Goal: Task Accomplishment & Management: Manage account settings

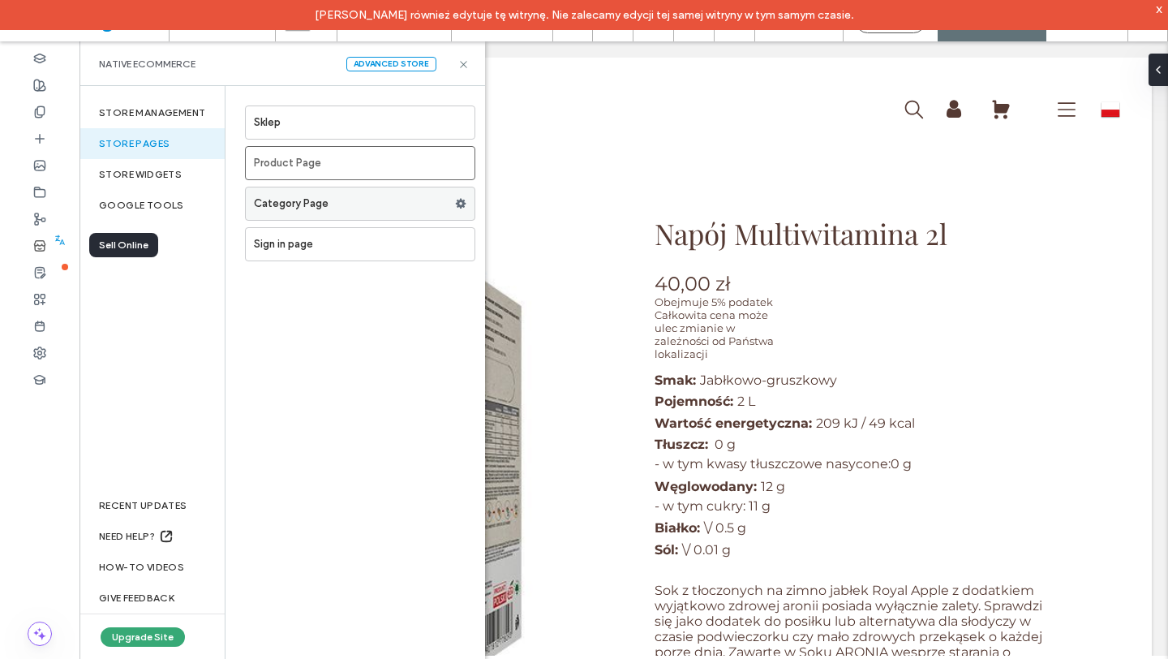
click at [347, 195] on label "Category Page" at bounding box center [354, 203] width 201 height 32
click at [156, 174] on div "store widgets" at bounding box center [151, 174] width 145 height 31
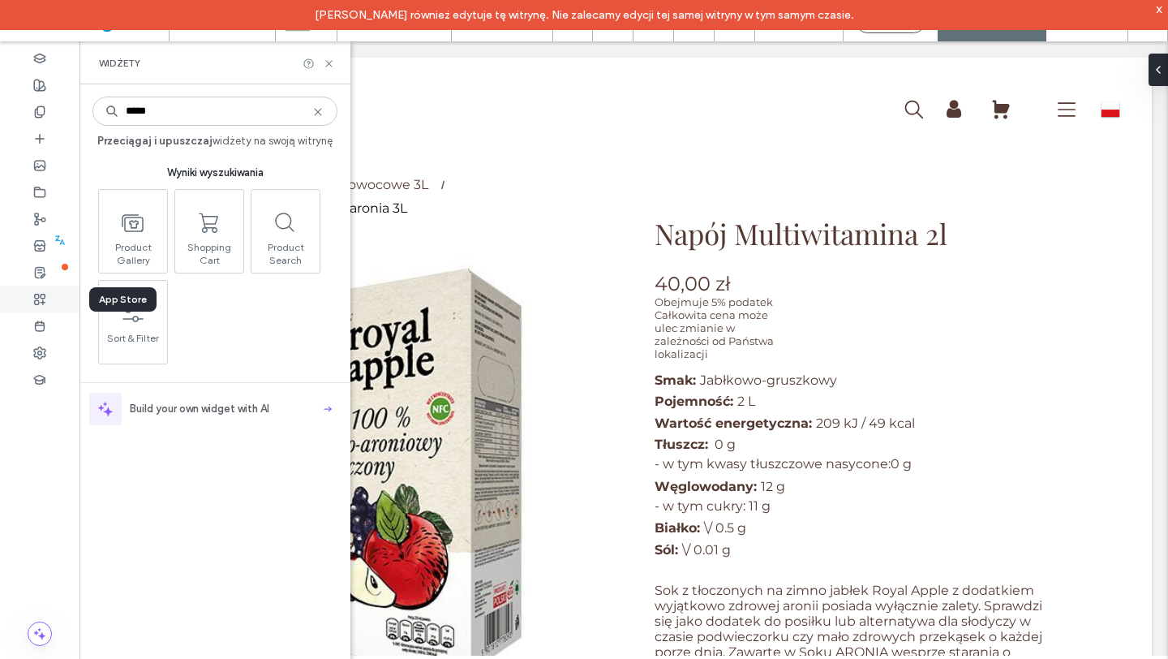
click at [42, 299] on use at bounding box center [40, 299] width 11 height 11
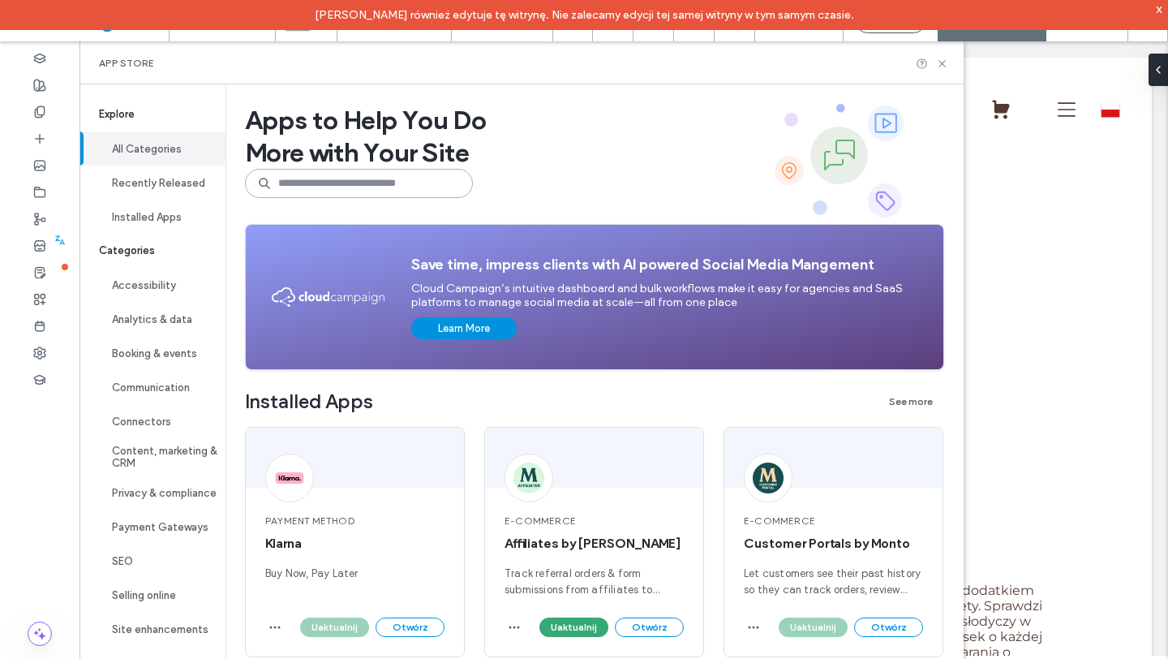
click at [444, 183] on input at bounding box center [359, 183] width 228 height 29
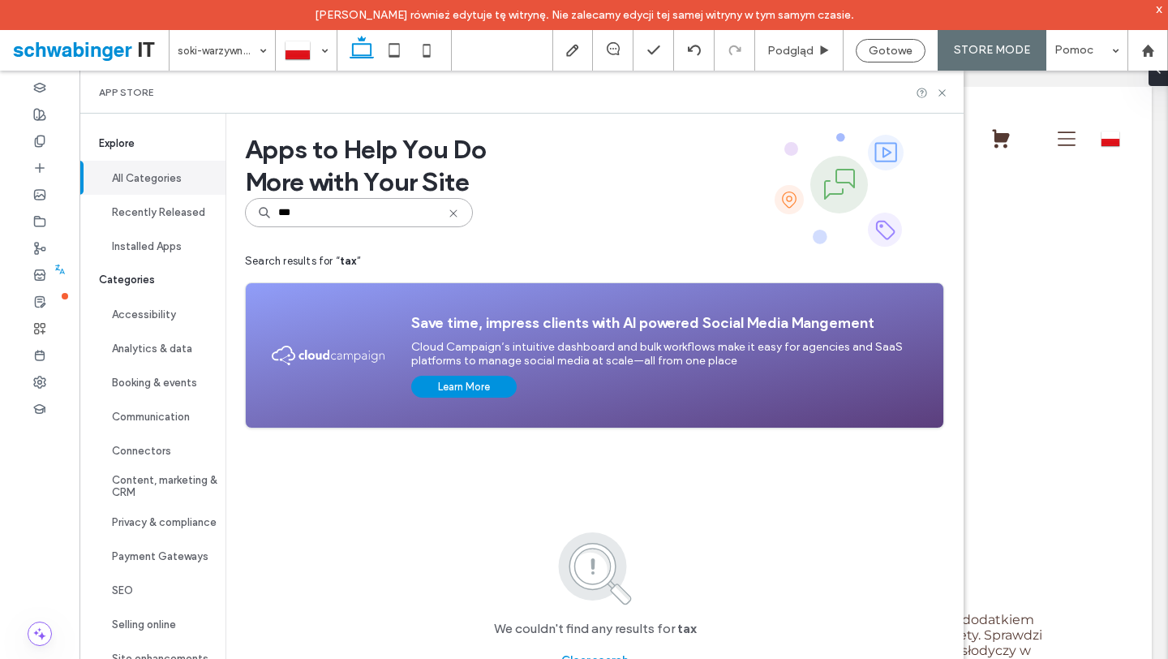
click at [319, 212] on input "***" at bounding box center [359, 212] width 228 height 29
type input "*"
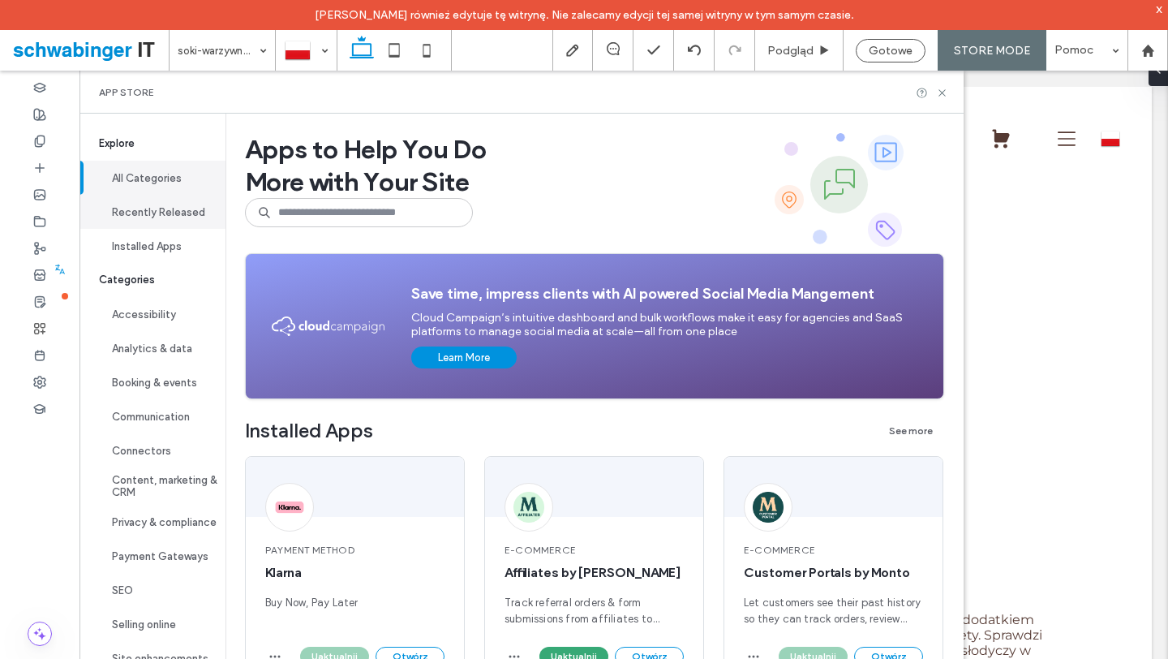
click at [165, 217] on button "Recently Released" at bounding box center [152, 212] width 146 height 34
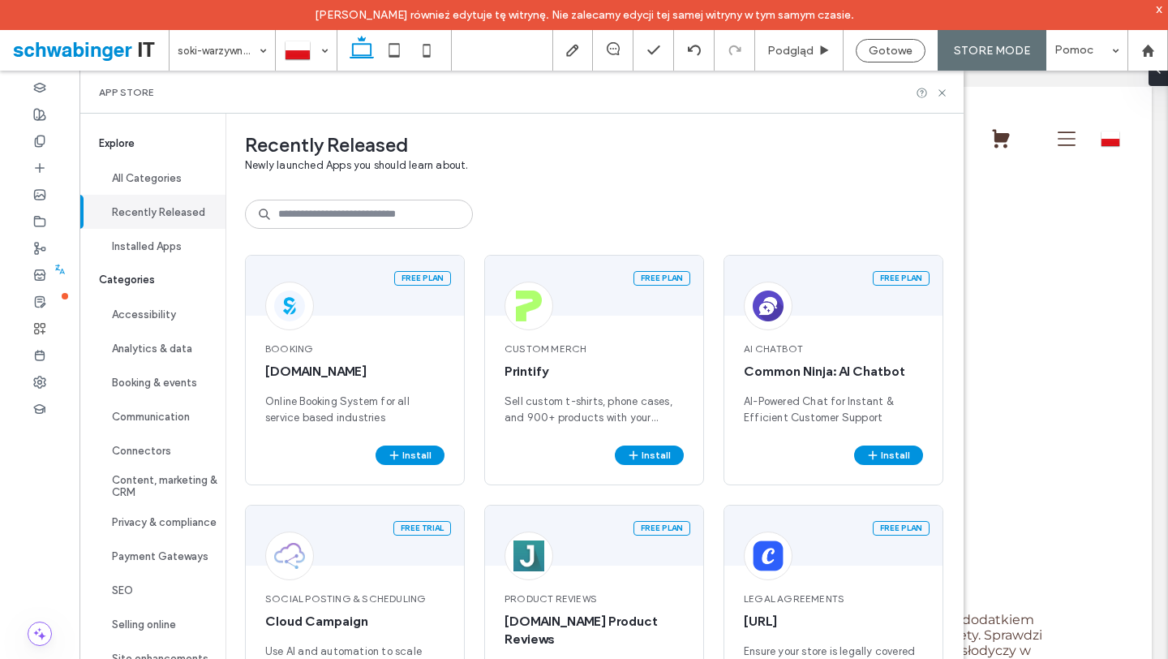
click at [165, 214] on button "Recently Released" at bounding box center [152, 212] width 146 height 34
click at [569, 363] on span "Printify" at bounding box center [593, 372] width 179 height 18
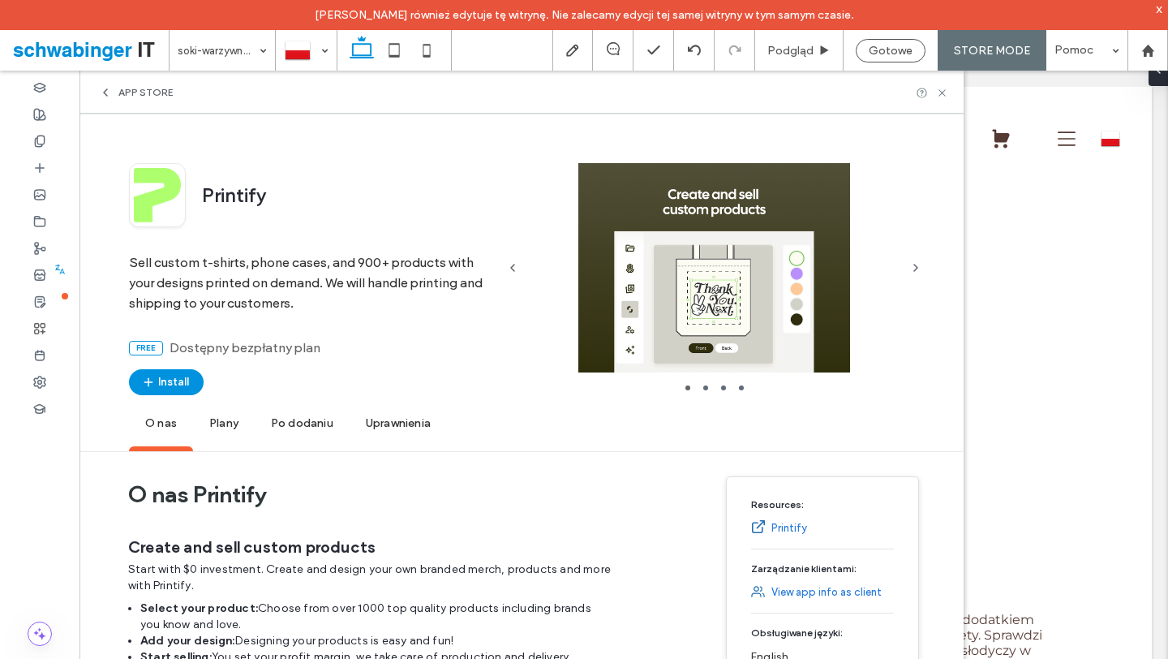
click at [396, 423] on span "Uprawnienia" at bounding box center [398, 423] width 97 height 45
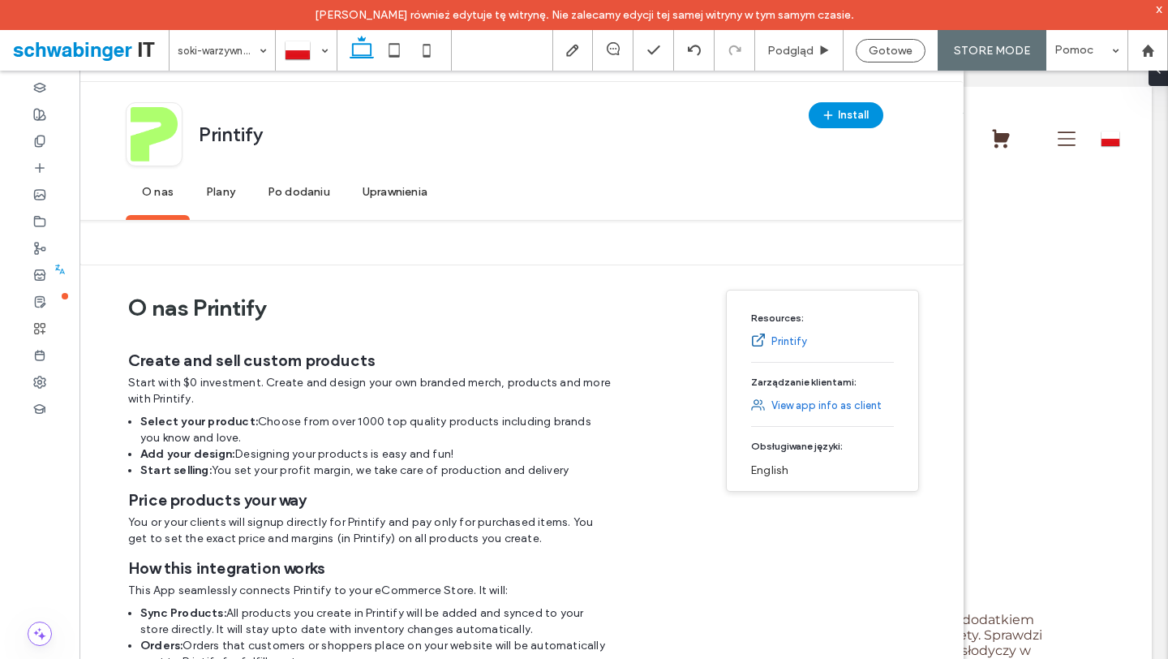
scroll to position [907, 0]
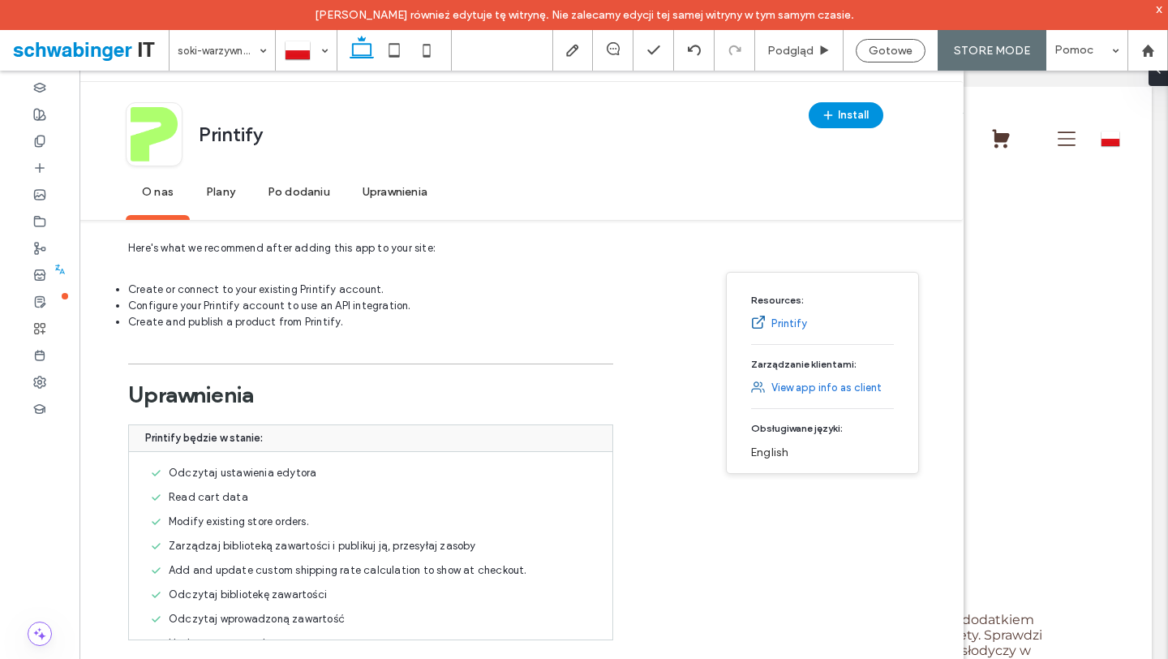
click at [216, 187] on span "Plany" at bounding box center [221, 192] width 62 height 45
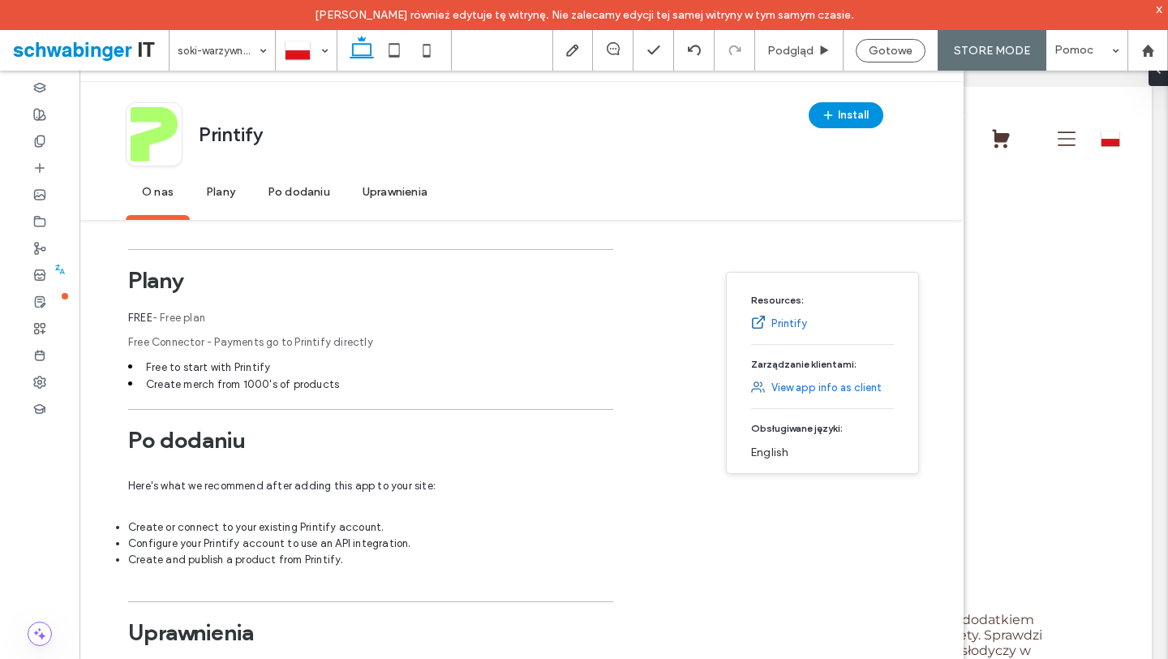
scroll to position [669, 0]
click at [257, 187] on span "Po dodaniu" at bounding box center [298, 192] width 95 height 45
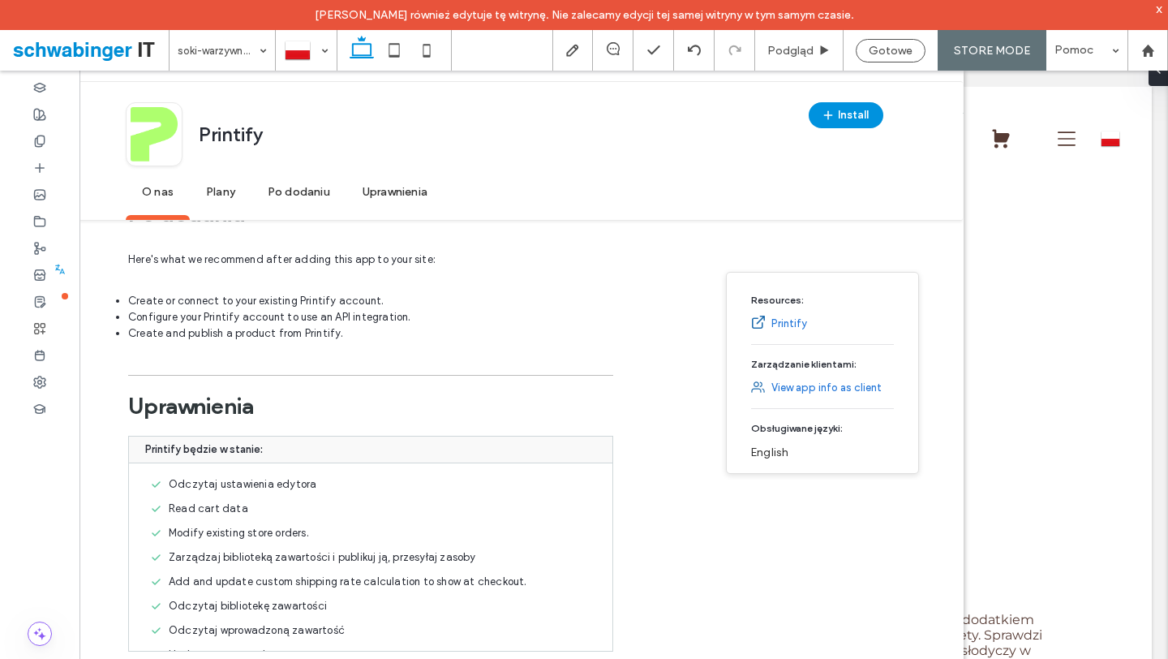
scroll to position [907, 0]
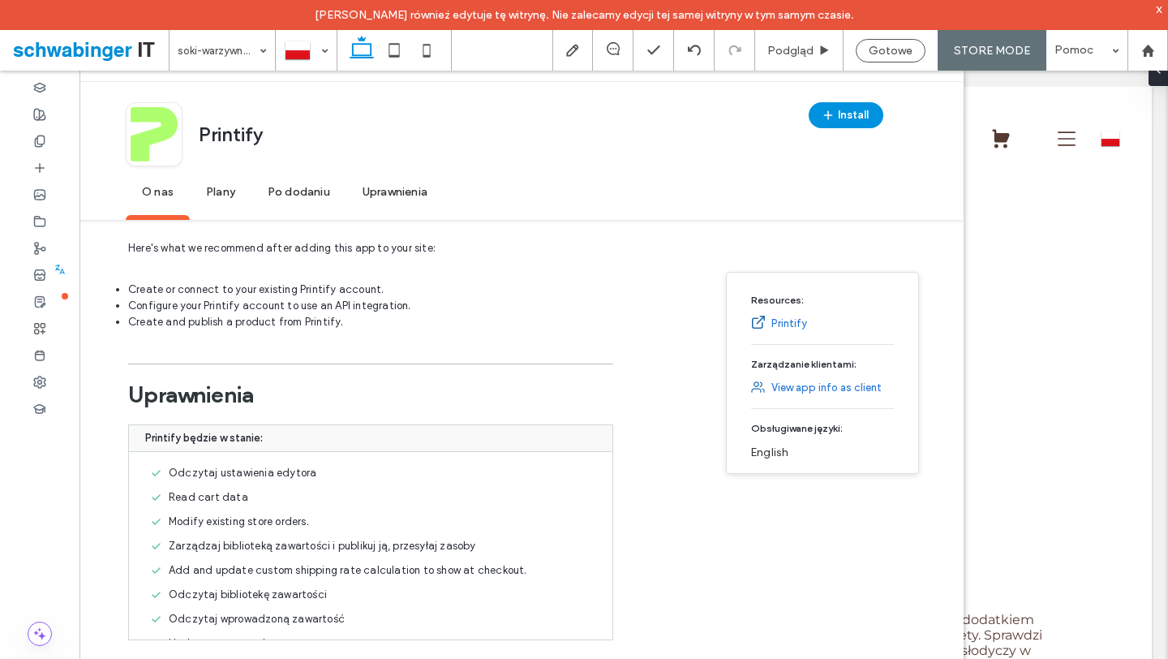
click at [393, 199] on span "Uprawnienia" at bounding box center [394, 192] width 97 height 45
click at [255, 190] on span "Po dodaniu" at bounding box center [298, 192] width 95 height 45
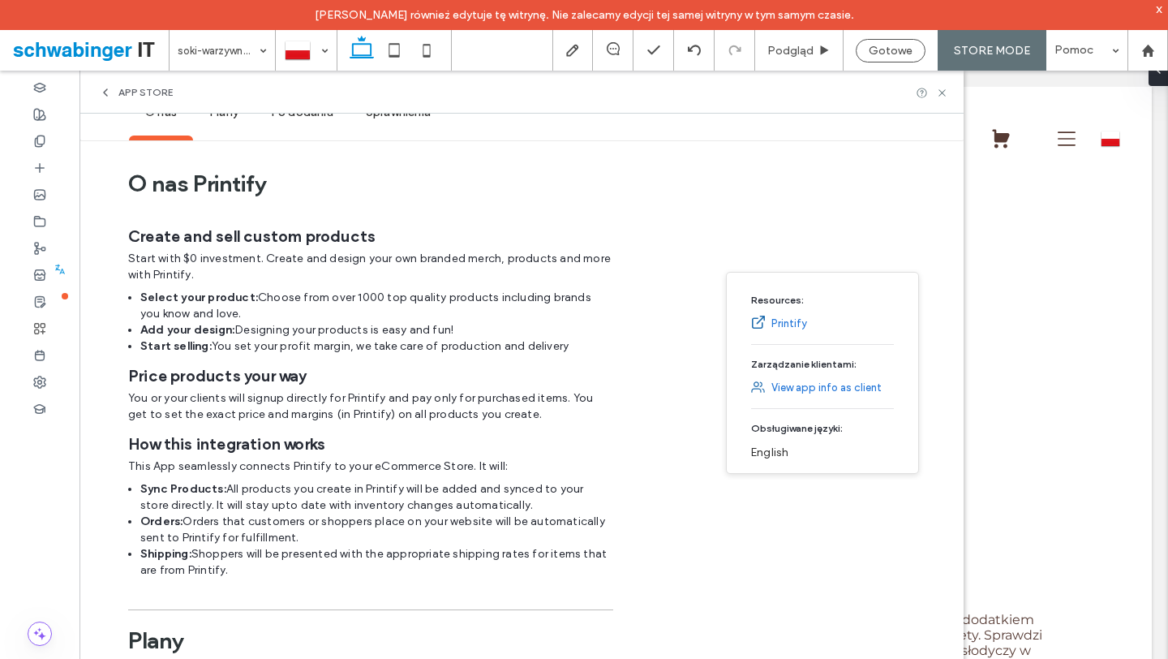
scroll to position [0, 0]
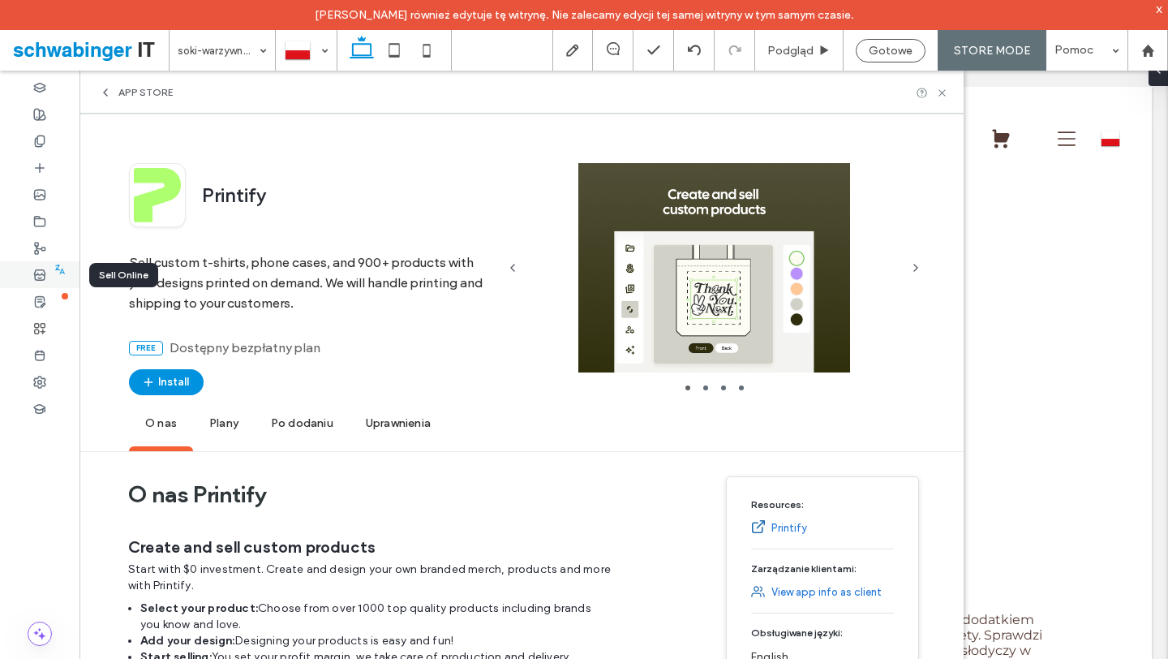
click at [45, 275] on icon at bounding box center [39, 274] width 13 height 13
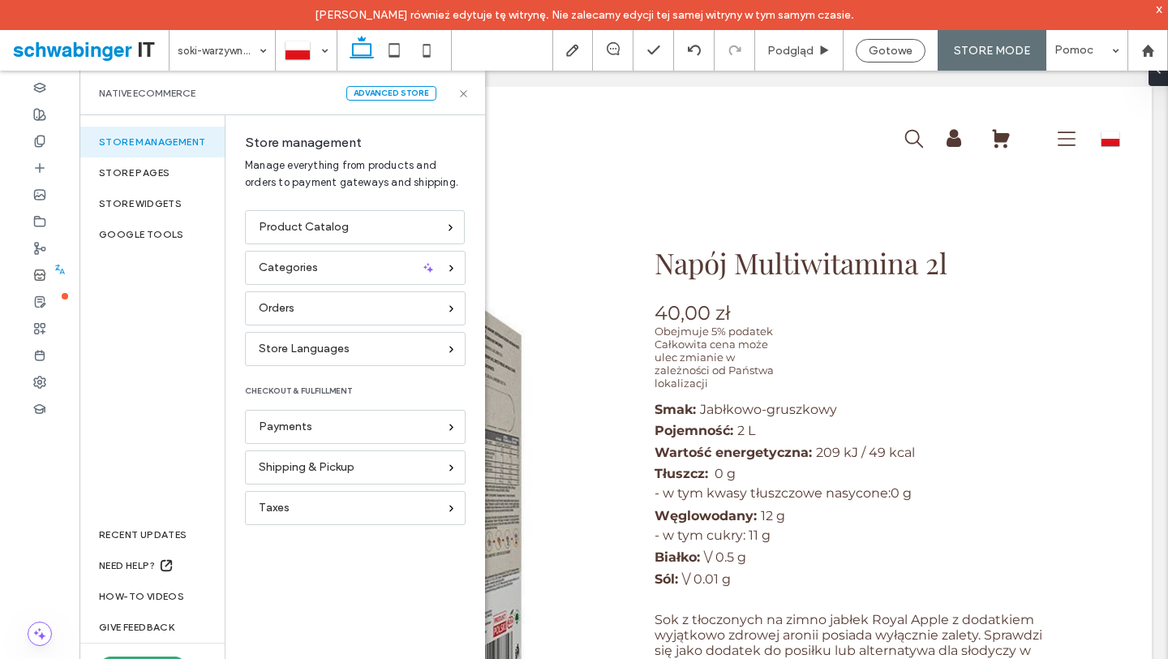
click at [356, 599] on div "Product Catalog Categories Orders Store Languages CHECKOUT & FULFILLMENT Paymen…" at bounding box center [350, 439] width 251 height 459
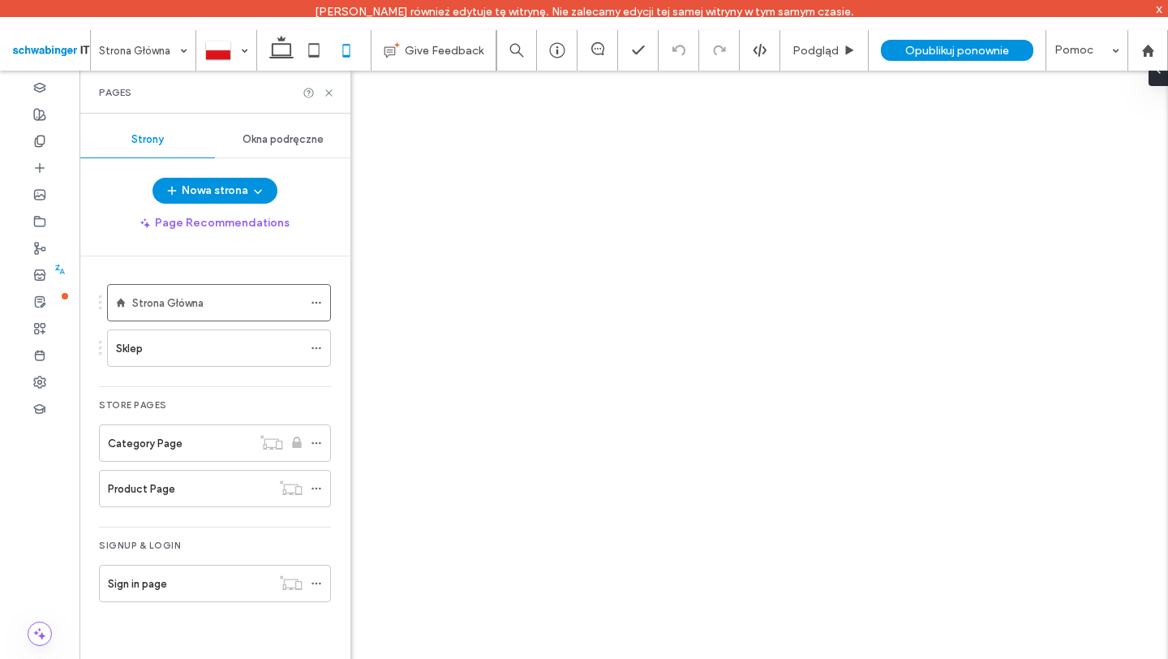
click at [594, 358] on div at bounding box center [584, 329] width 1168 height 659
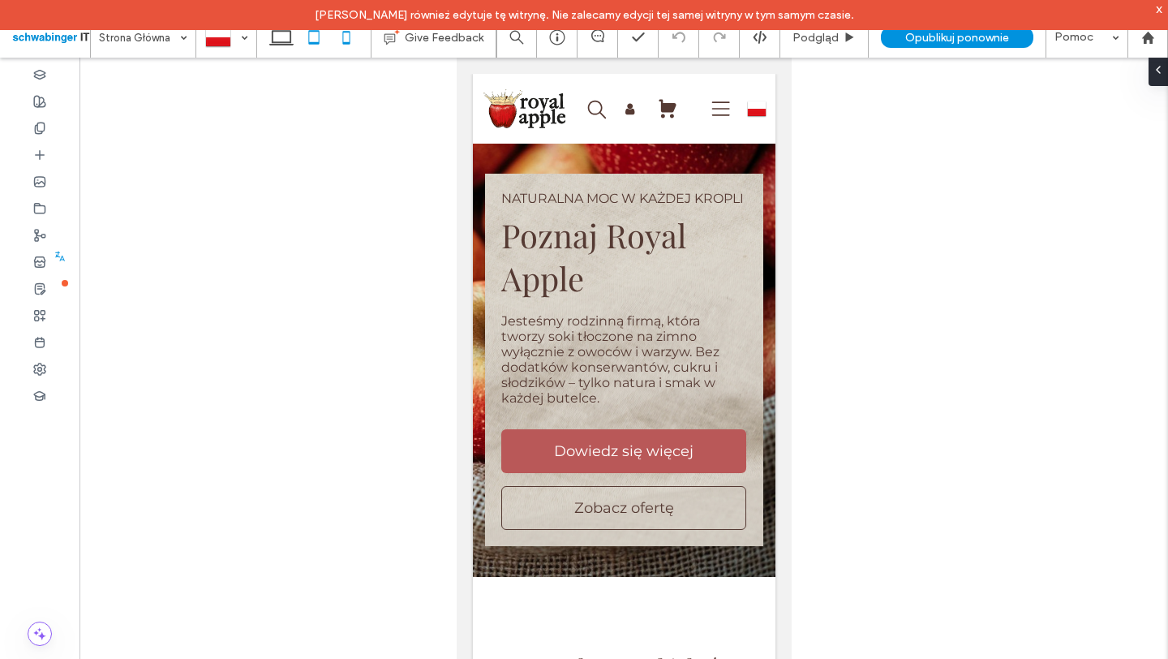
click at [316, 45] on icon at bounding box center [314, 37] width 32 height 32
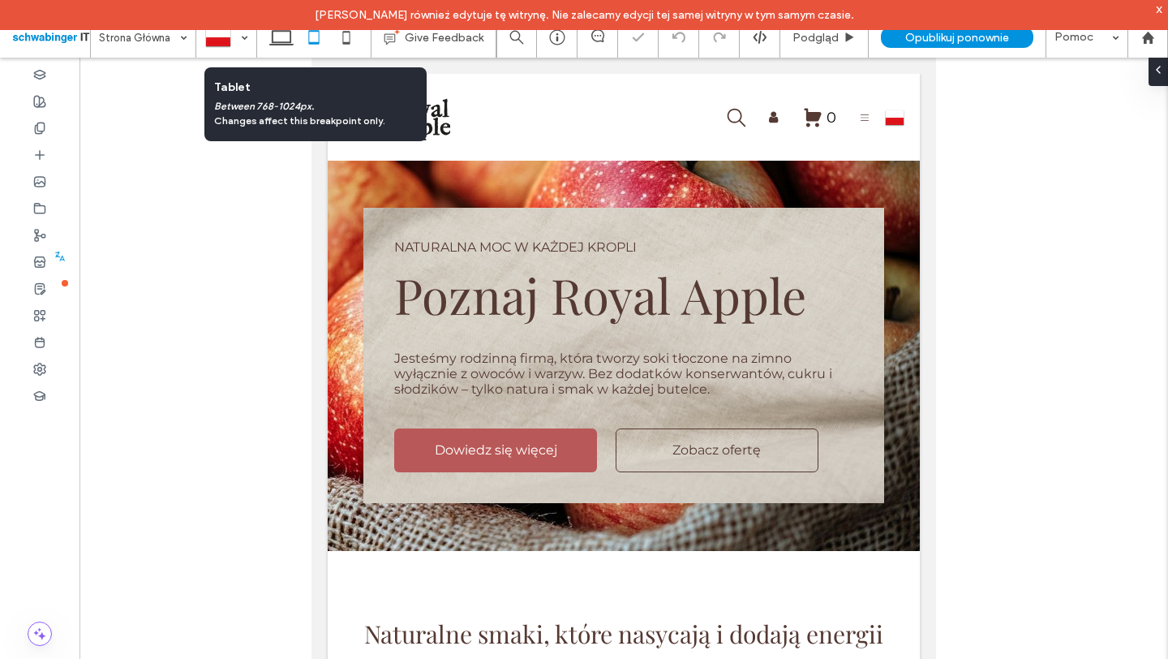
scroll to position [87, 0]
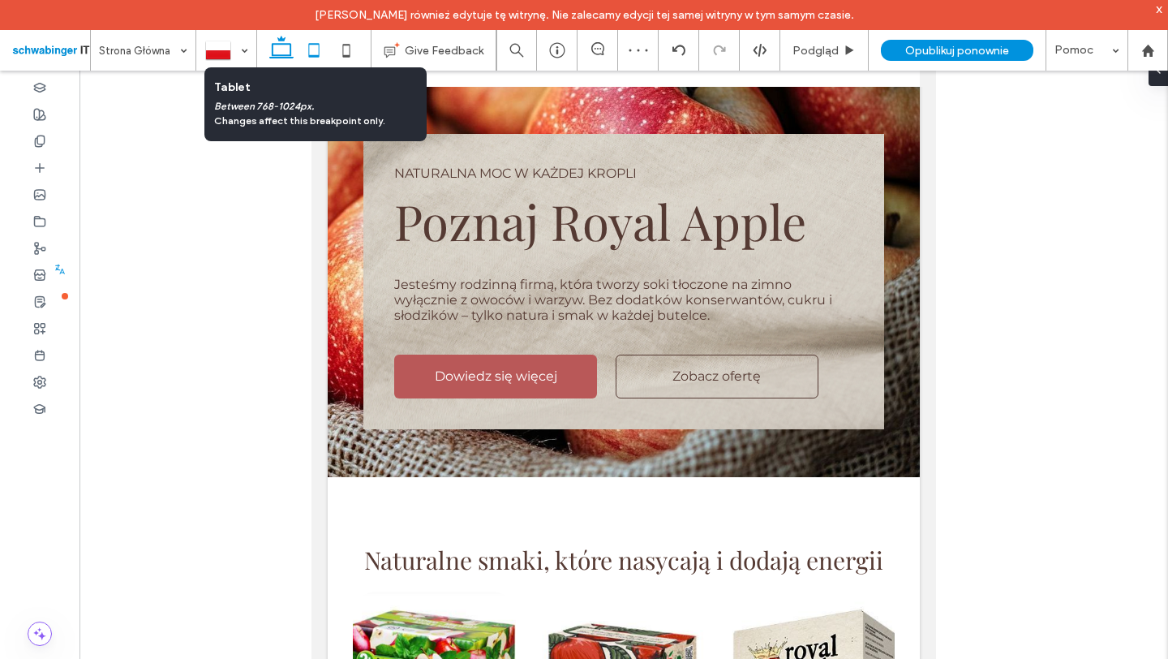
click at [290, 48] on icon at bounding box center [281, 50] width 32 height 32
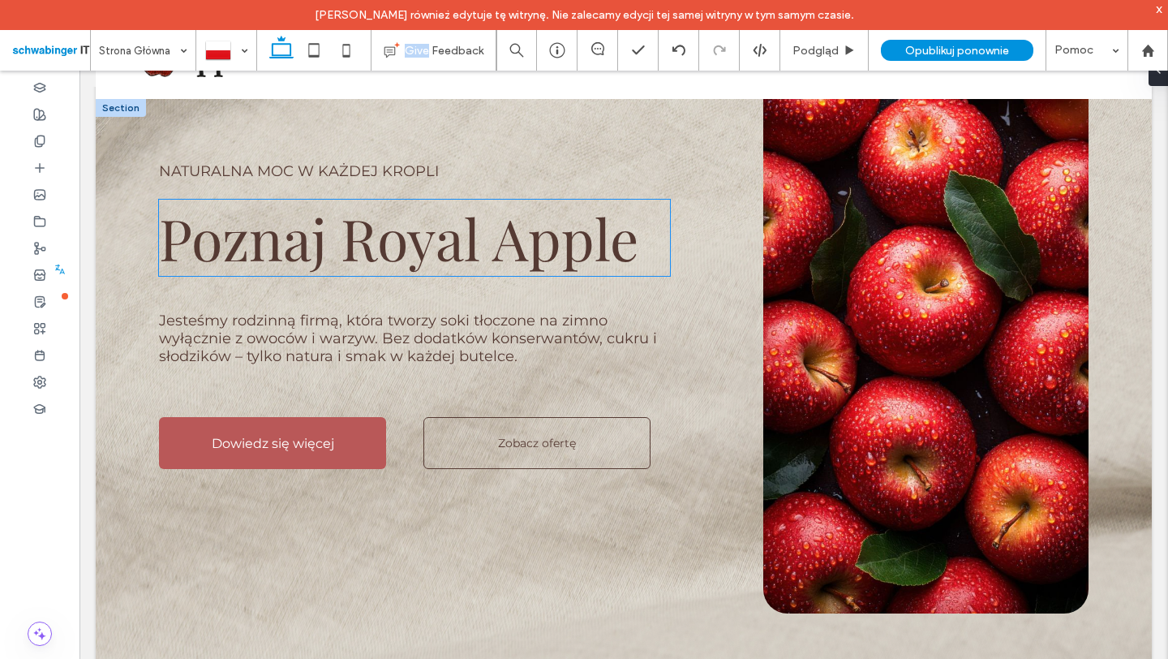
scroll to position [154, 0]
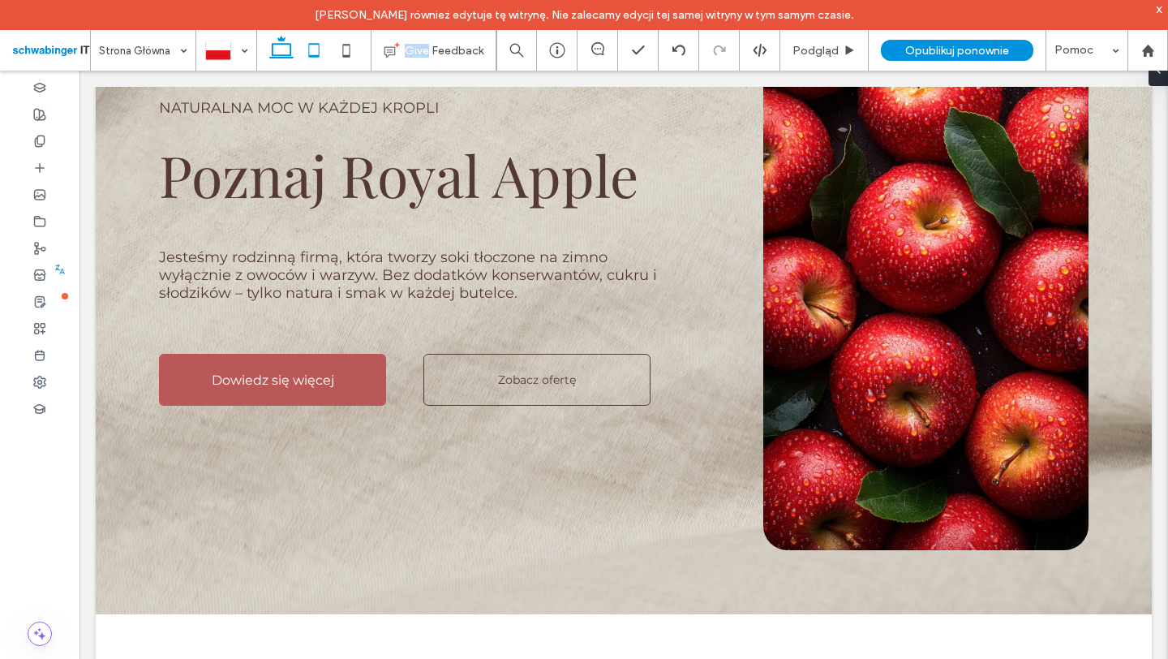
click at [313, 53] on icon at bounding box center [314, 50] width 32 height 32
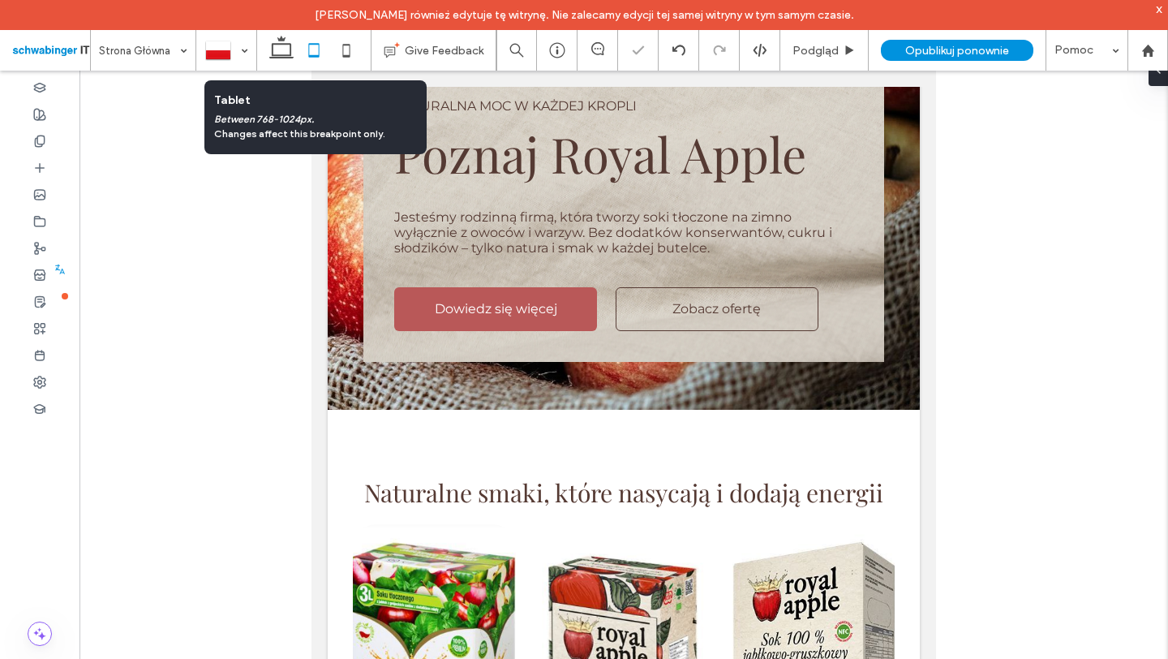
scroll to position [87, 0]
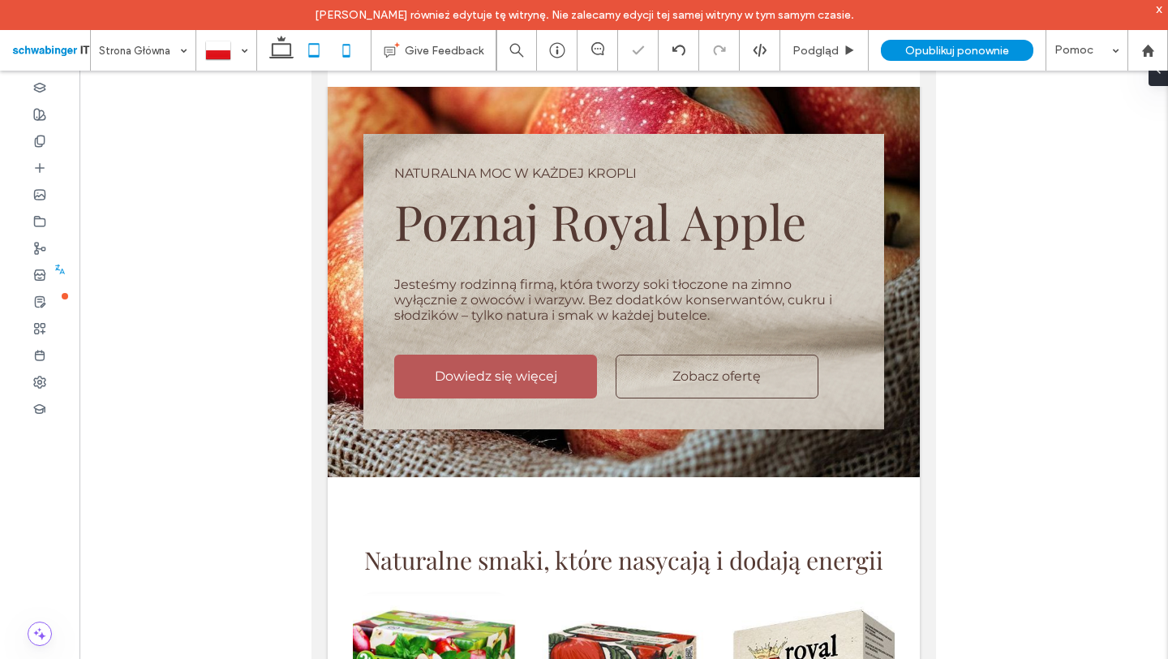
click at [341, 52] on icon at bounding box center [346, 50] width 32 height 32
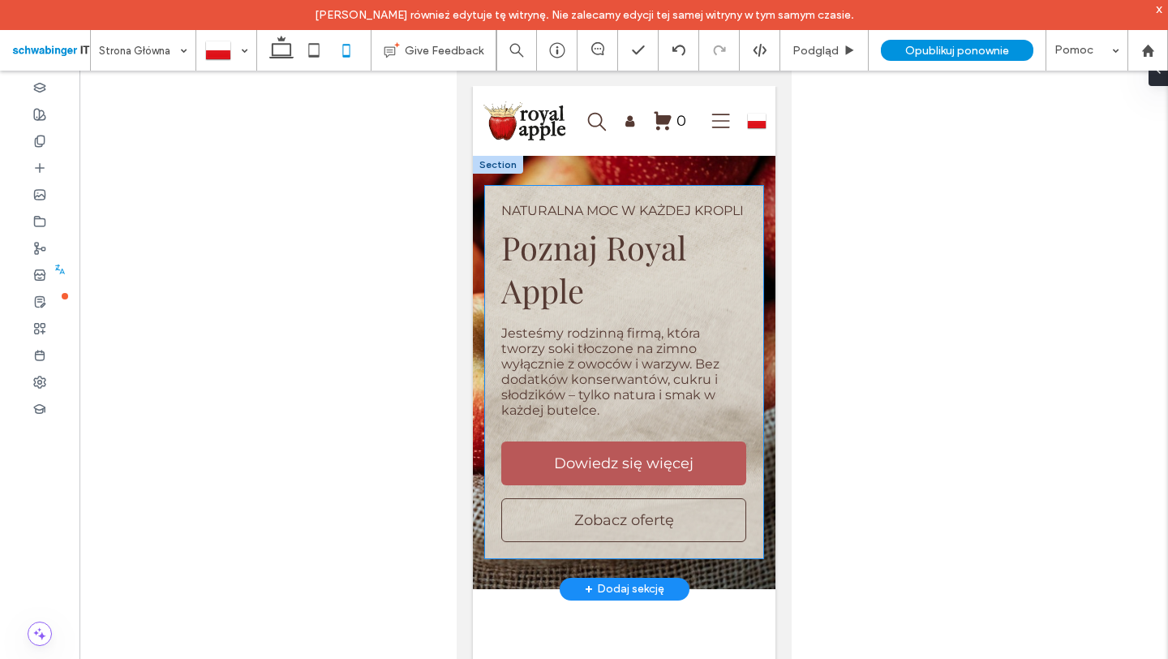
scroll to position [0, 0]
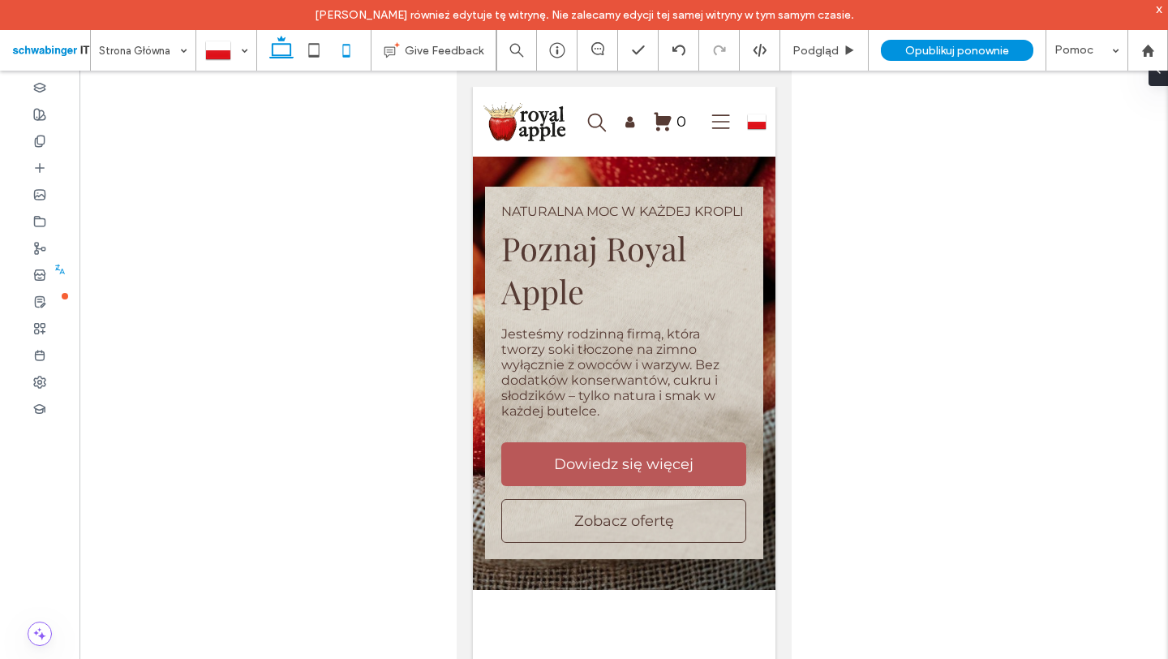
click at [281, 47] on icon at bounding box center [281, 50] width 32 height 32
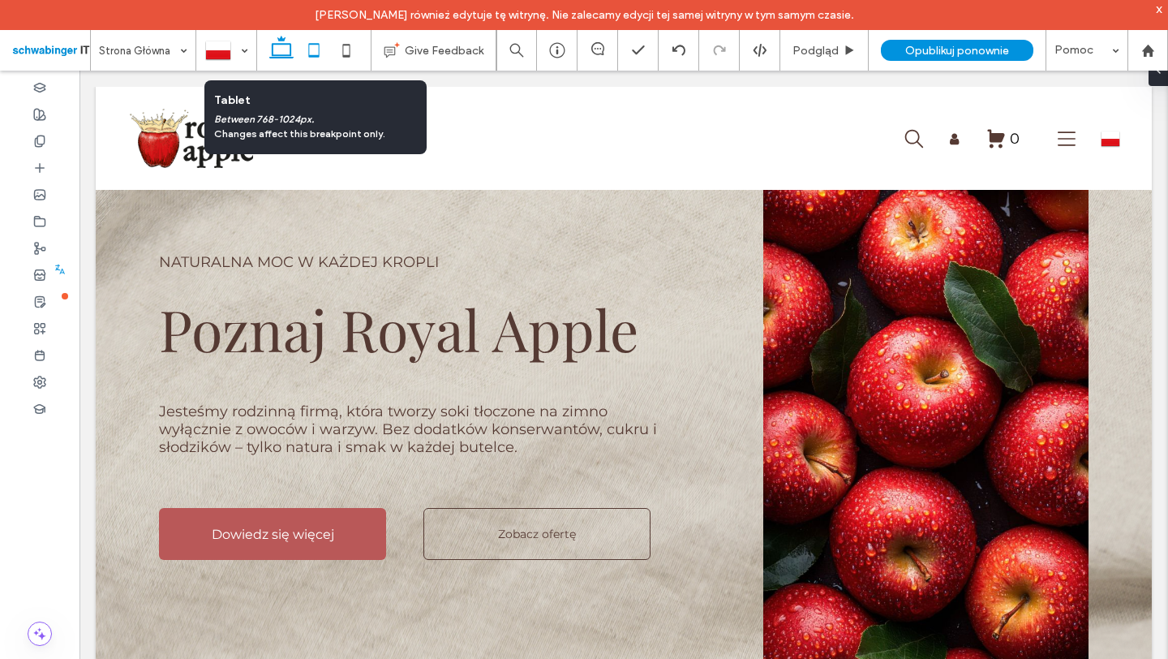
click at [323, 52] on icon at bounding box center [314, 50] width 32 height 32
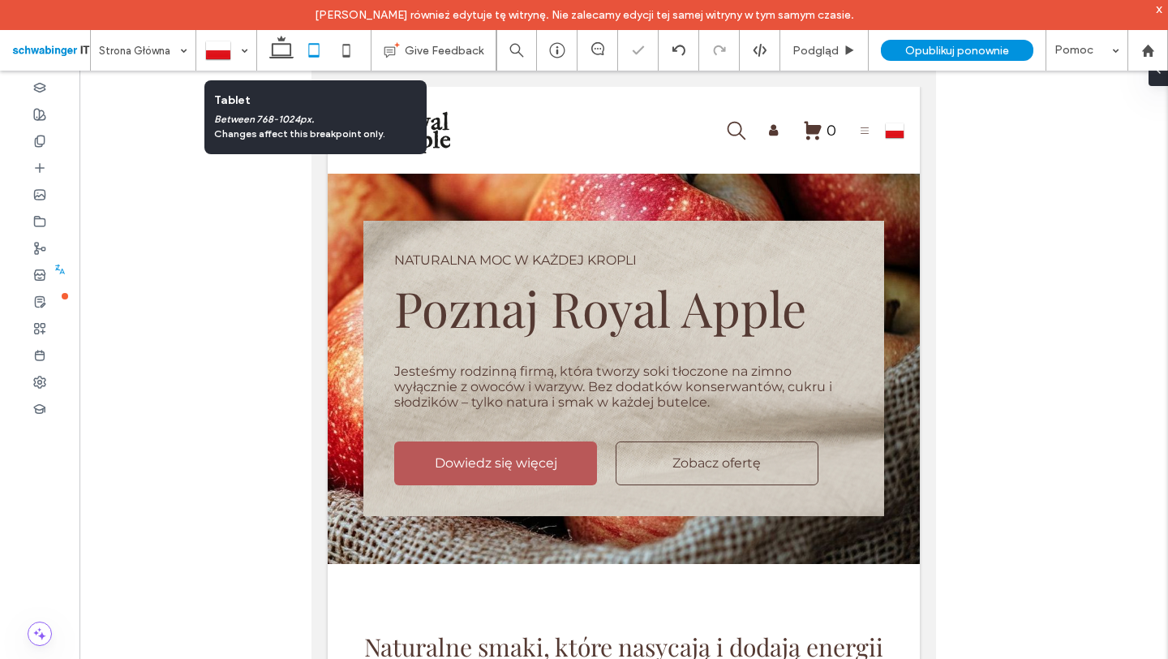
scroll to position [87, 0]
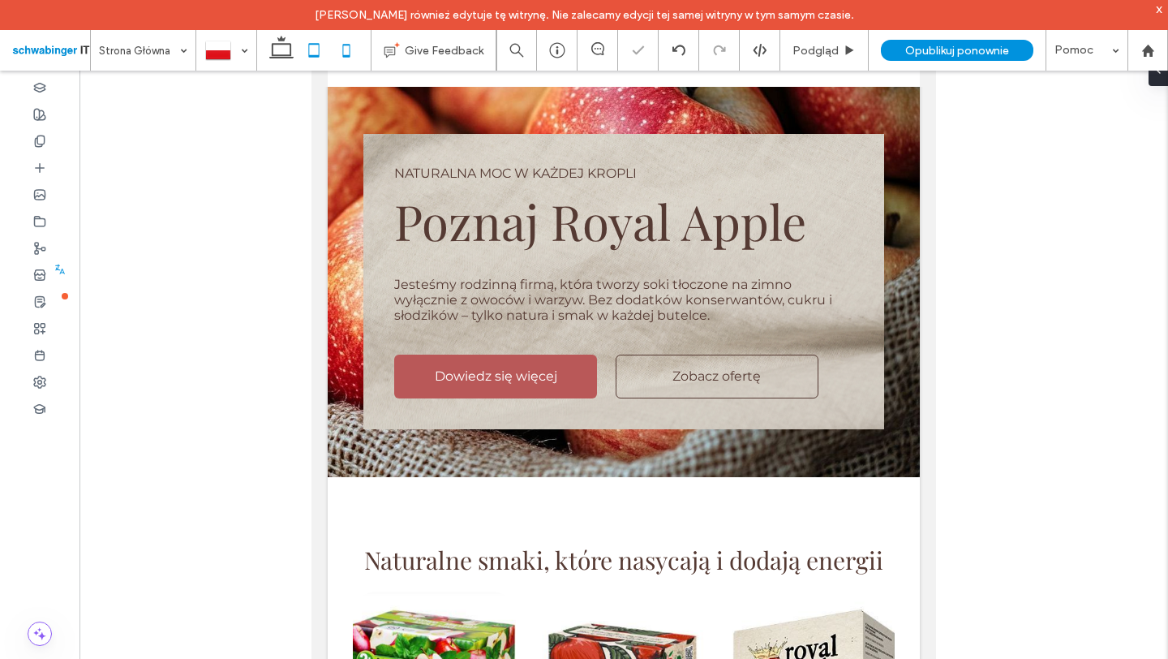
click at [343, 56] on icon at bounding box center [346, 50] width 32 height 32
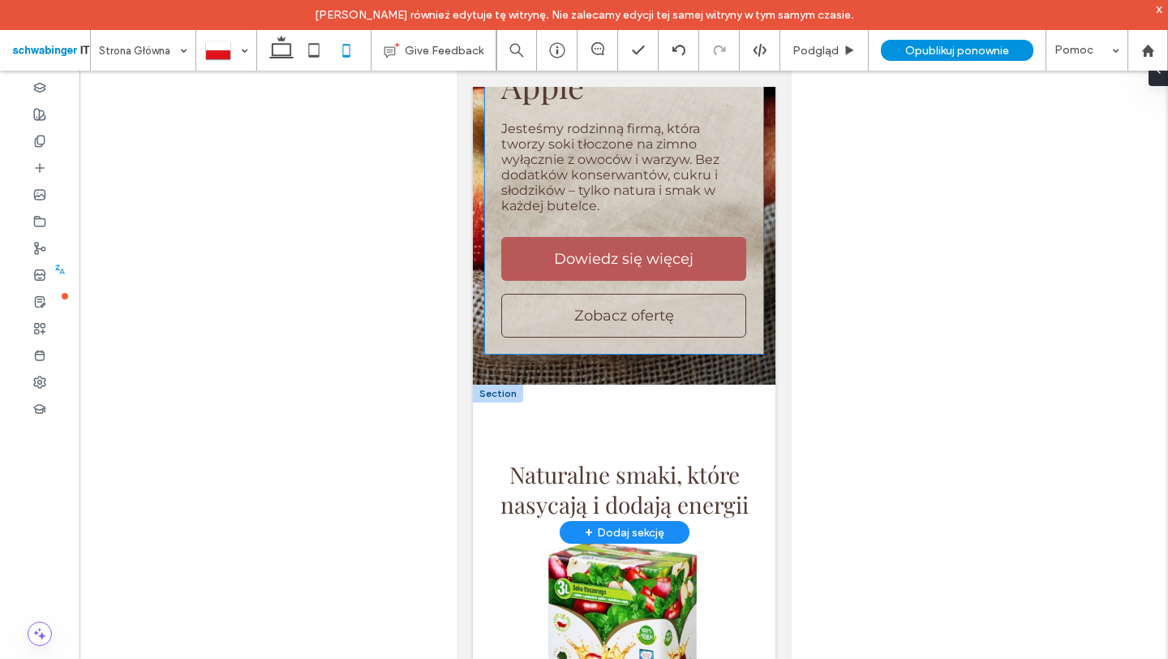
scroll to position [219, 0]
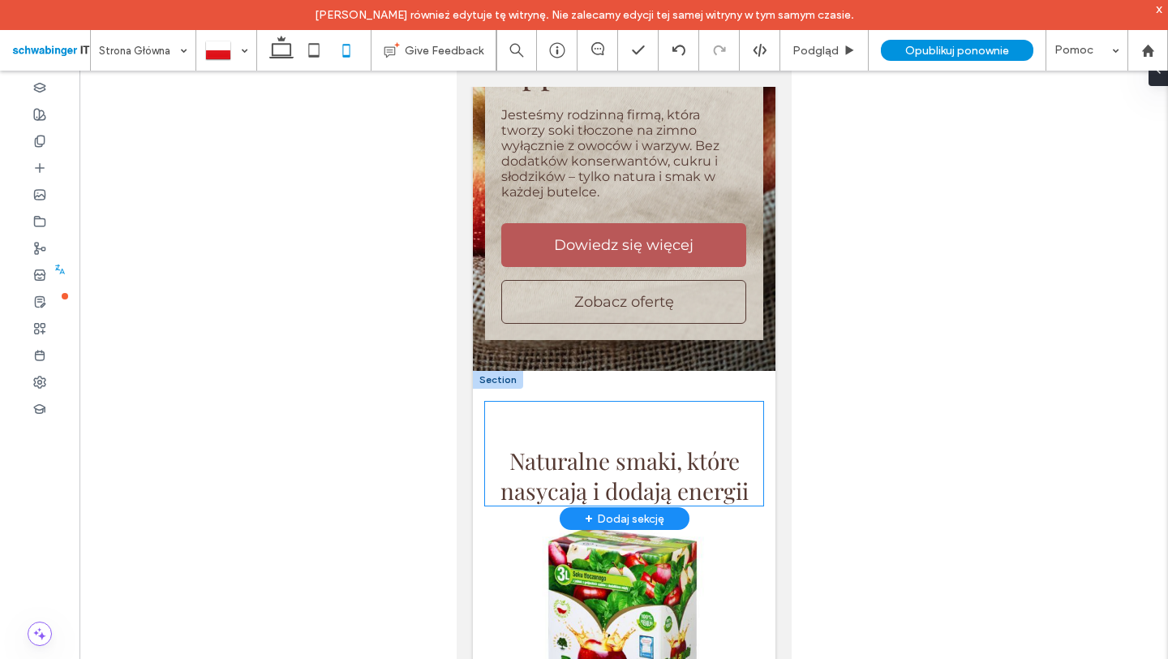
click at [616, 459] on span "Naturalne smaki, które nasycają i dodają energii" at bounding box center [624, 475] width 248 height 60
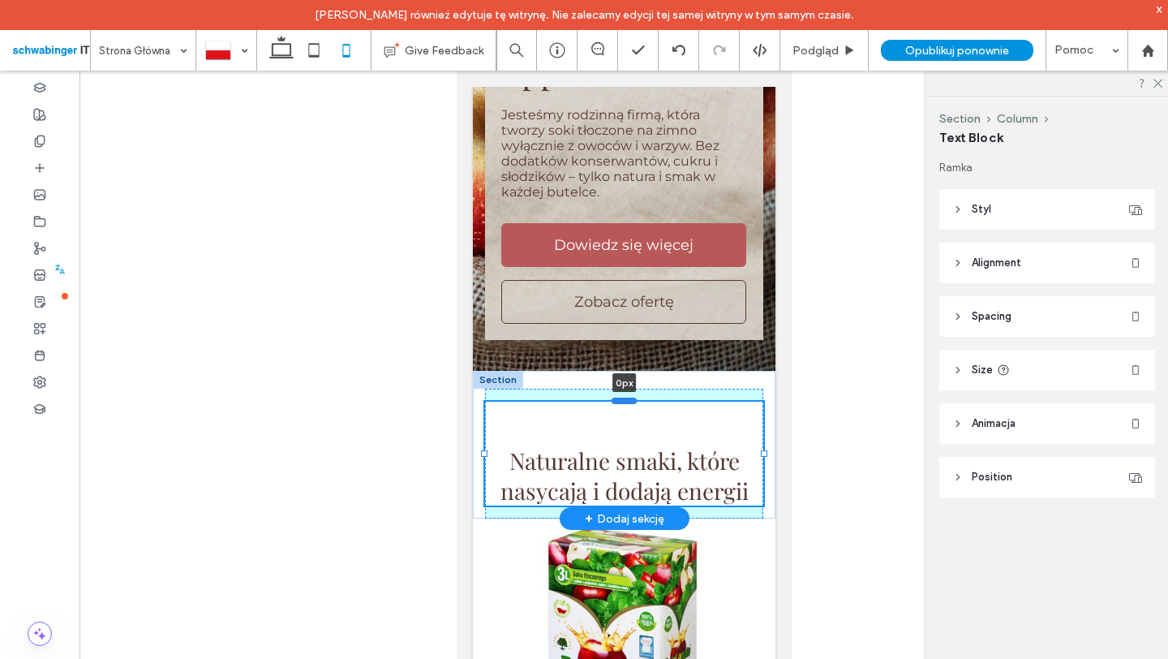
click at [625, 402] on div at bounding box center [624, 400] width 26 height 6
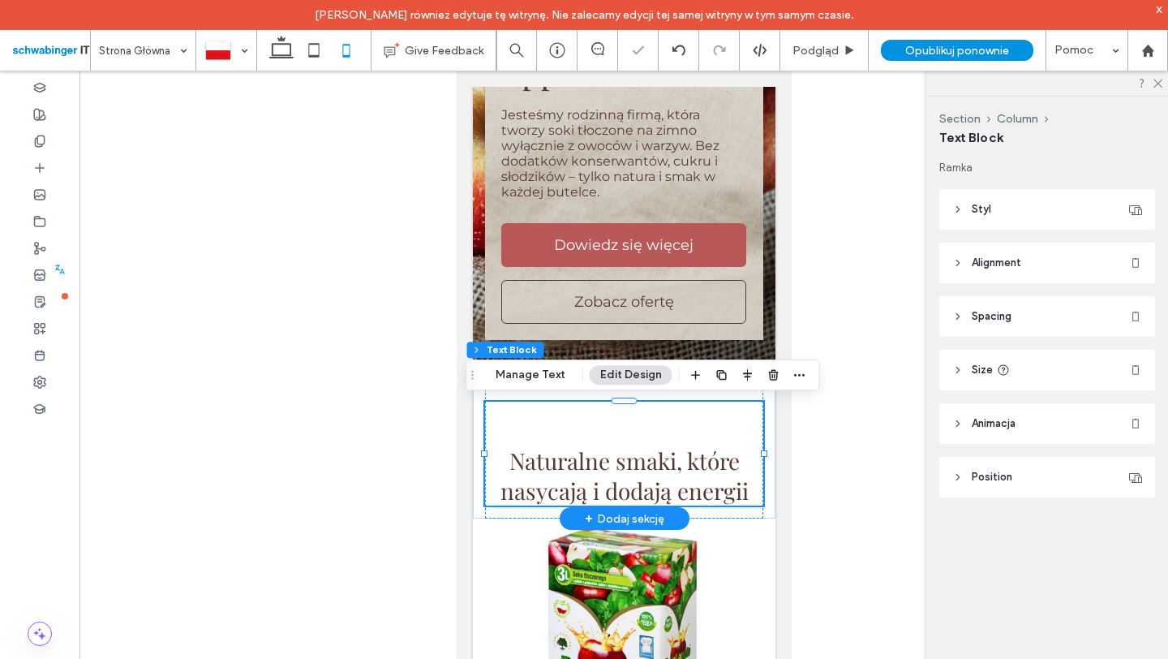
click at [581, 448] on span "Naturalne smaki, które nasycają i dodają energii" at bounding box center [624, 475] width 248 height 60
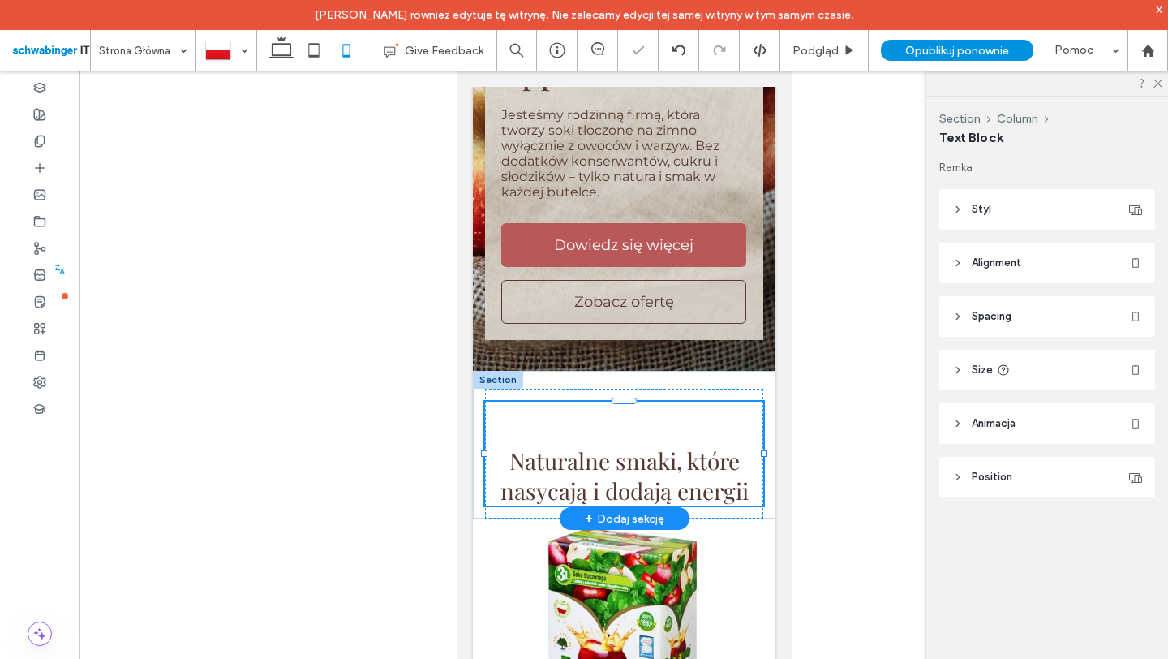
click at [535, 454] on span "Naturalne smaki, które nasycają i dodają energii" at bounding box center [624, 475] width 248 height 60
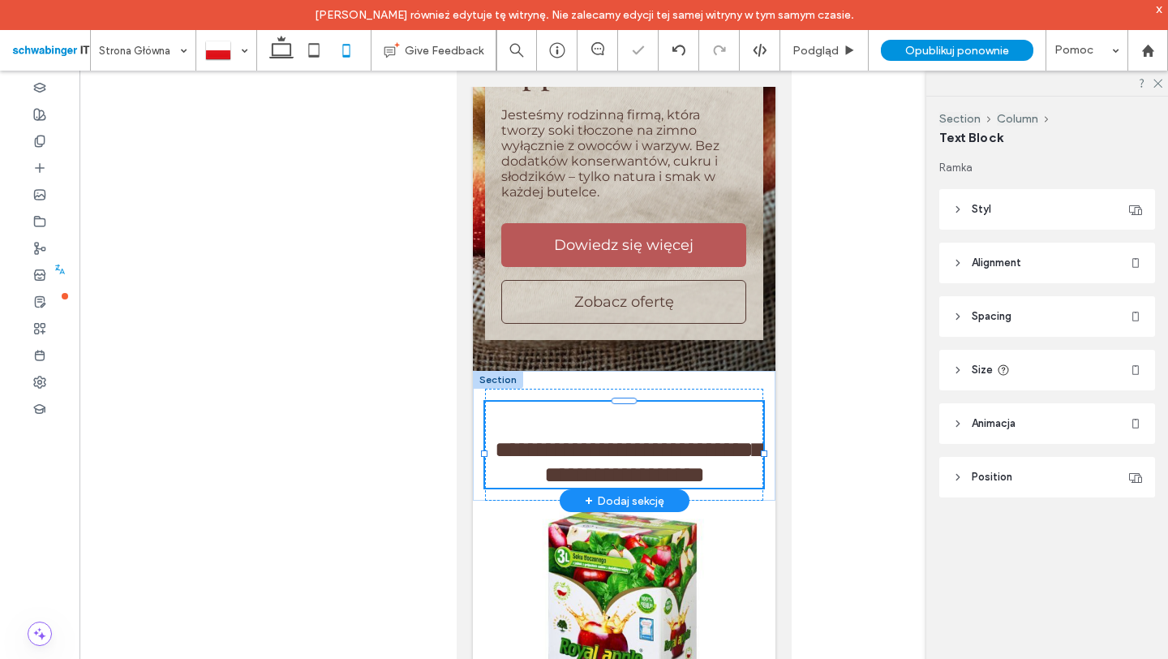
click at [509, 456] on span "**********" at bounding box center [628, 462] width 268 height 48
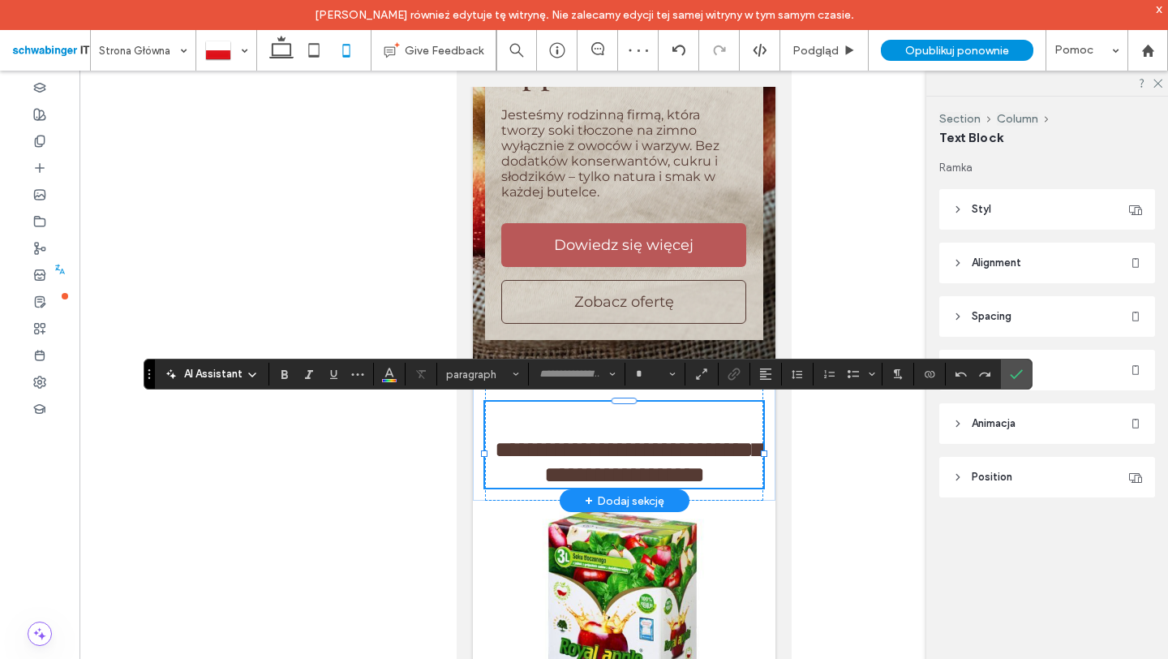
type input "**********"
click at [633, 431] on h3 at bounding box center [623, 428] width 278 height 18
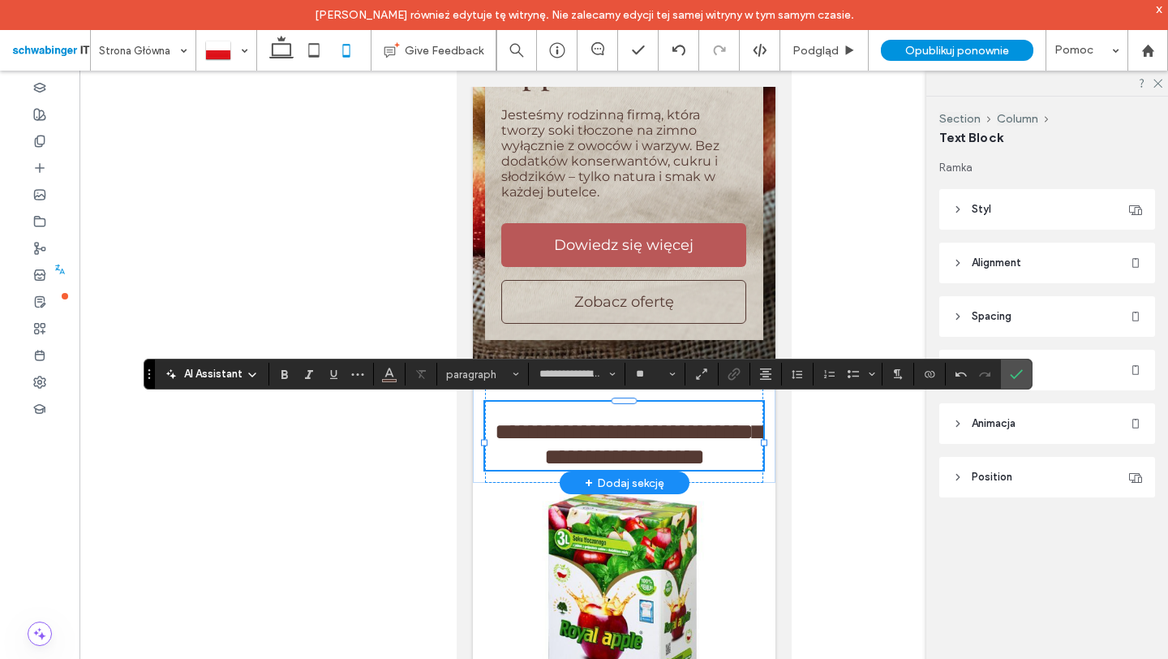
type input "**"
click at [512, 440] on span "**********" at bounding box center [628, 444] width 268 height 48
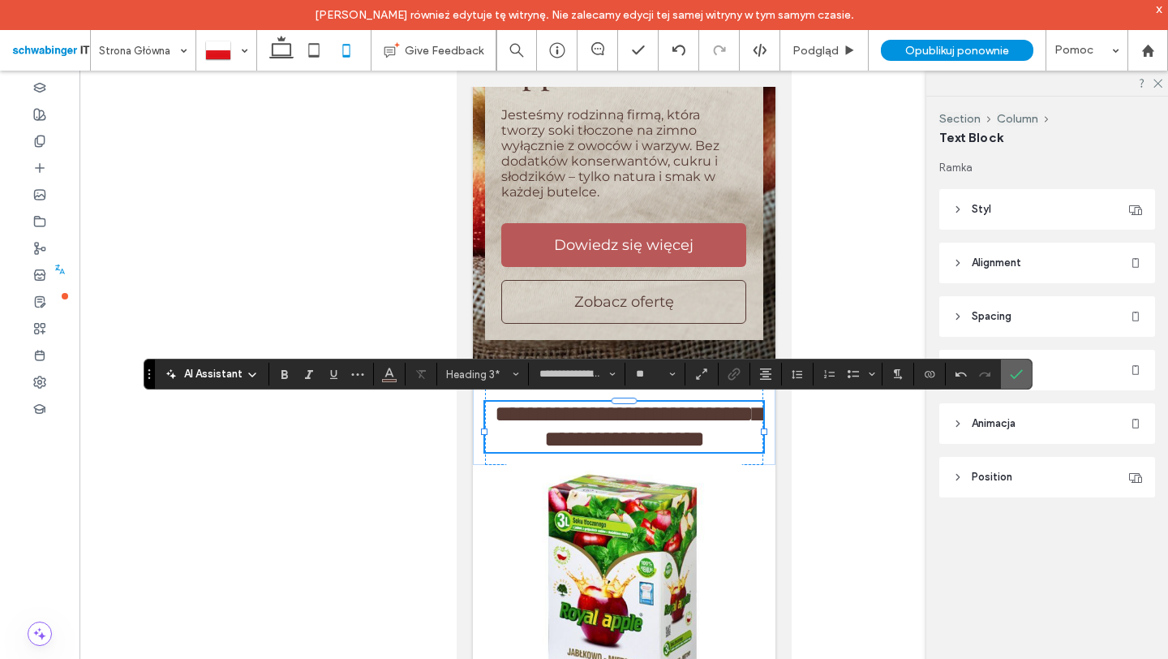
click at [1021, 363] on span "Potwierdź" at bounding box center [1016, 374] width 13 height 28
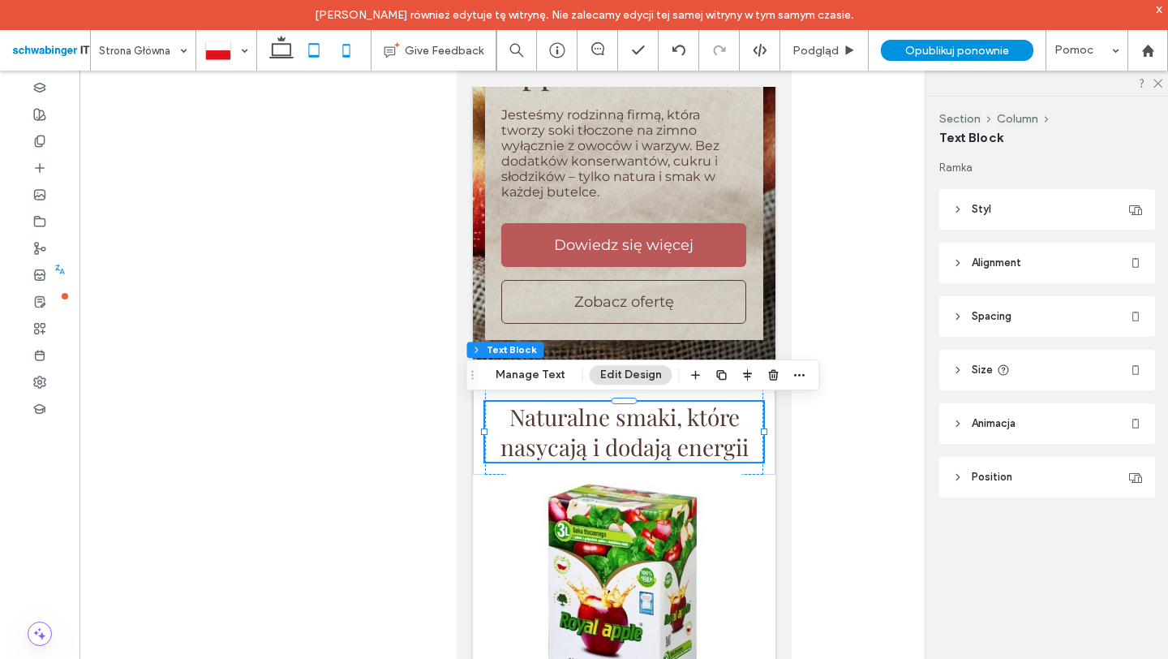
click at [314, 44] on use at bounding box center [313, 50] width 11 height 14
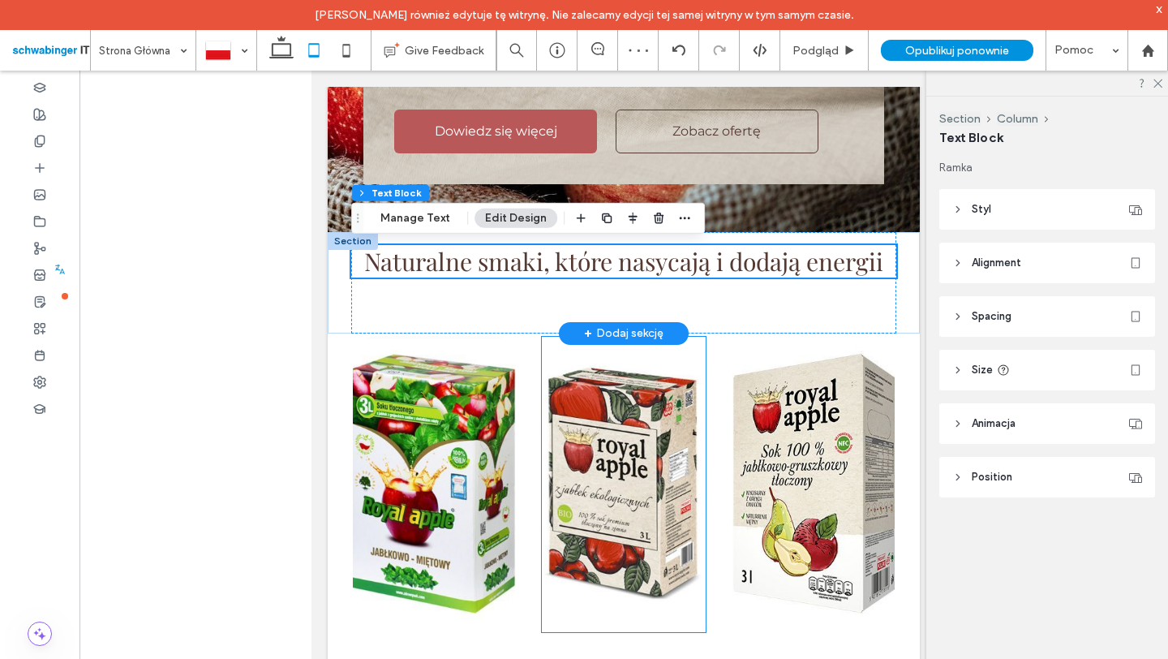
scroll to position [329, 0]
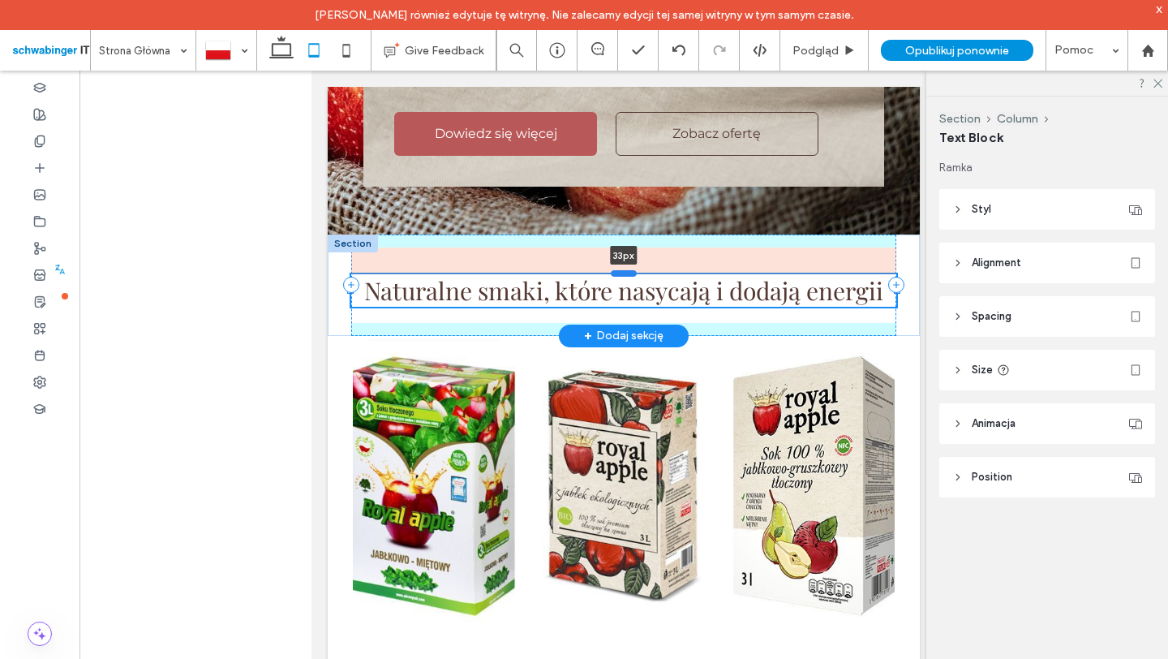
drag, startPoint x: 626, startPoint y: 258, endPoint x: 626, endPoint y: 274, distance: 16.2
click at [626, 274] on div at bounding box center [624, 272] width 26 height 6
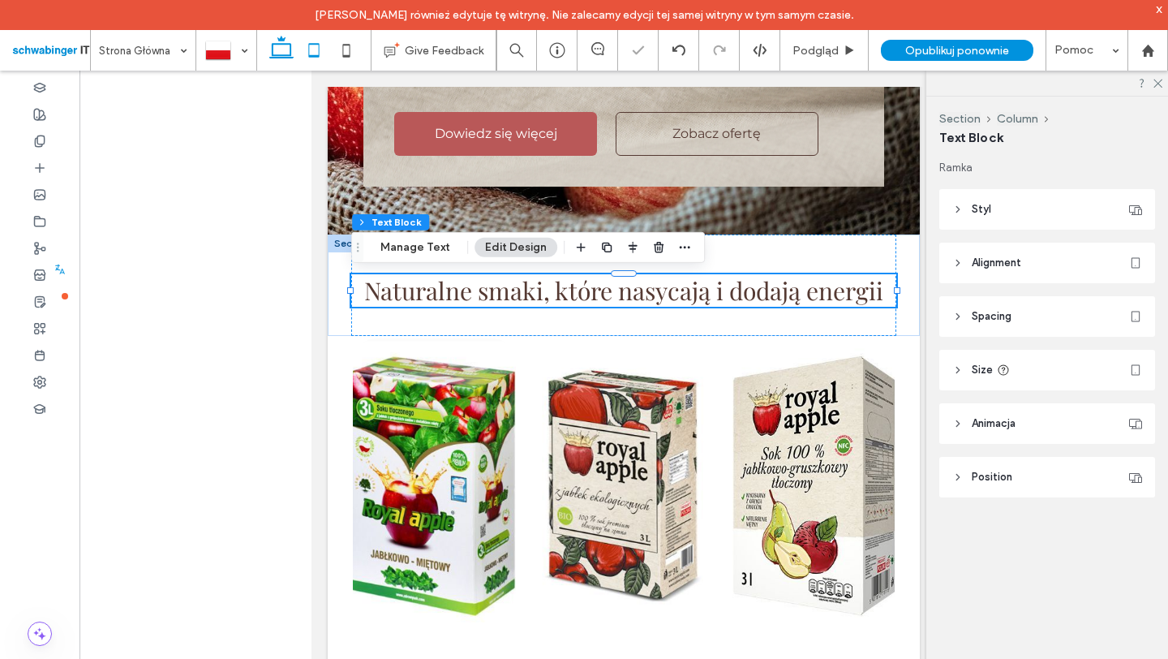
click at [270, 52] on icon at bounding box center [281, 50] width 32 height 32
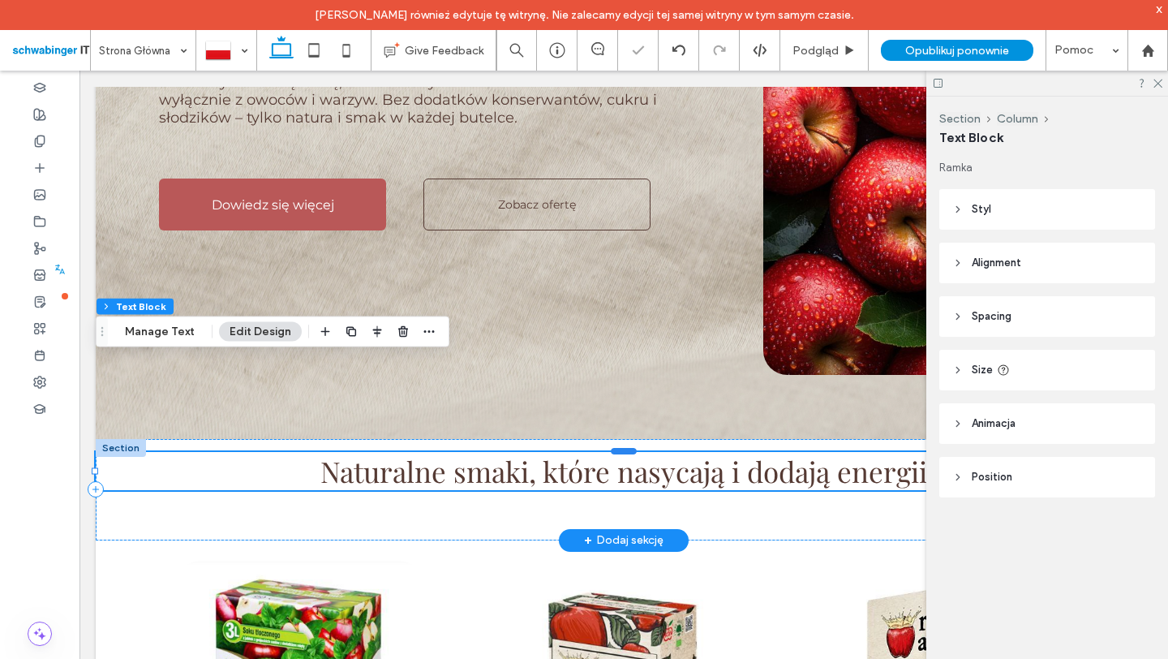
scroll to position [423, 0]
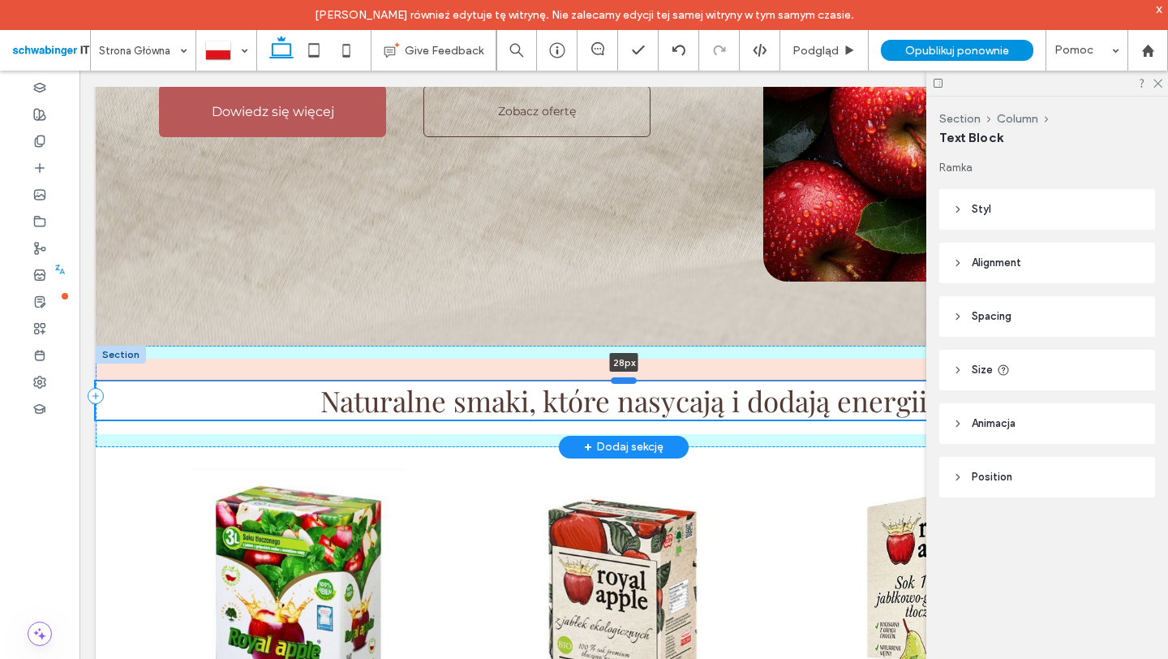
drag, startPoint x: 623, startPoint y: 359, endPoint x: 628, endPoint y: 382, distance: 23.2
click at [628, 382] on div at bounding box center [624, 379] width 26 height 6
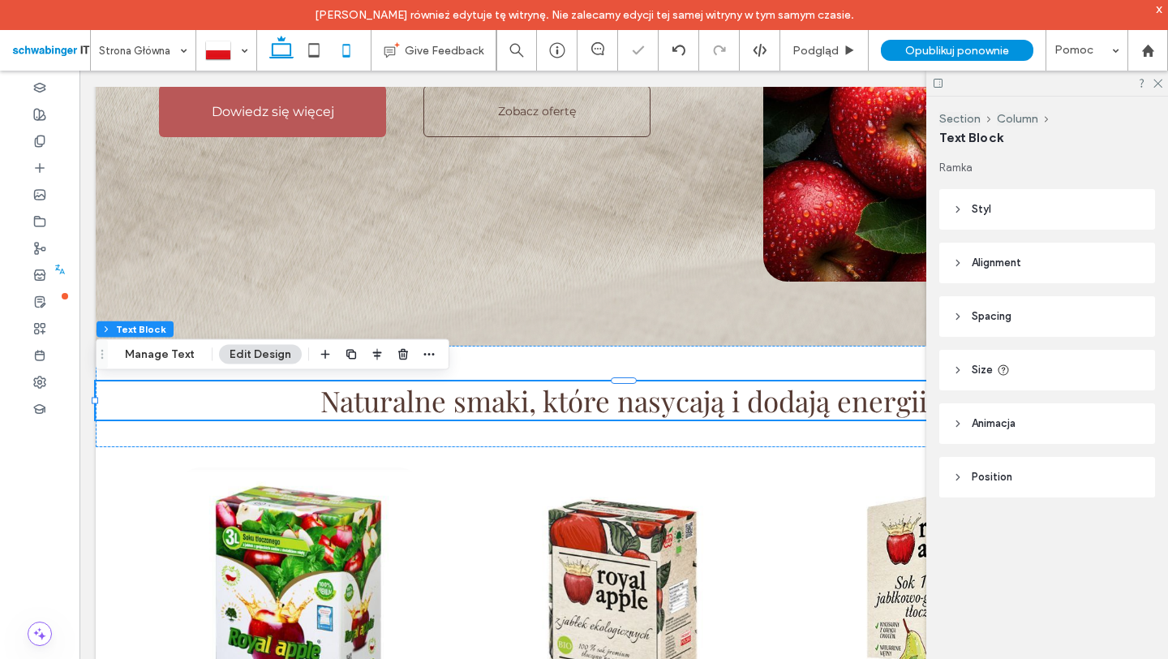
click at [353, 45] on icon at bounding box center [346, 50] width 32 height 32
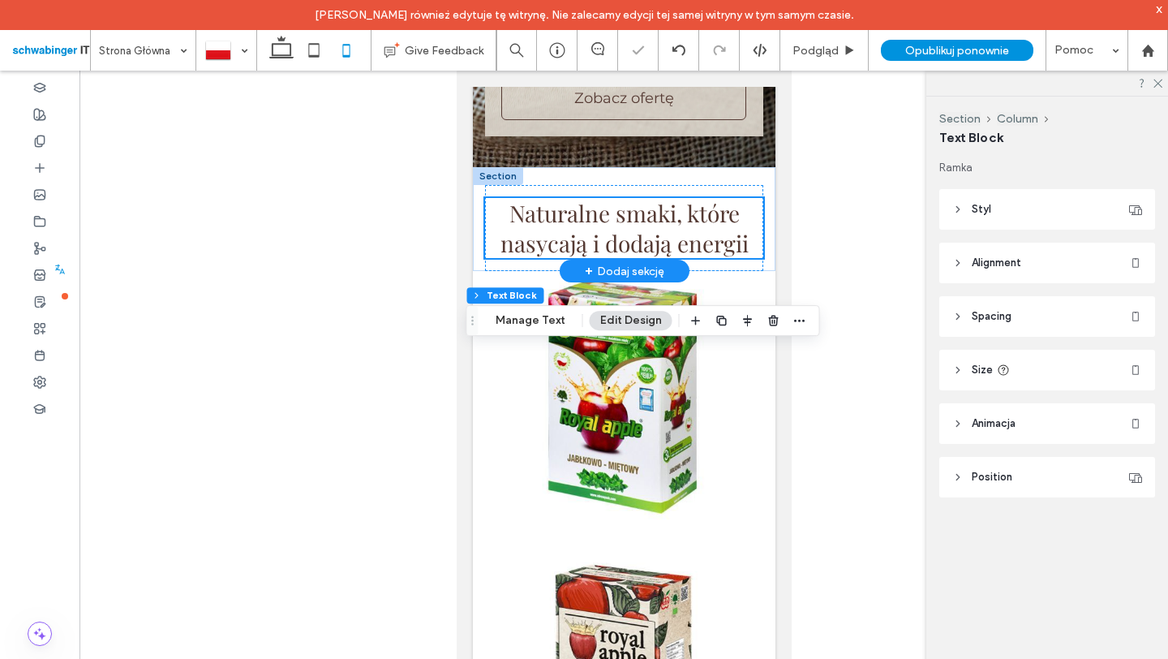
scroll to position [273, 0]
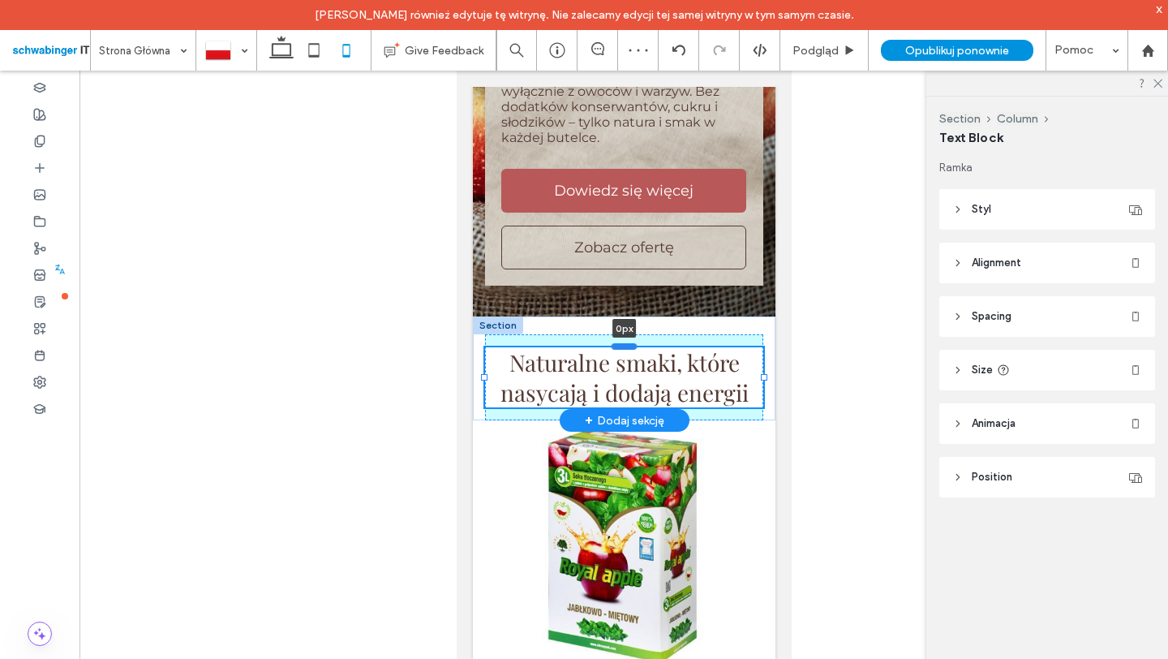
click at [625, 347] on div at bounding box center [624, 345] width 26 height 6
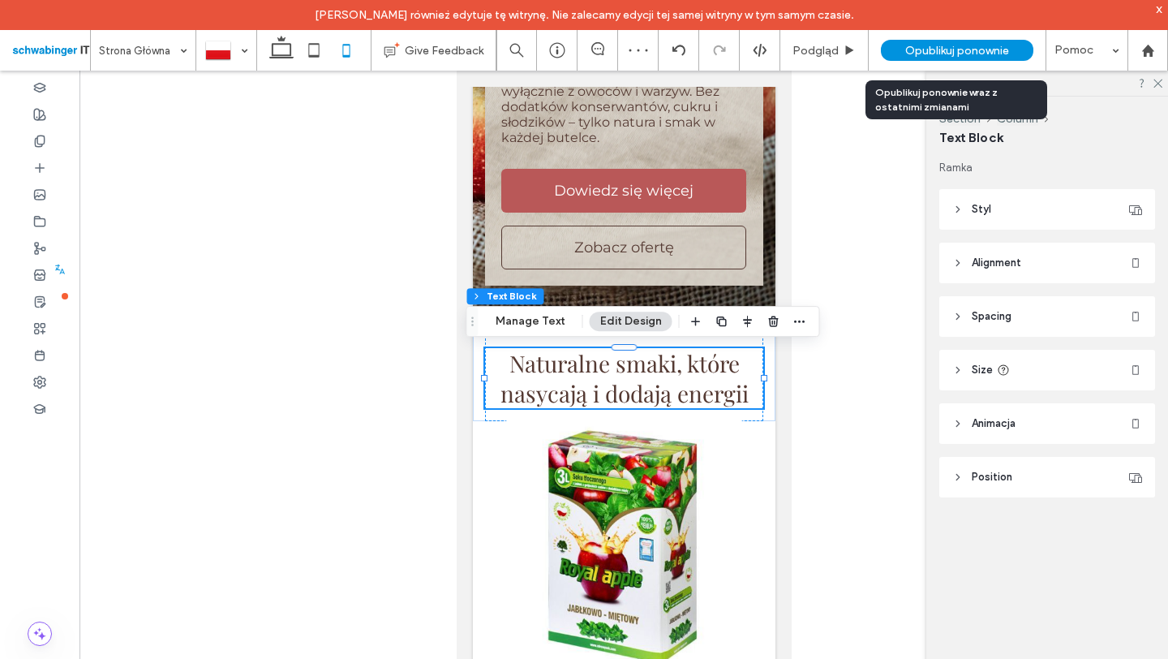
click at [938, 54] on span "Opublikuj ponownie" at bounding box center [957, 51] width 104 height 14
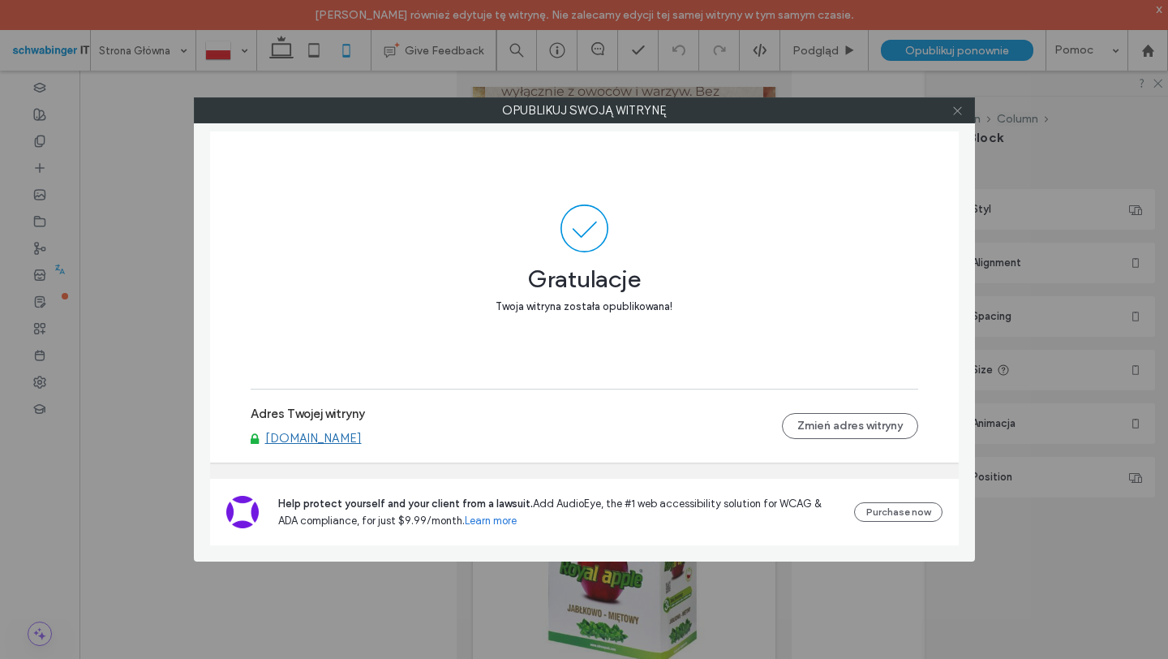
click at [954, 111] on icon at bounding box center [957, 111] width 12 height 12
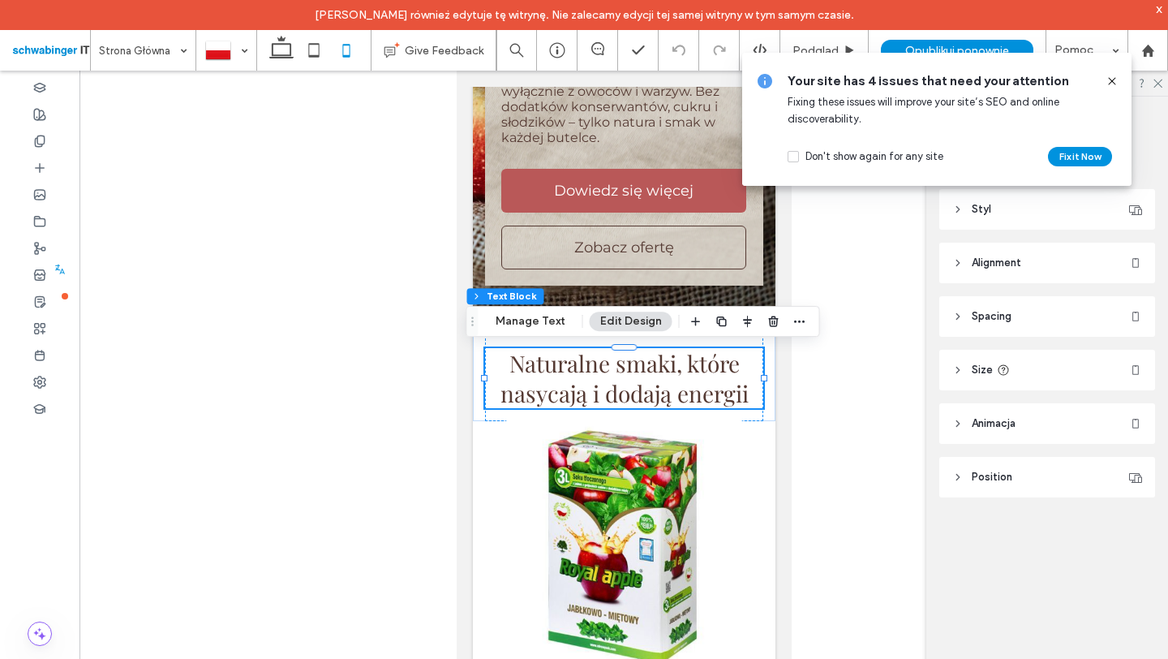
click at [1111, 77] on icon at bounding box center [1111, 81] width 13 height 13
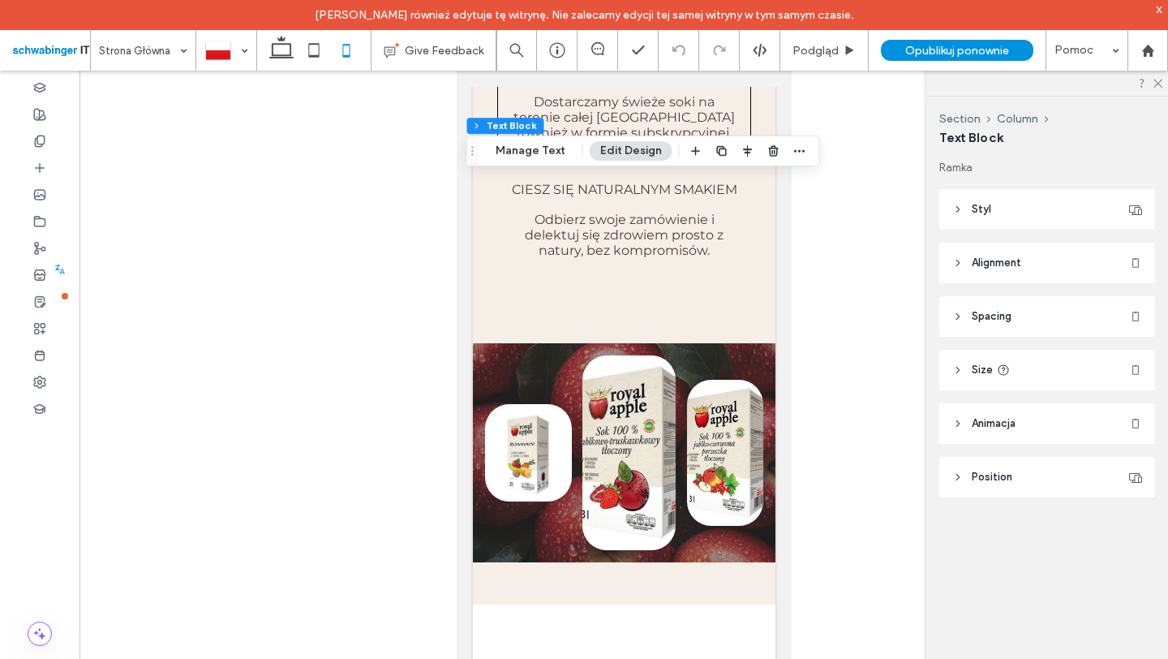
scroll to position [3744, 0]
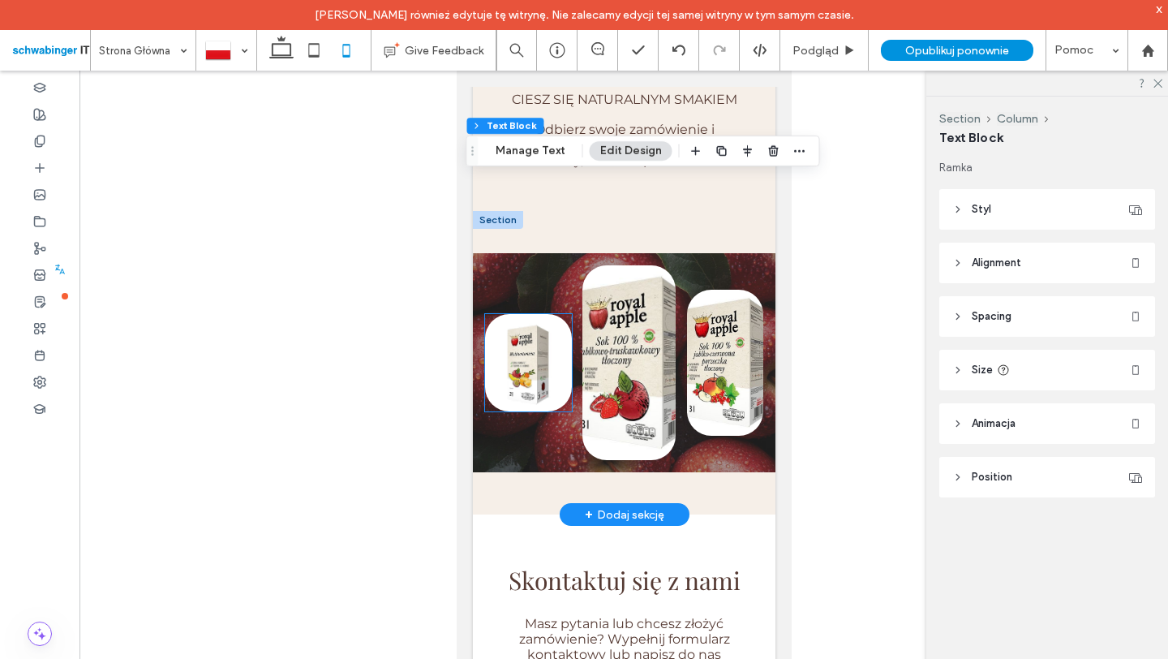
click at [509, 363] on img at bounding box center [527, 362] width 87 height 97
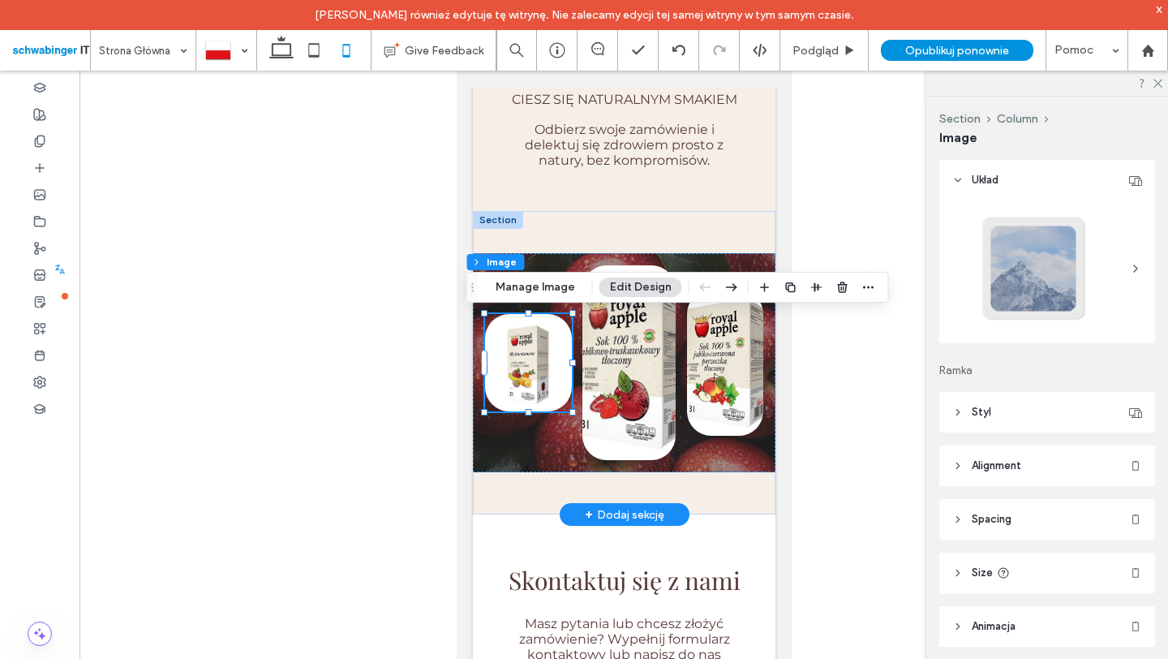
type input "**"
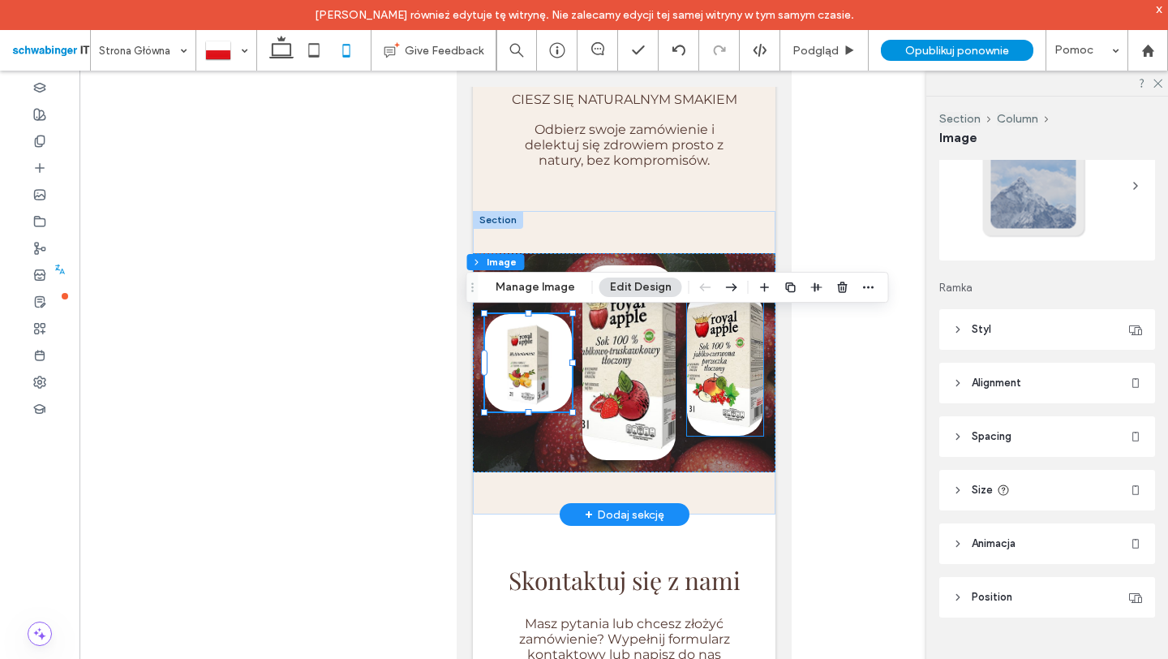
click at [707, 361] on img at bounding box center [724, 363] width 76 height 146
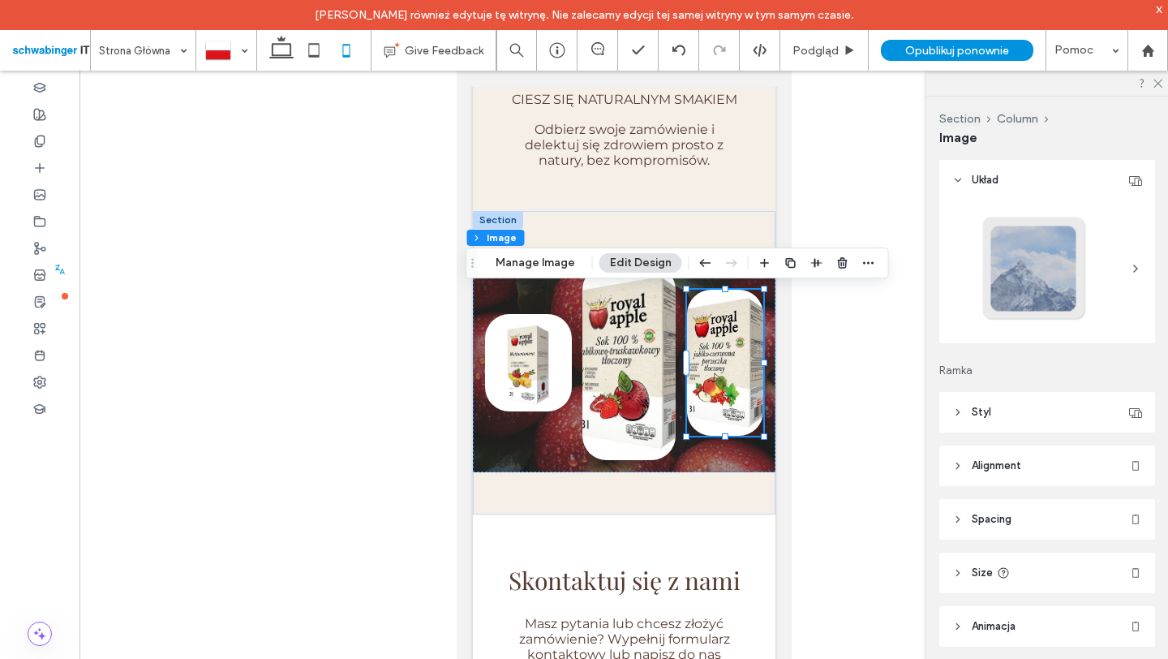
type input "**"
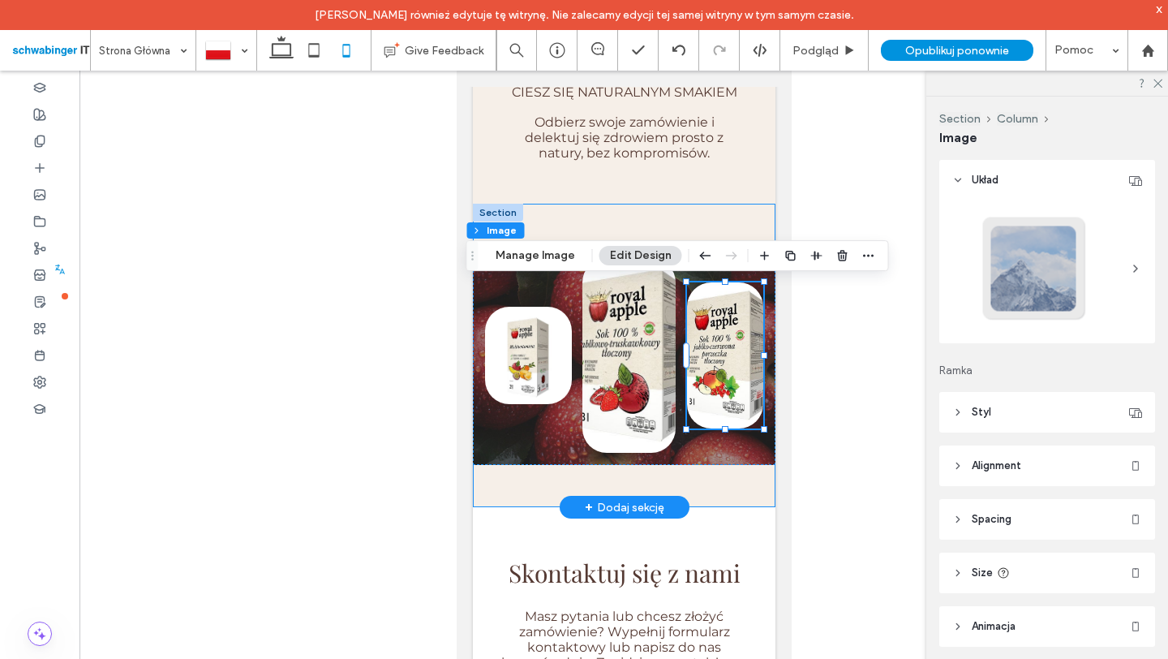
scroll to position [3807, 0]
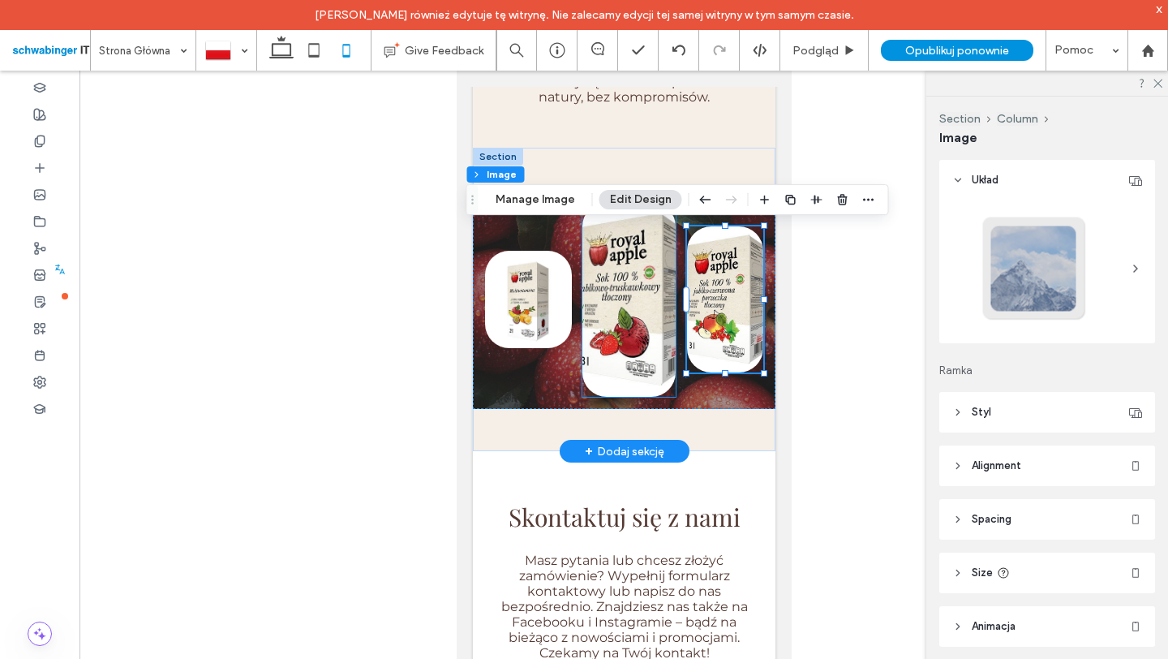
click at [618, 346] on img at bounding box center [627, 299] width 93 height 195
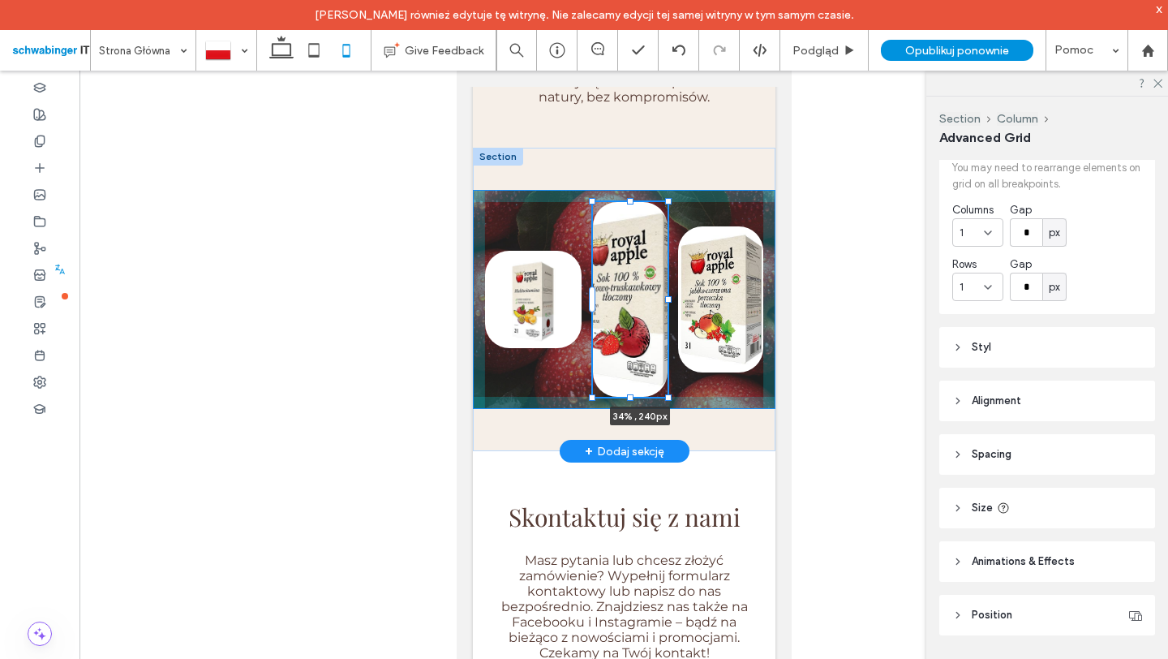
scroll to position [84, 0]
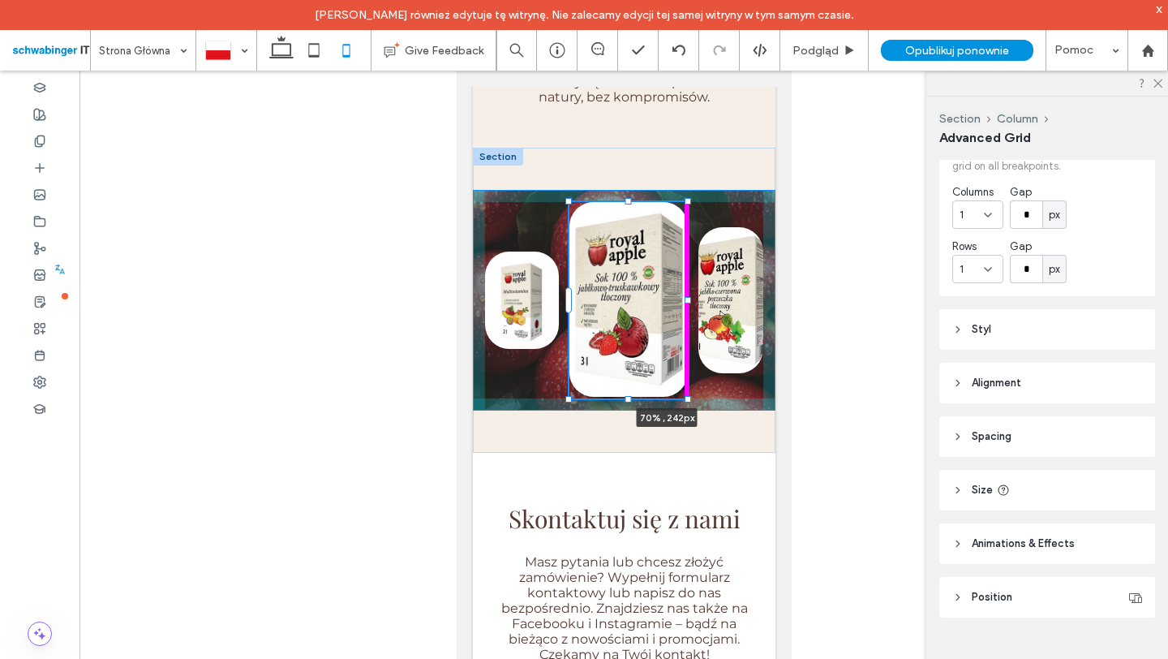
drag, startPoint x: 677, startPoint y: 397, endPoint x: 774, endPoint y: 397, distance: 97.3
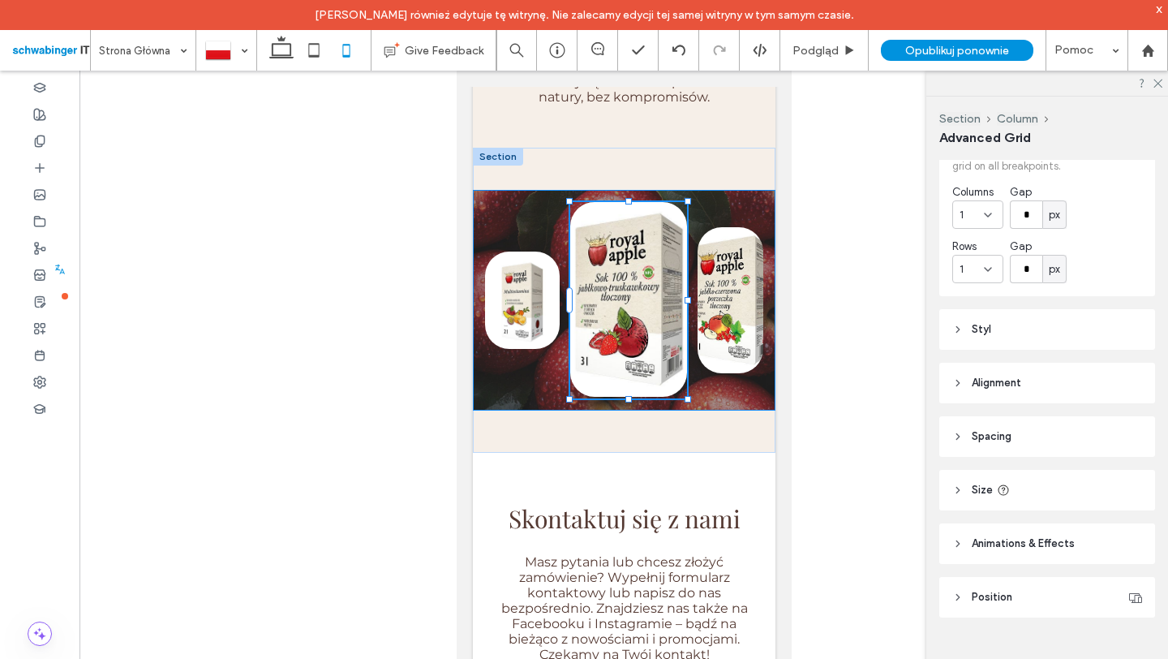
type input "**"
type input "****"
type input "***"
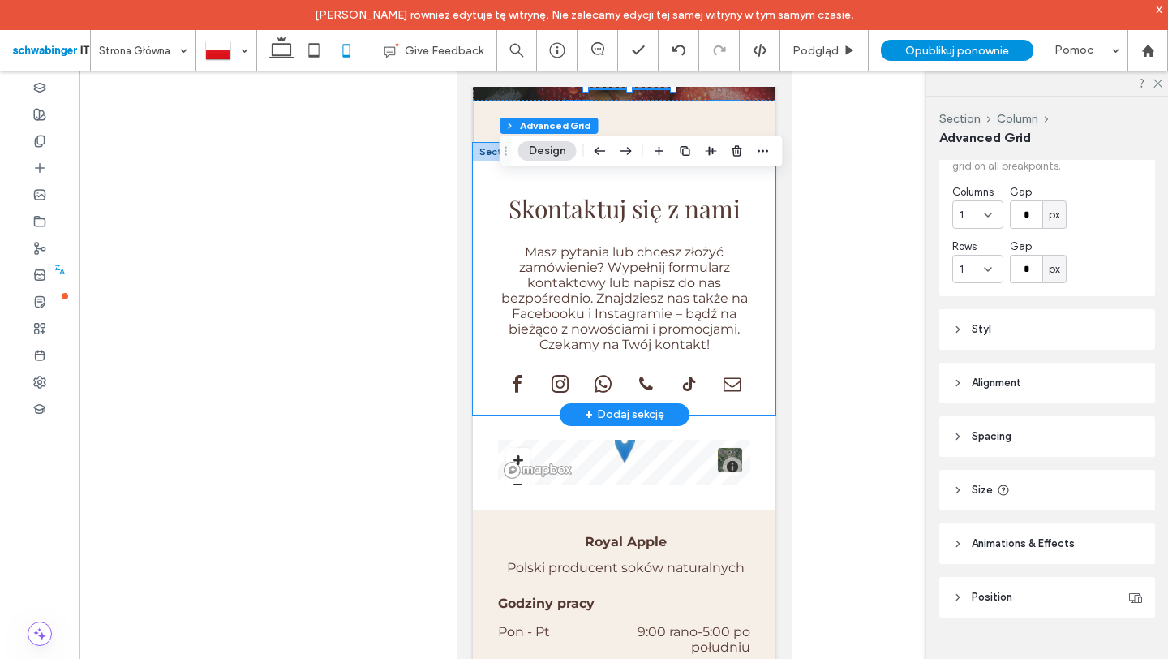
scroll to position [4168, 0]
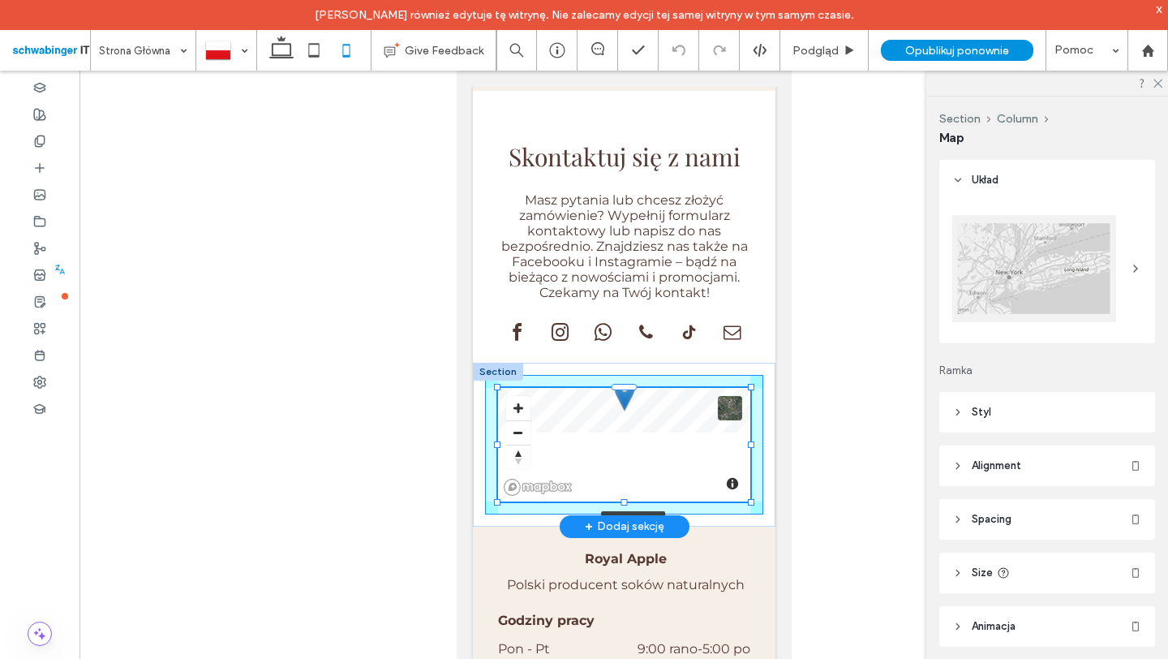
drag, startPoint x: 749, startPoint y: 433, endPoint x: 757, endPoint y: 501, distance: 68.7
click at [757, 501] on div "© Mapbox © OpenStreetMap Improve this map 107% , 140px" at bounding box center [623, 445] width 302 height 164
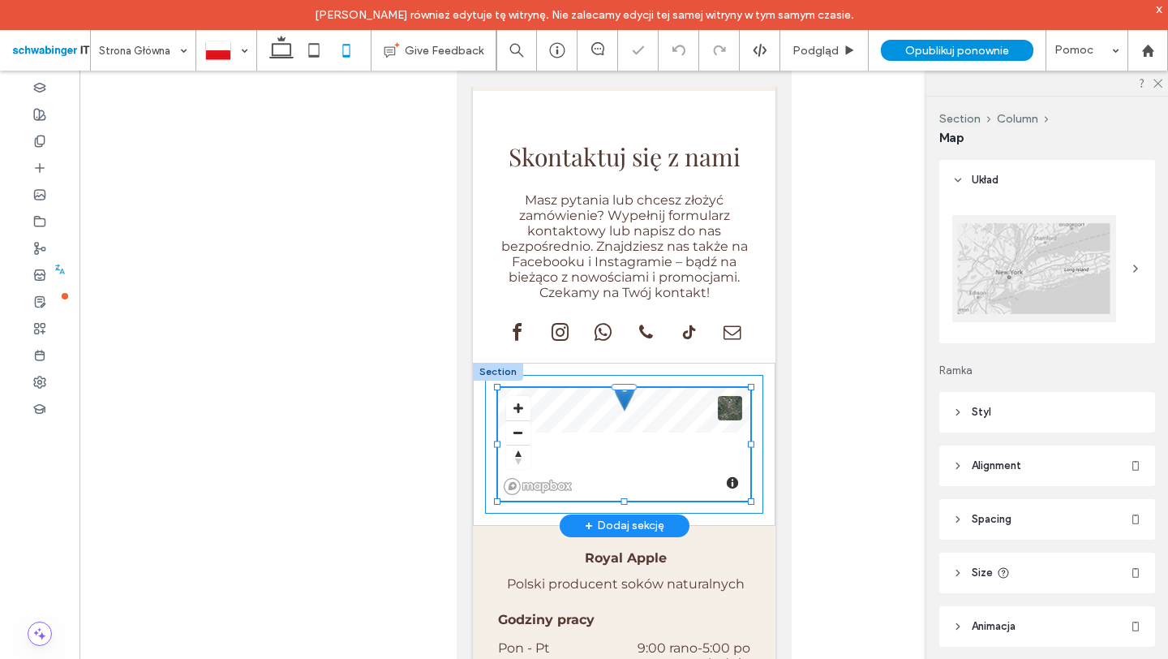
type input "***"
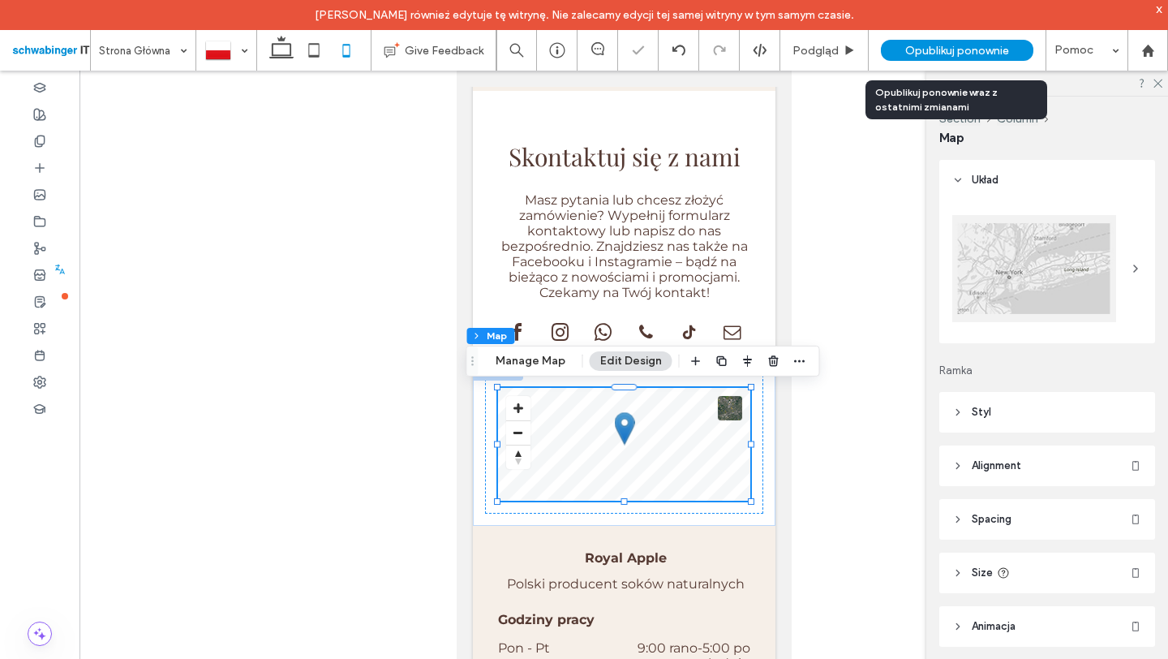
click at [945, 52] on span "Opublikuj ponownie" at bounding box center [957, 51] width 104 height 14
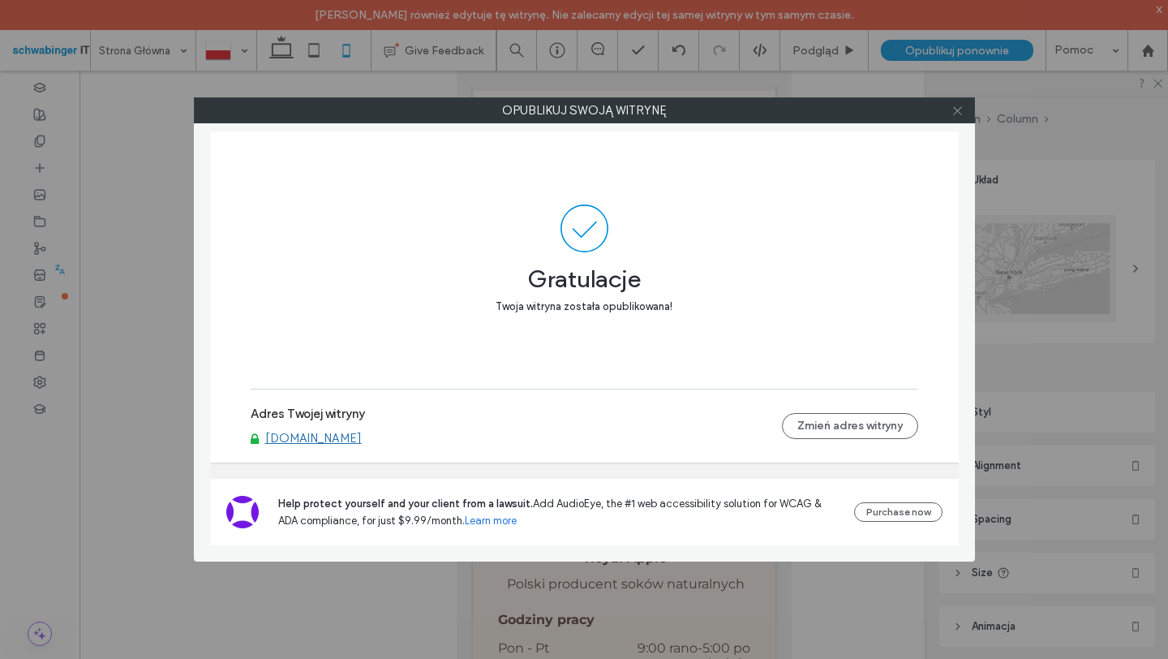
click at [954, 111] on icon at bounding box center [957, 111] width 12 height 12
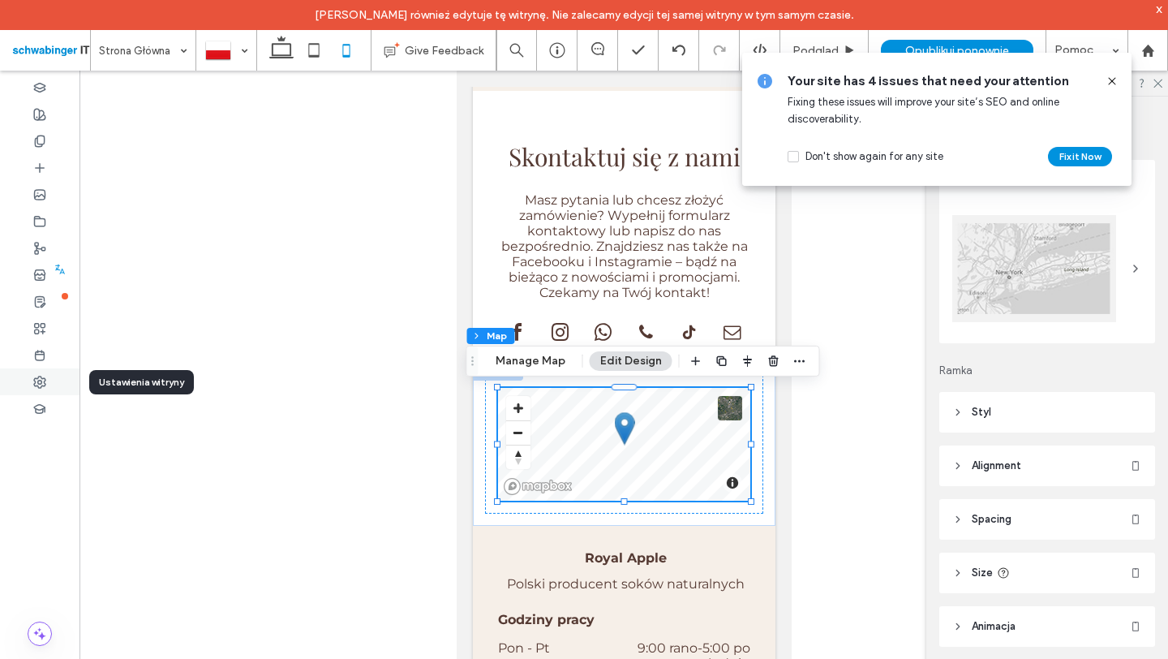
click at [54, 384] on div at bounding box center [39, 381] width 79 height 27
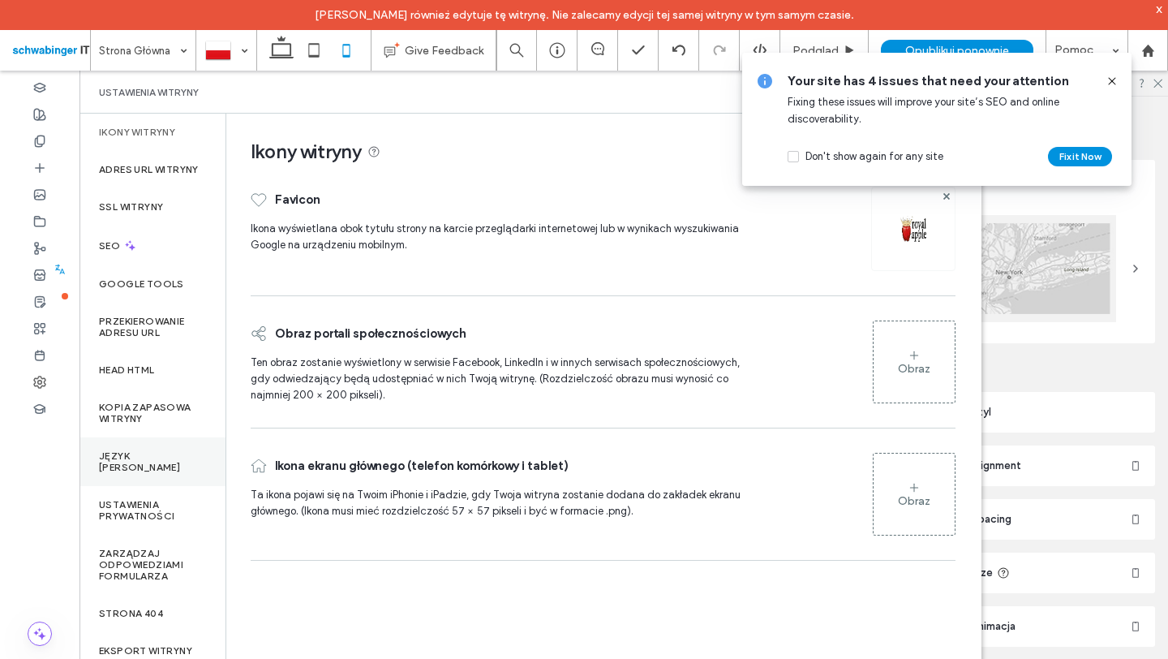
click at [135, 470] on label "Język witryny" at bounding box center [152, 461] width 107 height 23
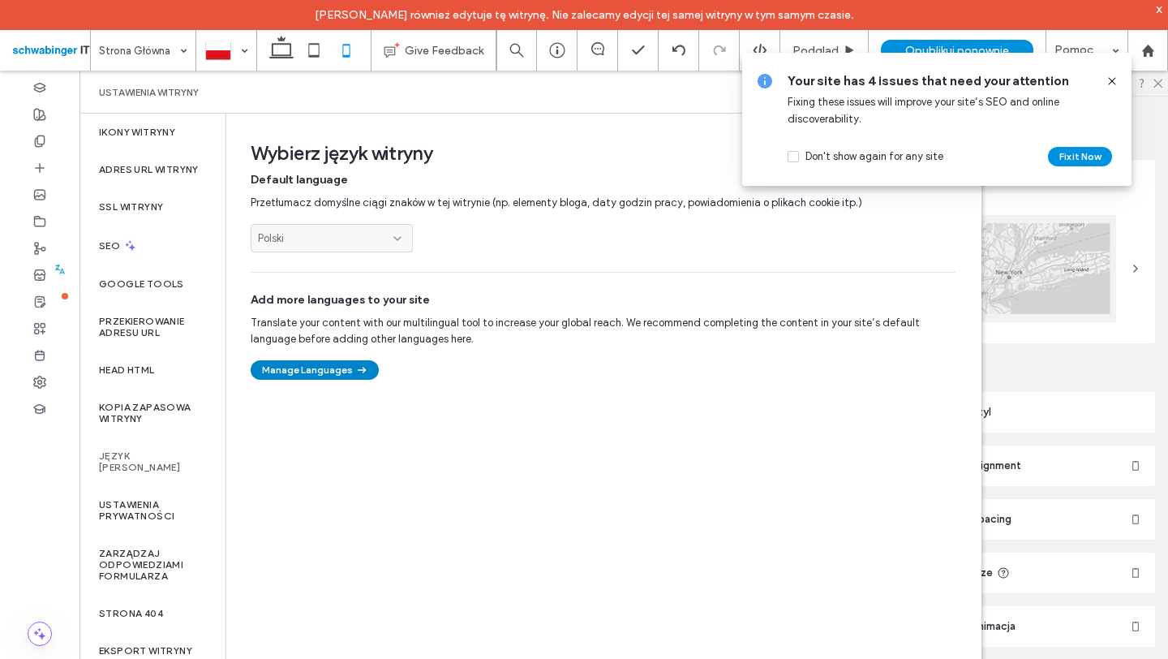
click at [295, 367] on button "Manage Languages" at bounding box center [315, 369] width 128 height 19
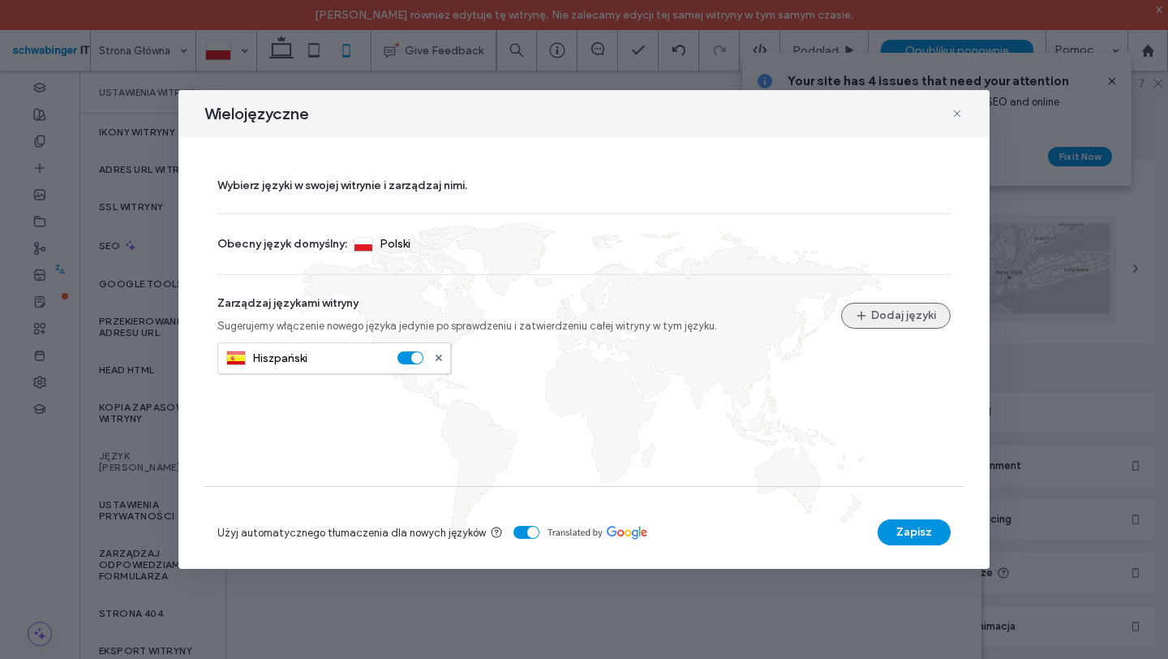
click at [890, 320] on button "Dodaj języki" at bounding box center [895, 315] width 109 height 26
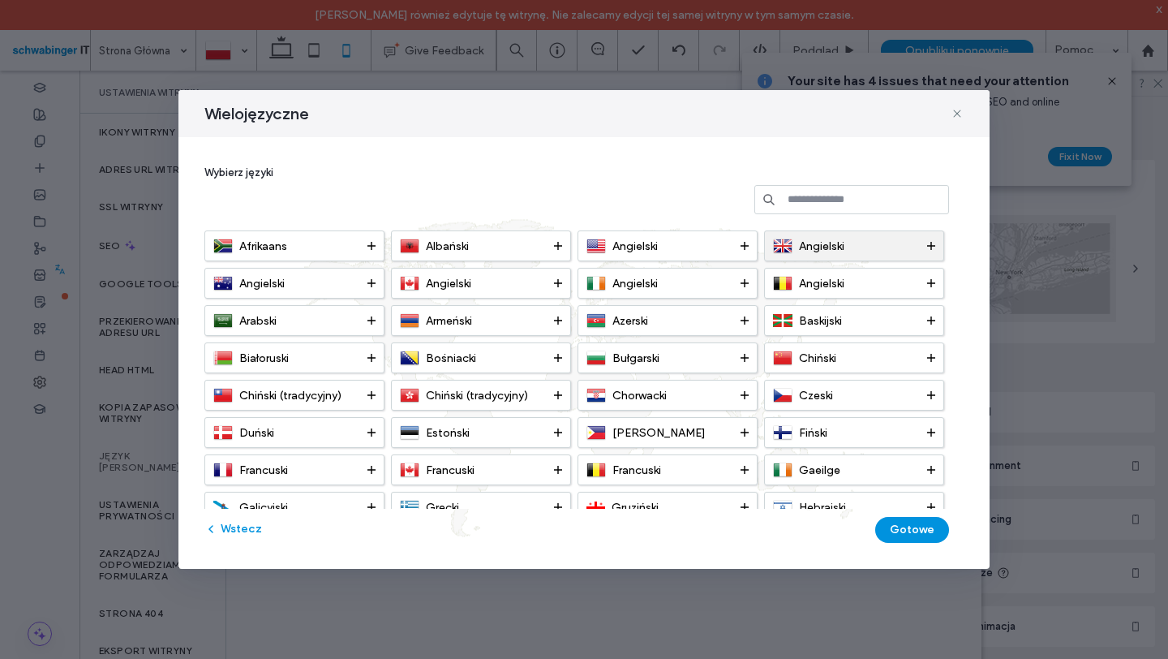
click at [802, 248] on span "Angielski" at bounding box center [821, 246] width 45 height 14
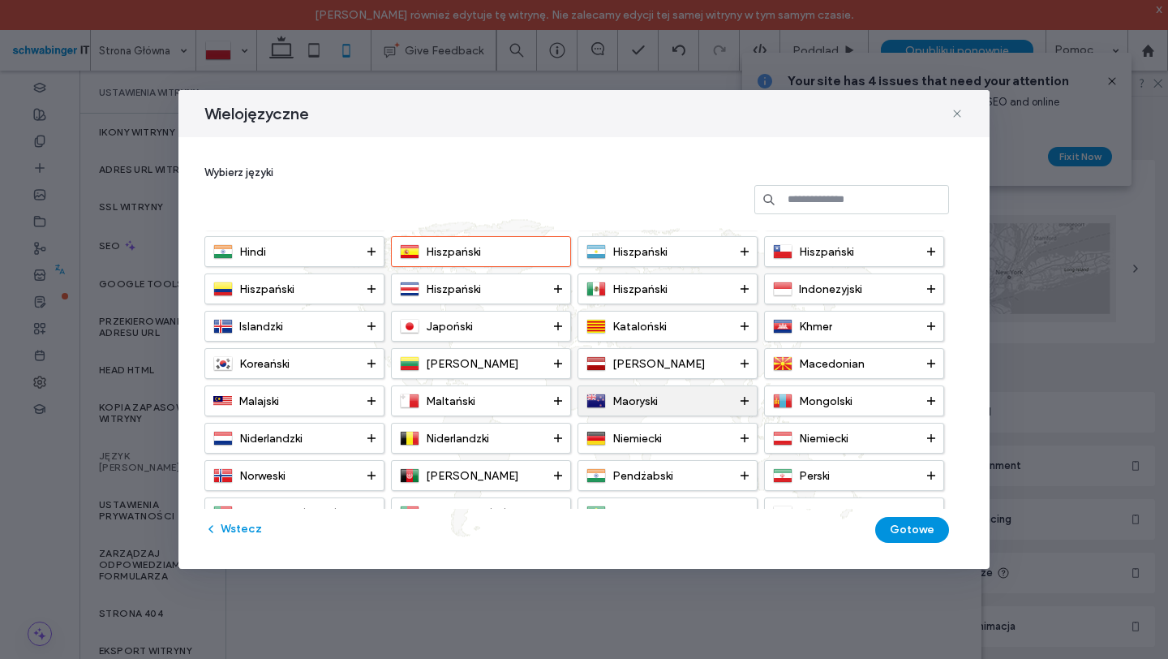
scroll to position [294, 0]
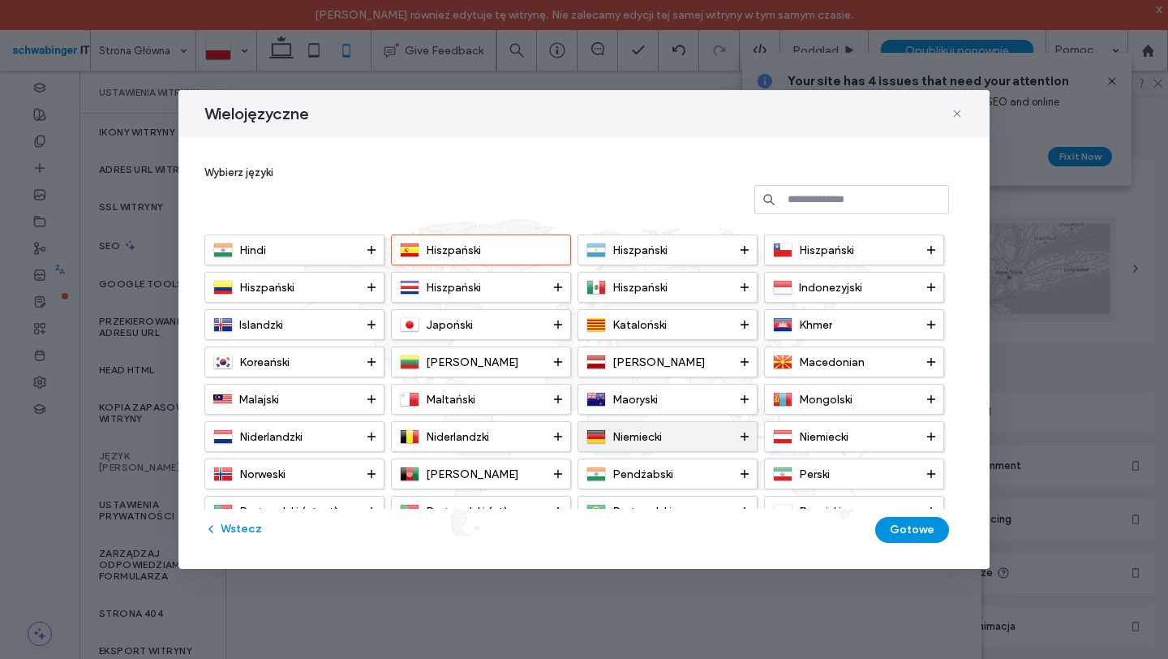
click at [637, 431] on span "Niemiecki" at bounding box center [636, 437] width 49 height 14
click at [935, 526] on button "Gotowe" at bounding box center [912, 530] width 74 height 26
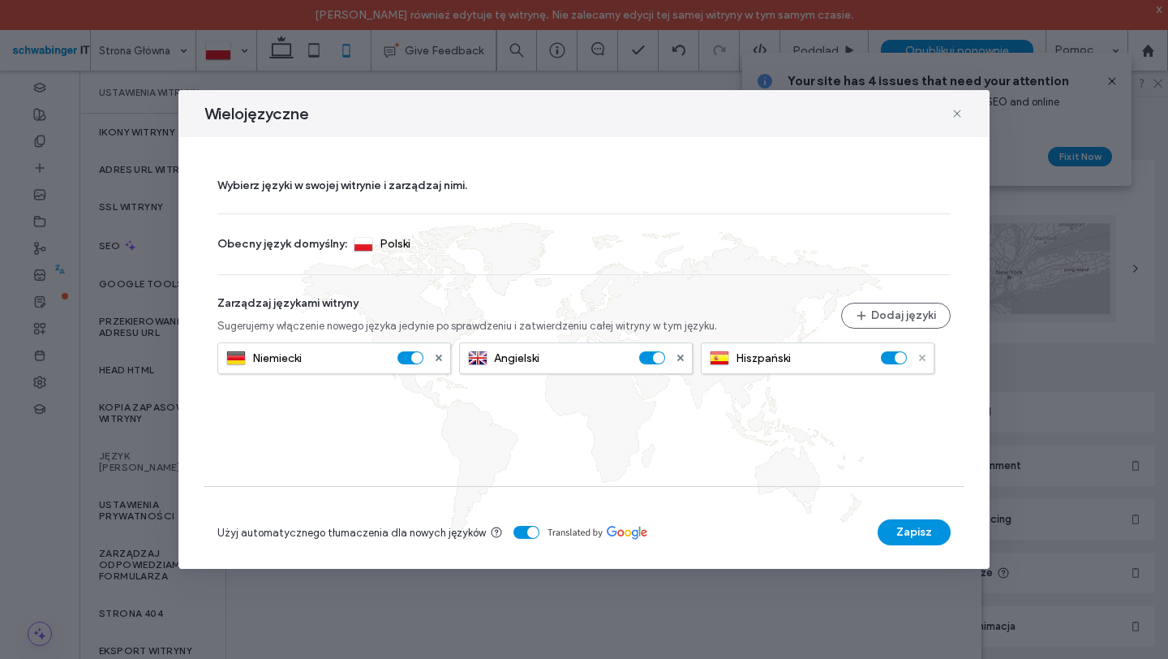
click at [924, 358] on icon at bounding box center [922, 357] width 6 height 6
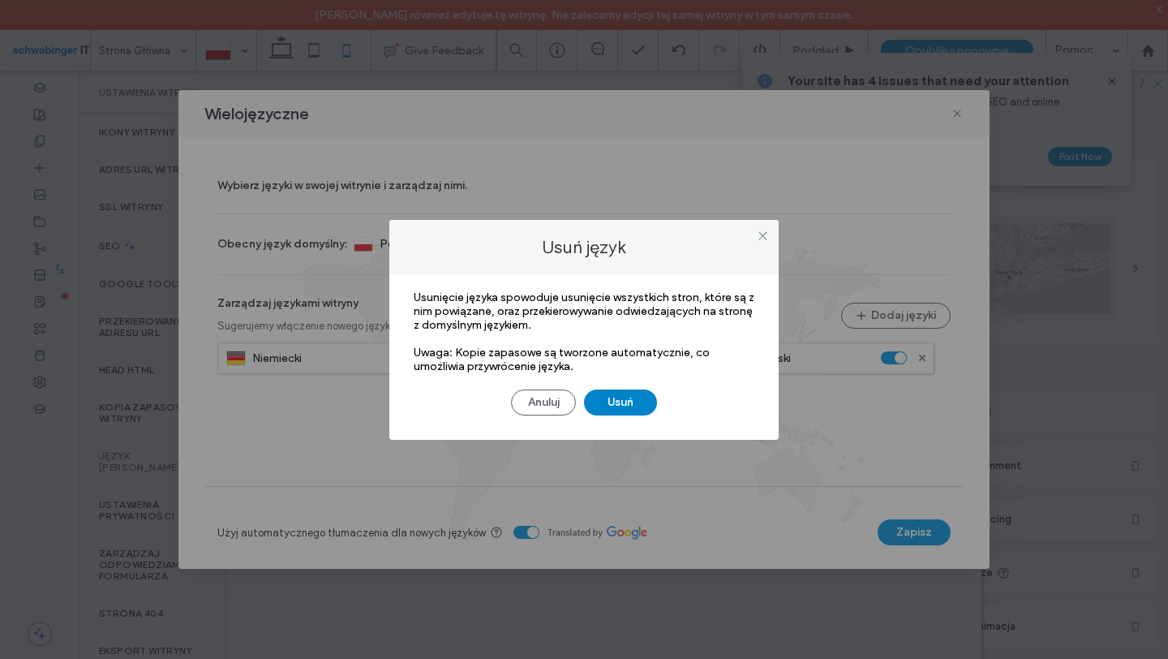
click at [614, 405] on button "Usuń" at bounding box center [620, 402] width 73 height 26
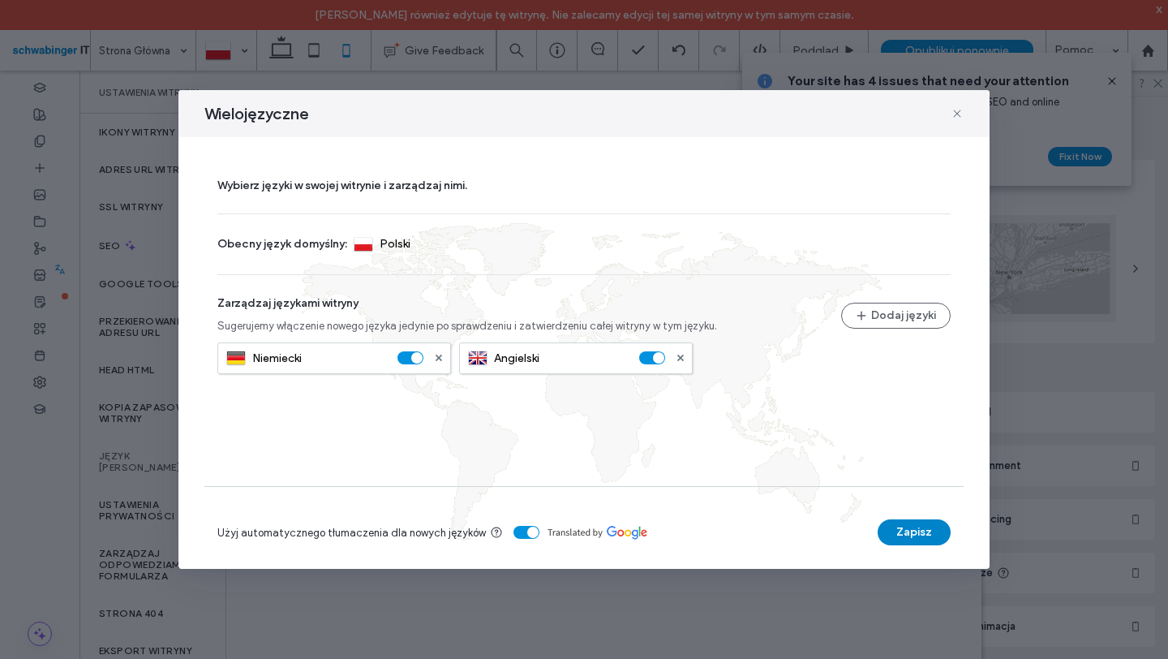
click at [931, 536] on button "Zapisz" at bounding box center [913, 532] width 73 height 26
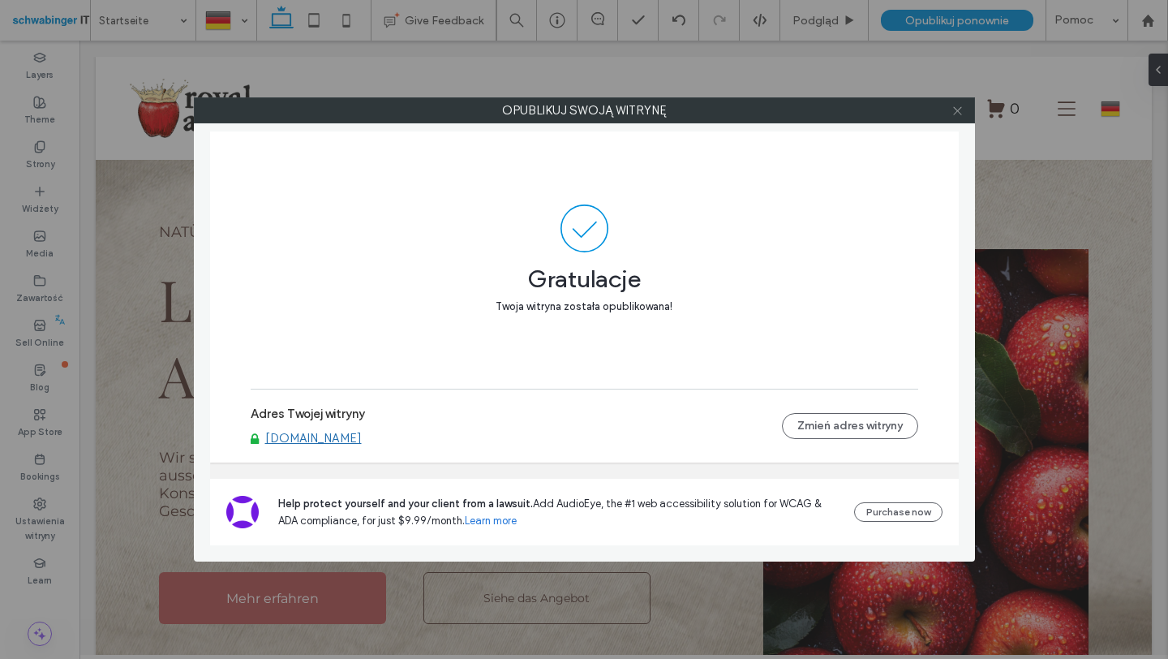
click at [952, 108] on icon at bounding box center [957, 111] width 12 height 12
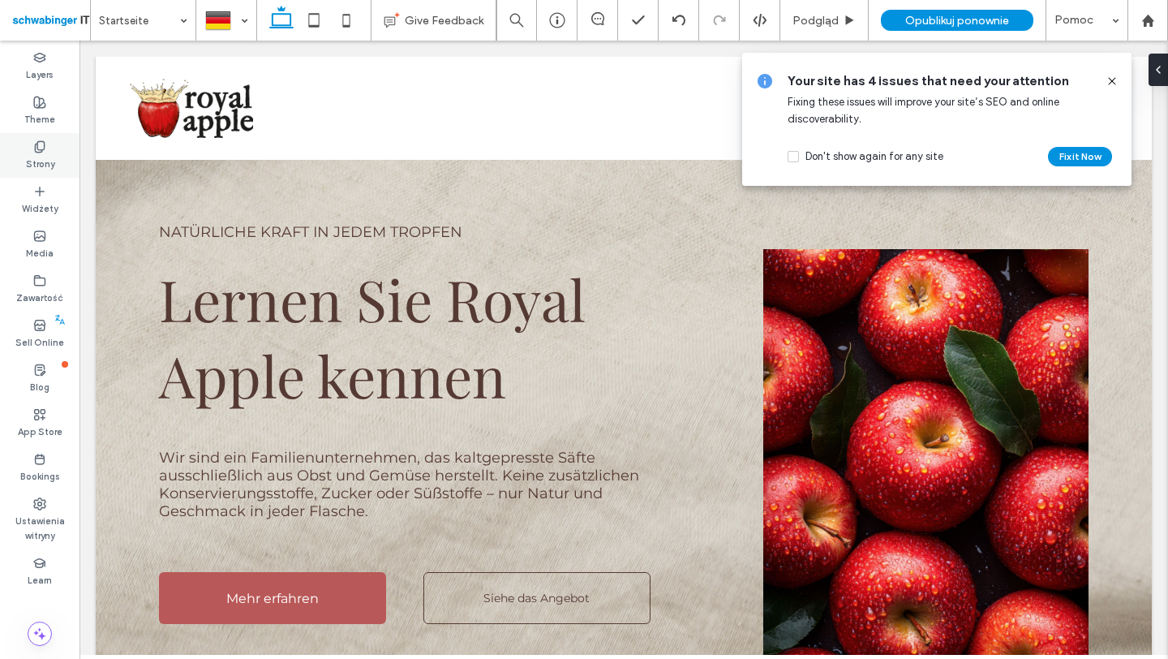
click at [36, 147] on icon at bounding box center [39, 146] width 13 height 13
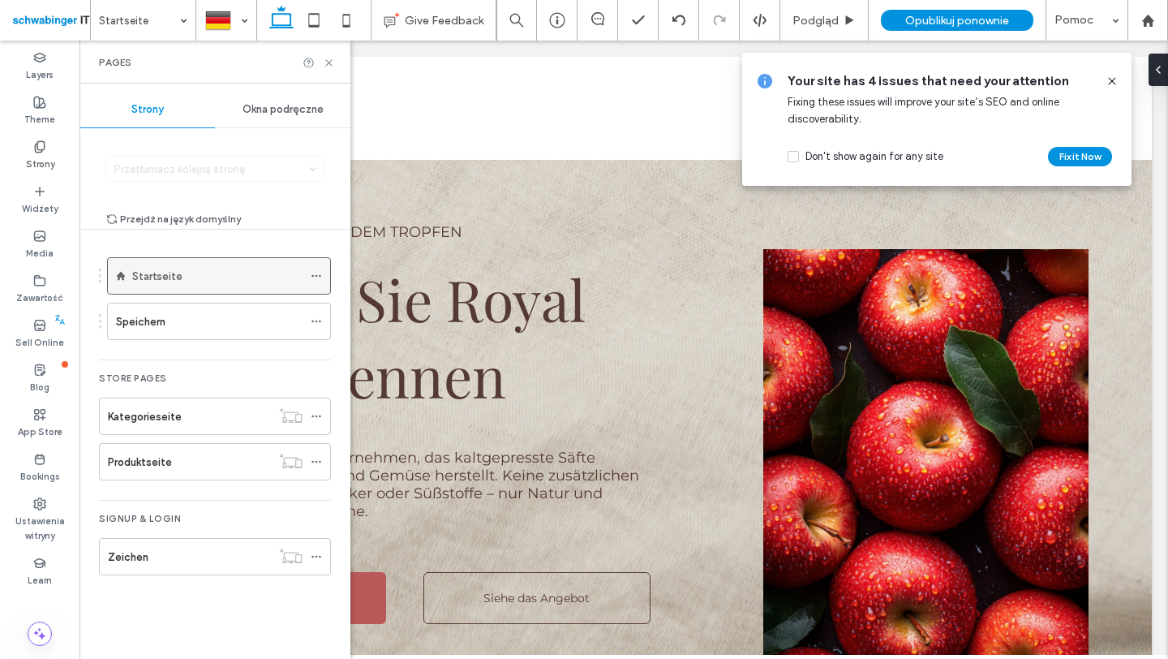
click at [316, 270] on icon at bounding box center [316, 275] width 11 height 11
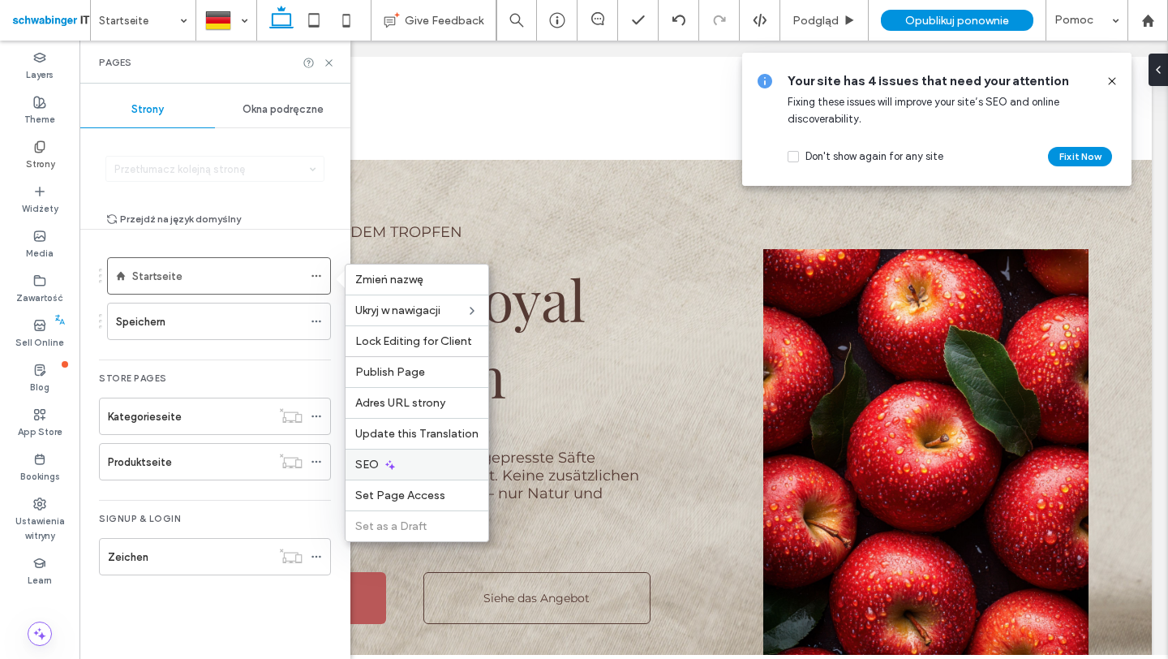
click at [405, 467] on div "SEO" at bounding box center [416, 463] width 143 height 31
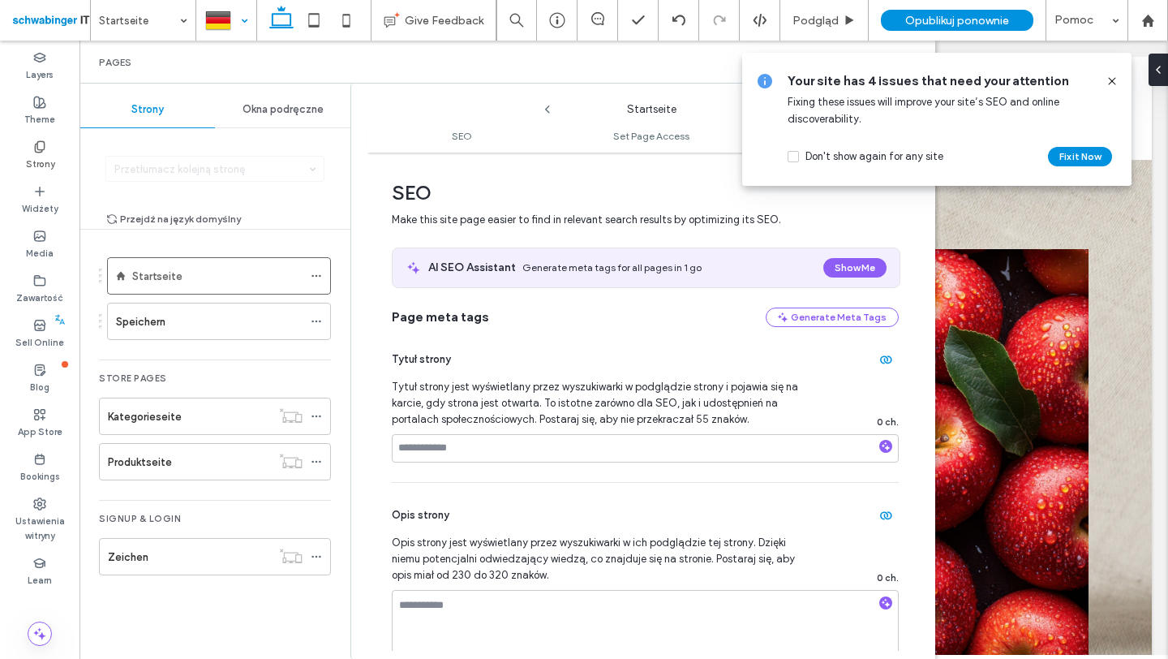
click at [208, 19] on div at bounding box center [226, 20] width 58 height 39
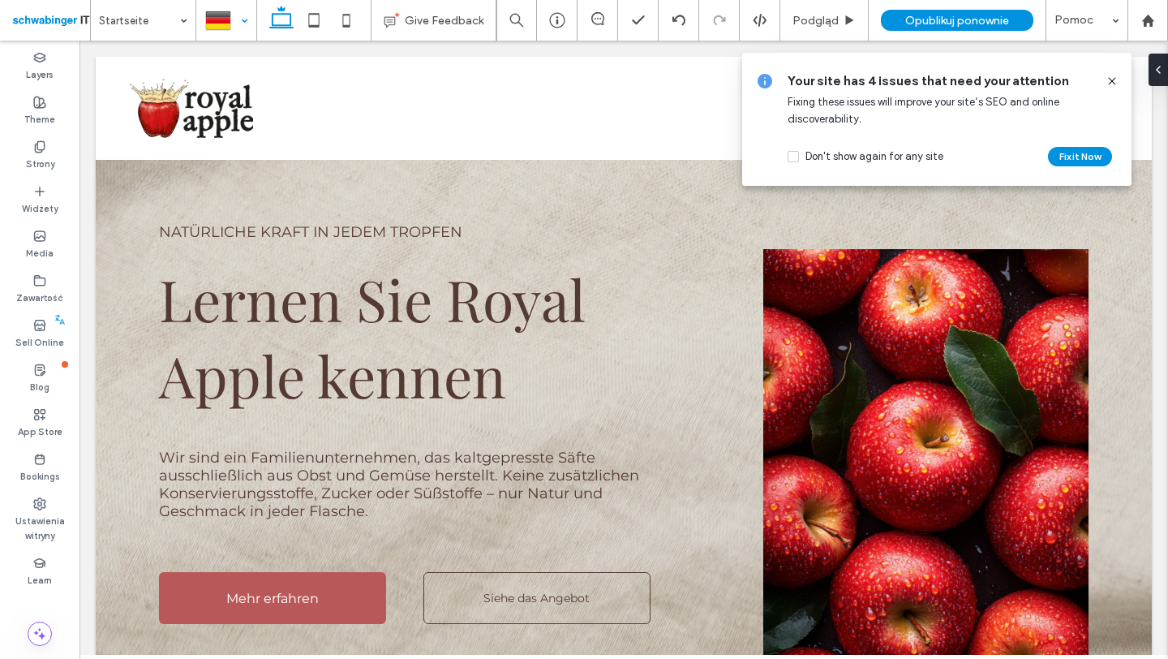
click at [31, 145] on div at bounding box center [584, 329] width 1168 height 659
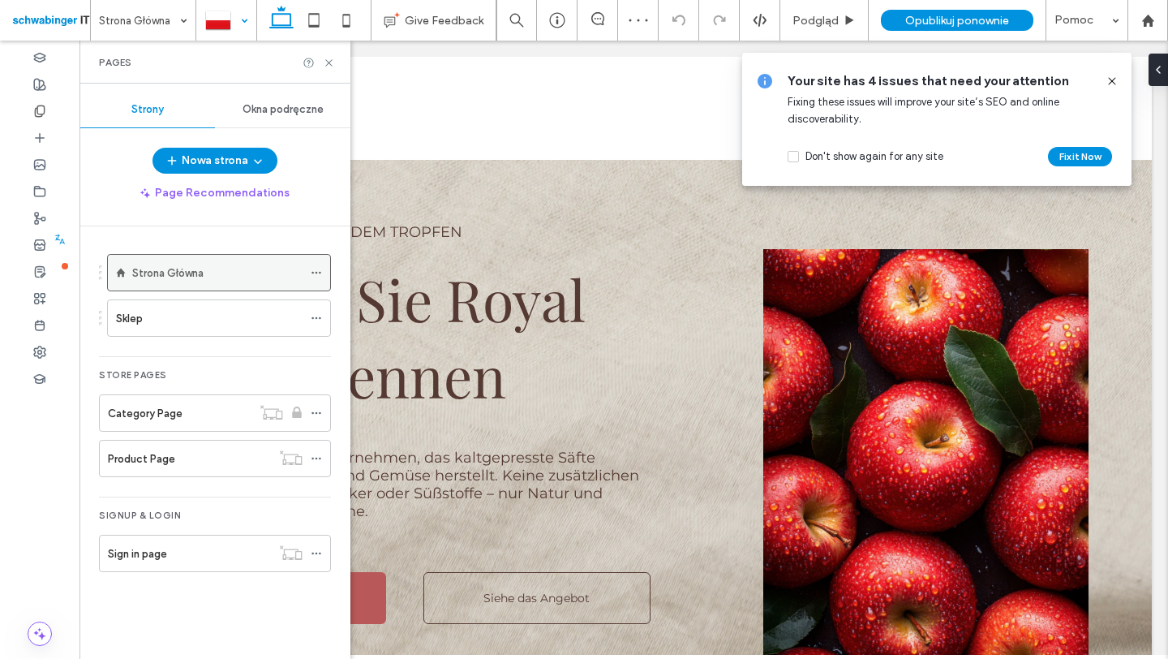
click at [319, 275] on icon at bounding box center [316, 272] width 11 height 11
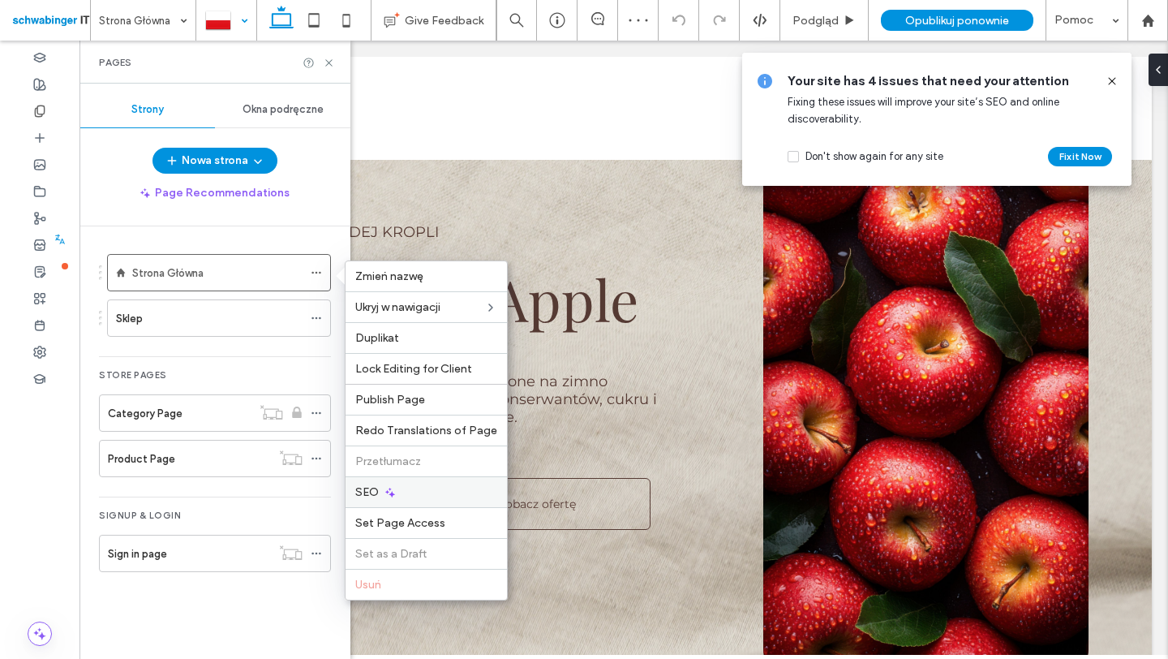
click at [404, 496] on div "SEO" at bounding box center [425, 491] width 161 height 31
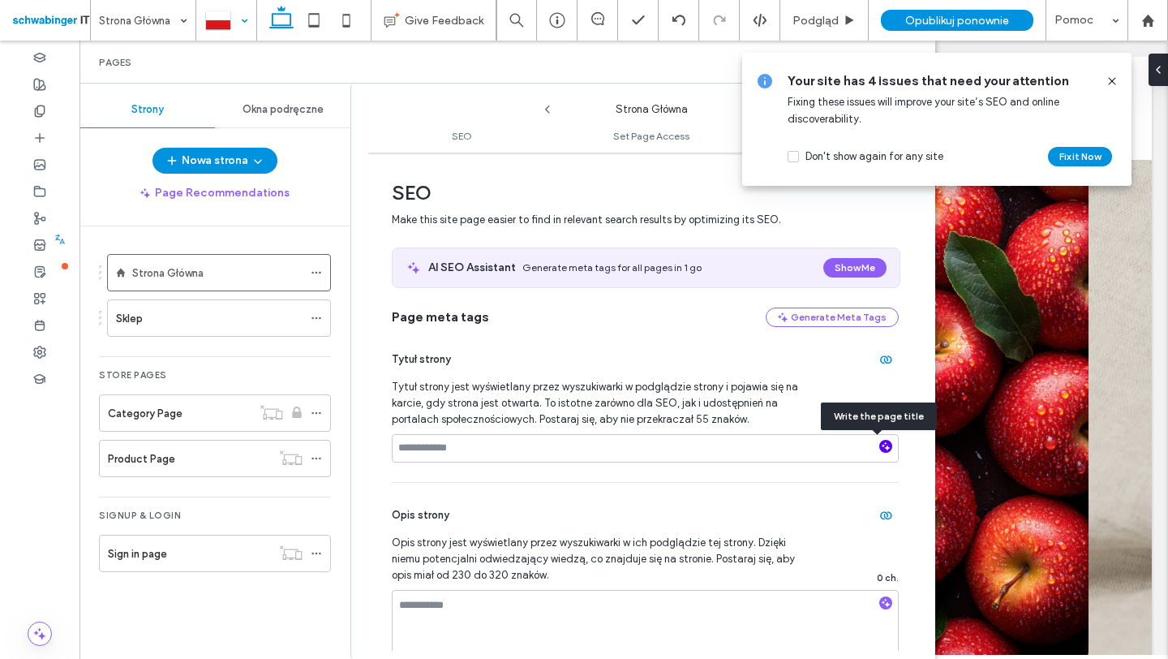
click at [882, 448] on use "button" at bounding box center [886, 446] width 9 height 9
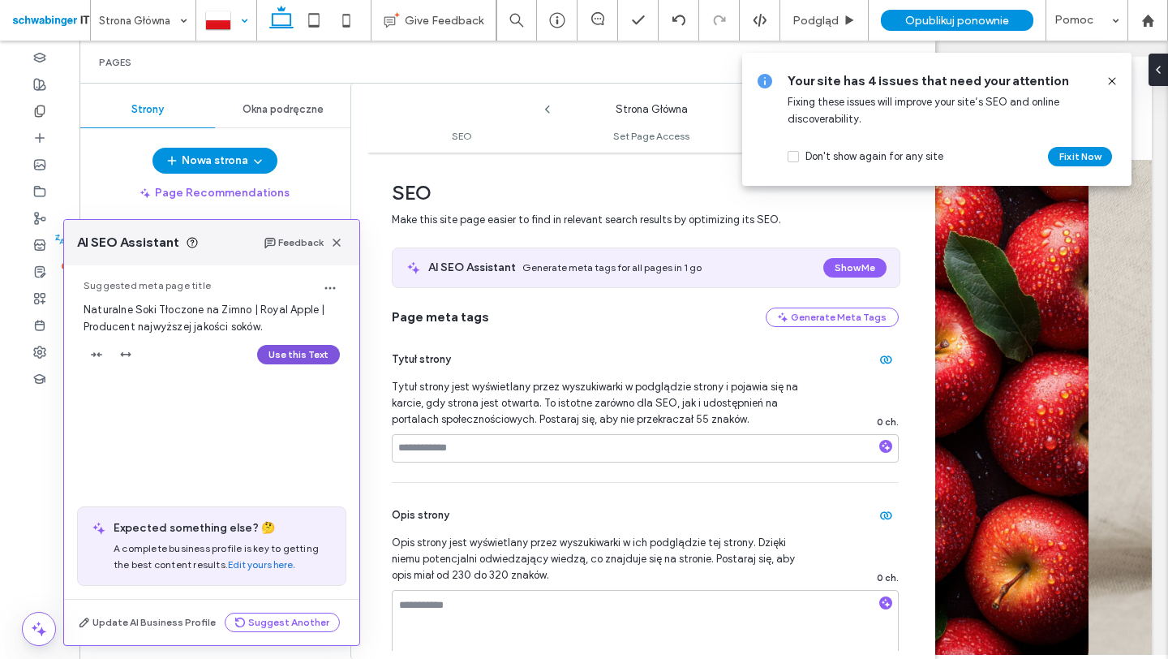
click at [289, 357] on button "Use this Text" at bounding box center [298, 354] width 83 height 19
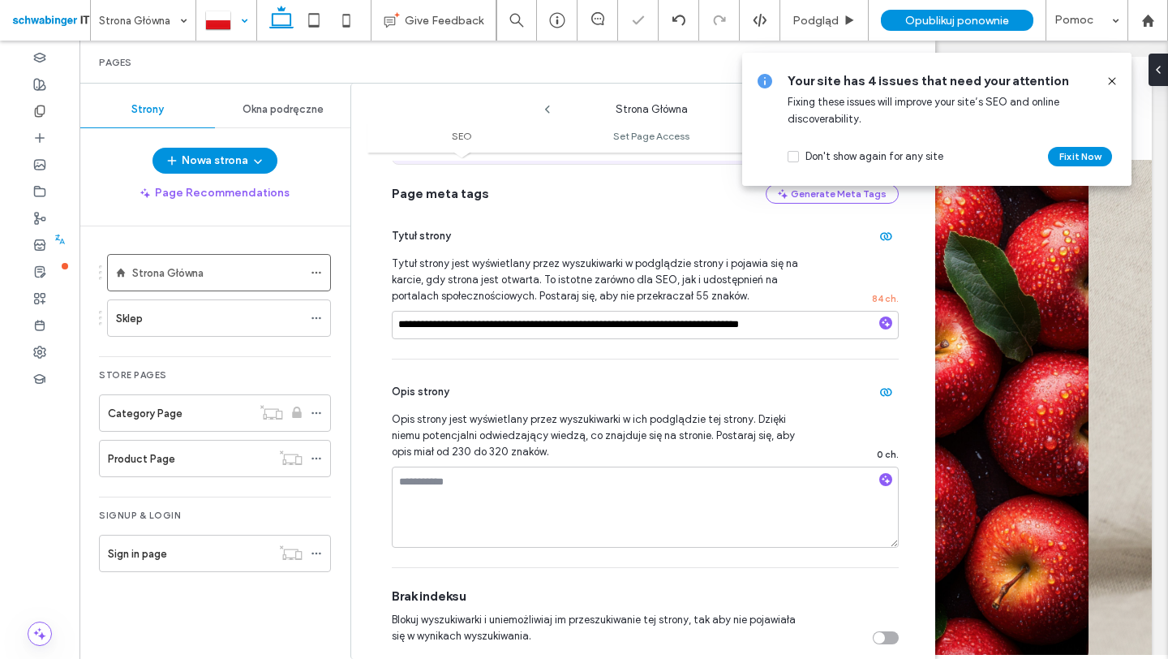
scroll to position [147, 0]
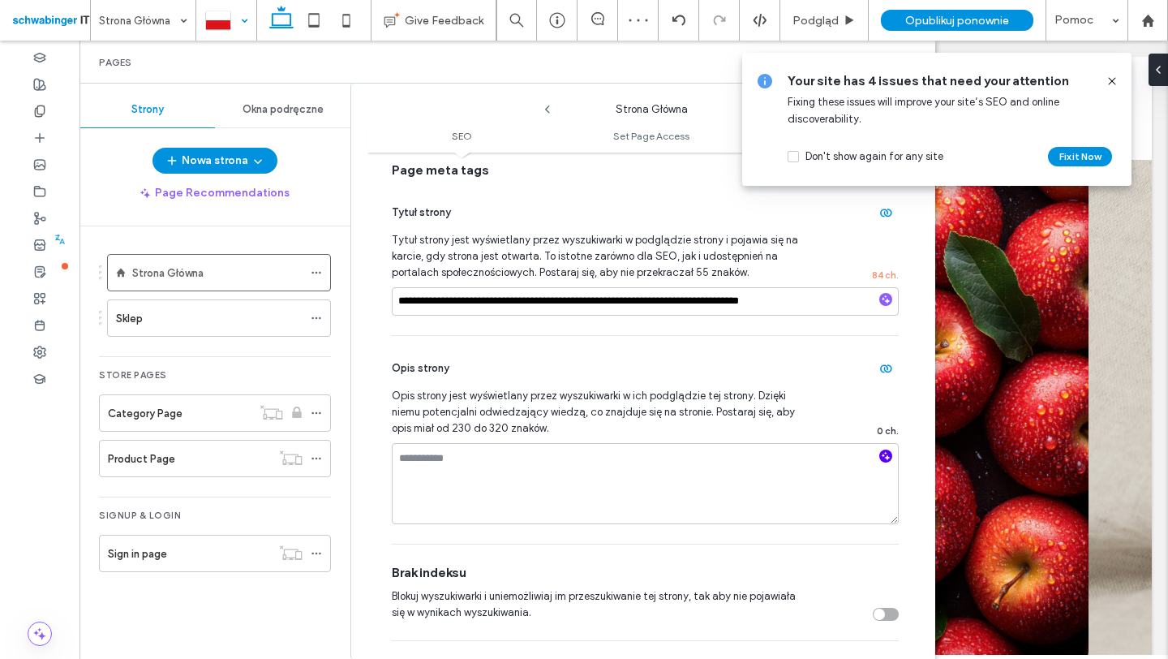
click at [880, 460] on icon "button" at bounding box center [885, 455] width 11 height 11
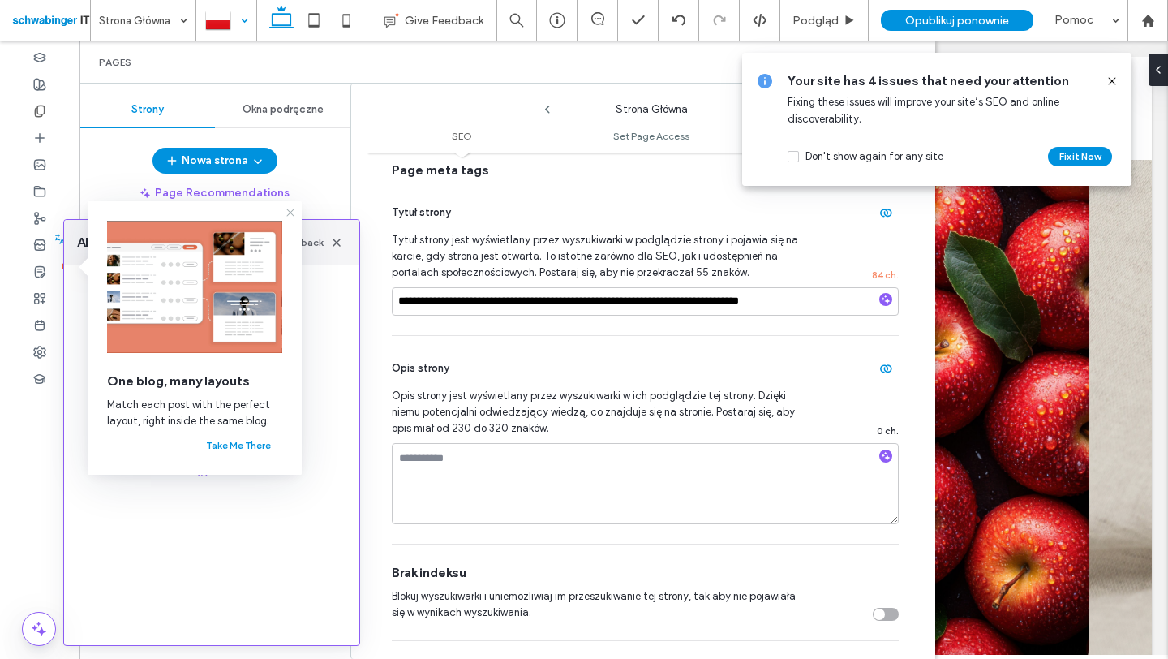
click at [290, 211] on icon at bounding box center [290, 212] width 13 height 13
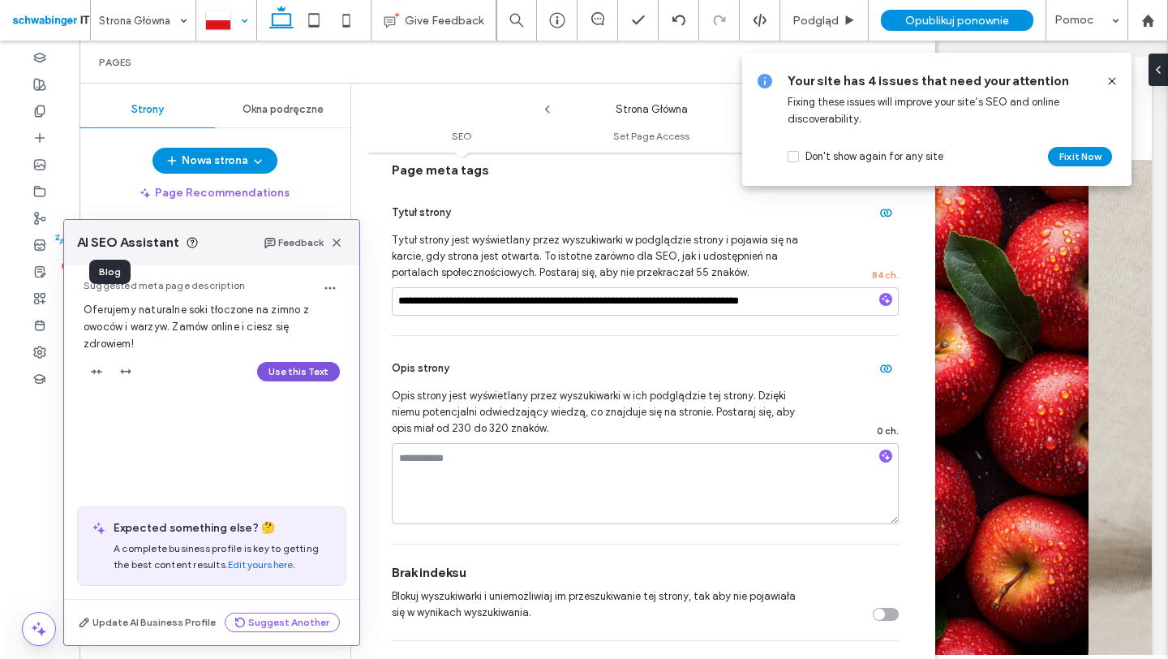
click at [288, 369] on button "Use this Text" at bounding box center [298, 371] width 83 height 19
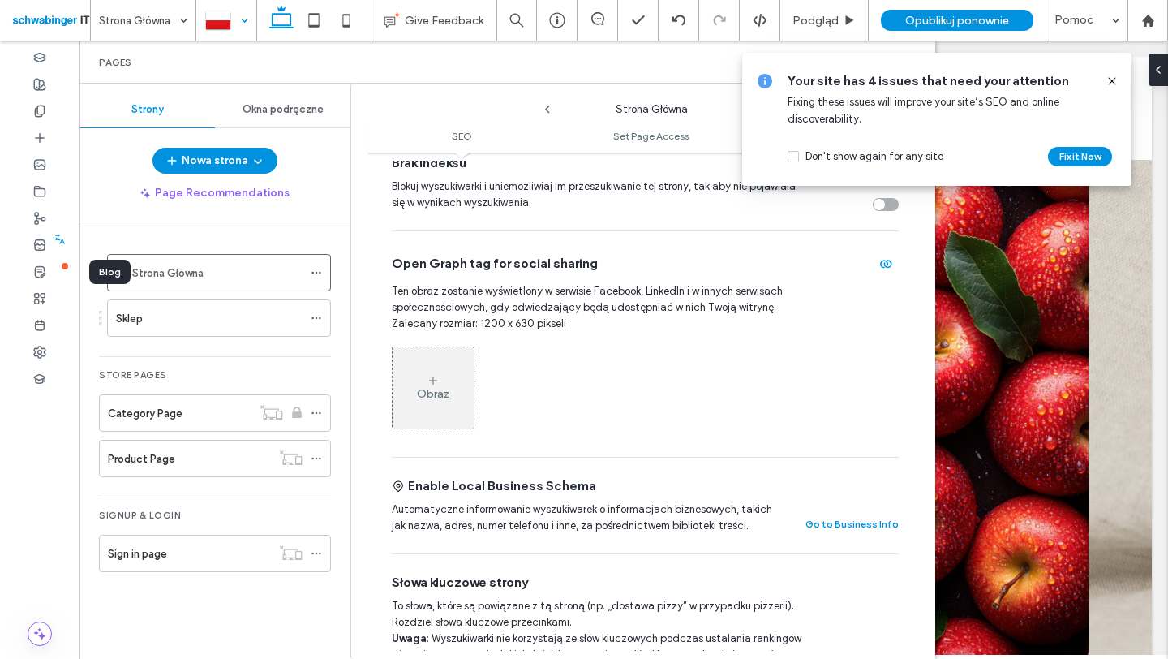
scroll to position [563, 0]
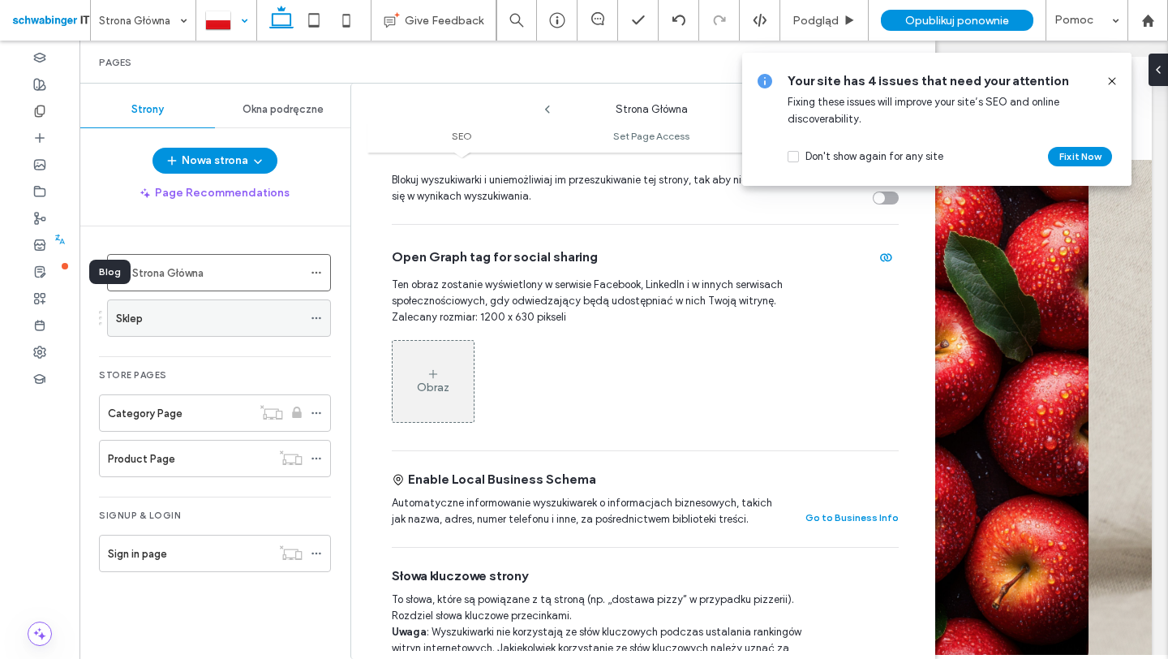
click at [308, 316] on div "Sklep" at bounding box center [219, 317] width 224 height 37
click at [315, 318] on icon at bounding box center [316, 317] width 11 height 11
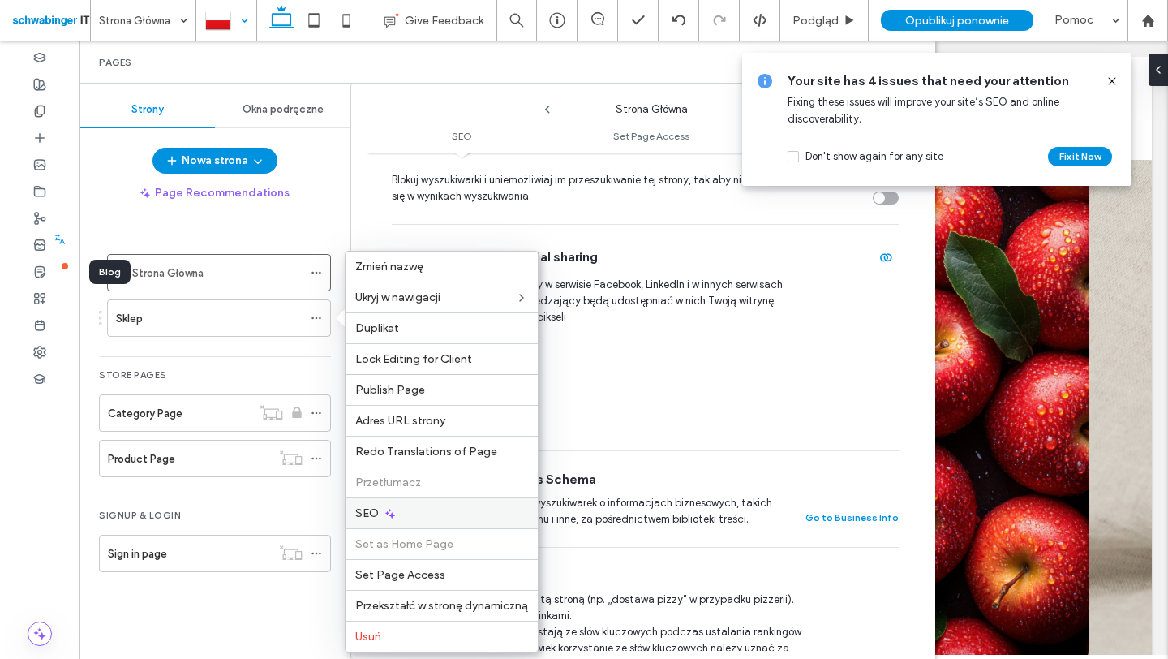
click at [386, 513] on icon at bounding box center [390, 513] width 13 height 13
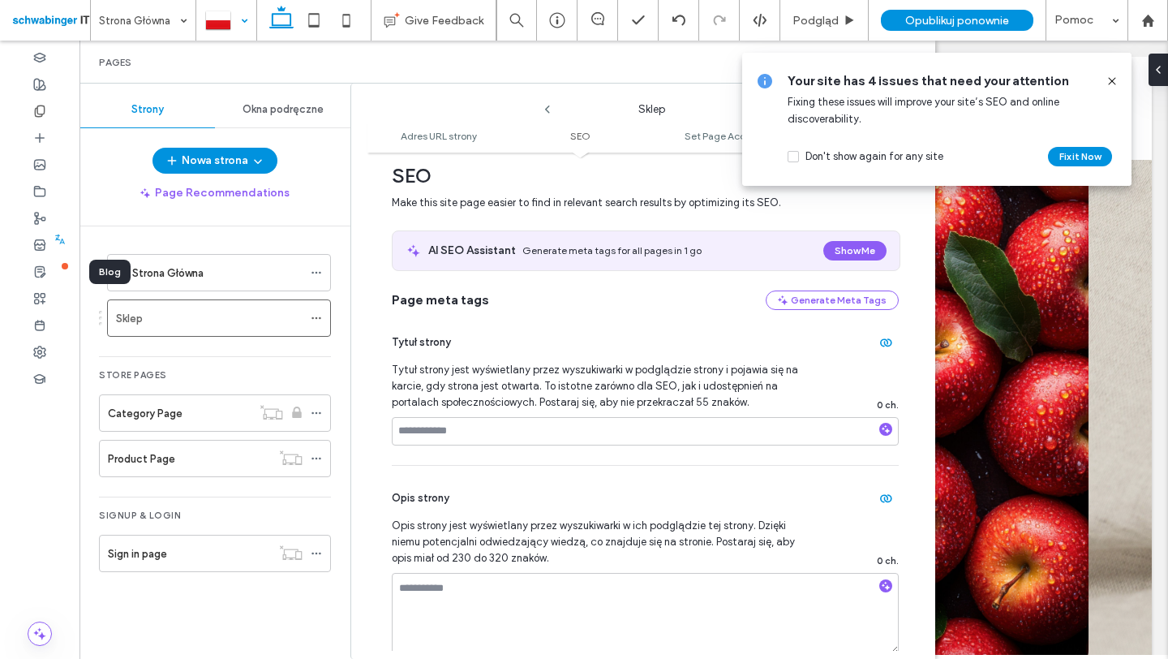
scroll to position [317, 0]
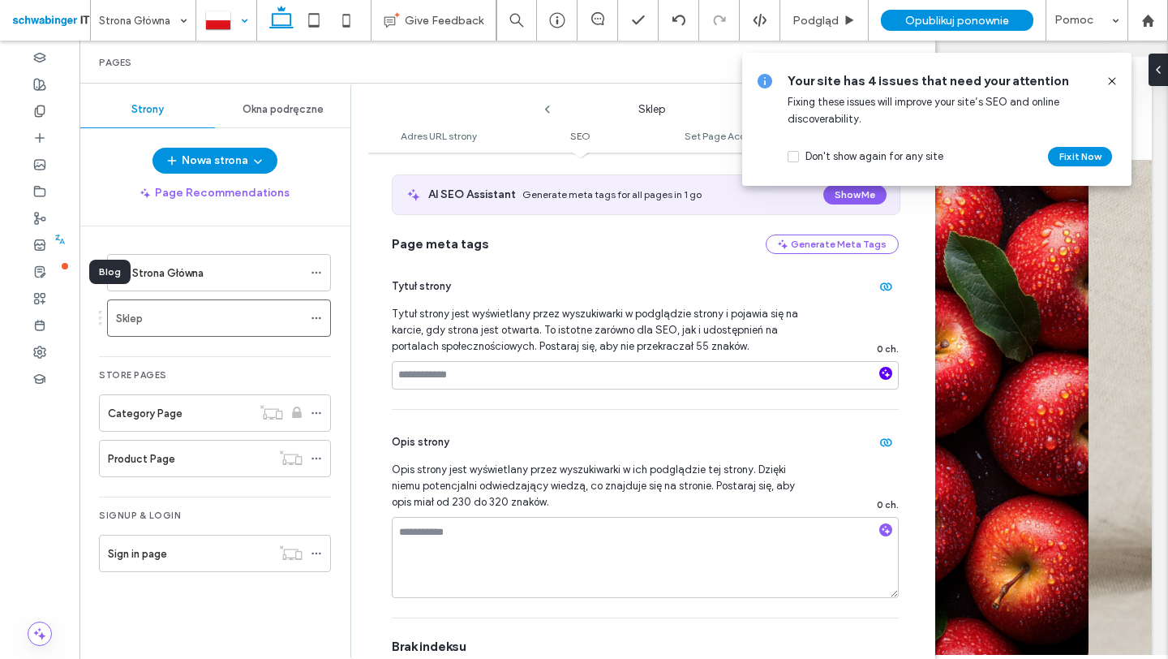
click at [882, 369] on use "button" at bounding box center [886, 373] width 9 height 9
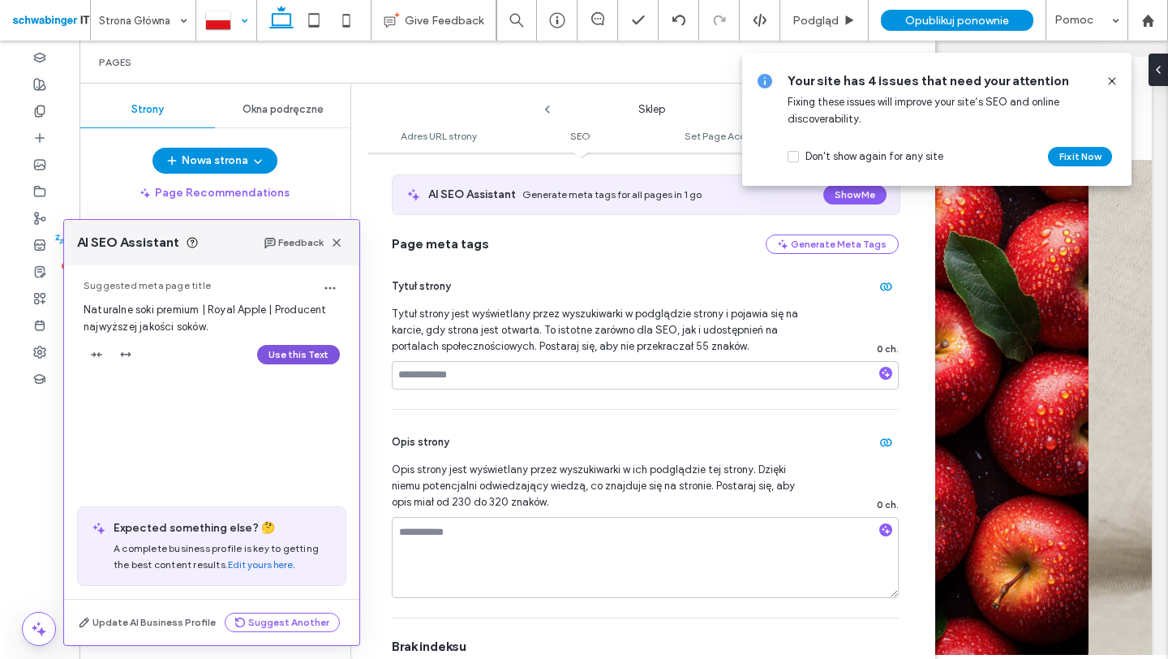
click at [294, 354] on button "Use this Text" at bounding box center [298, 354] width 83 height 19
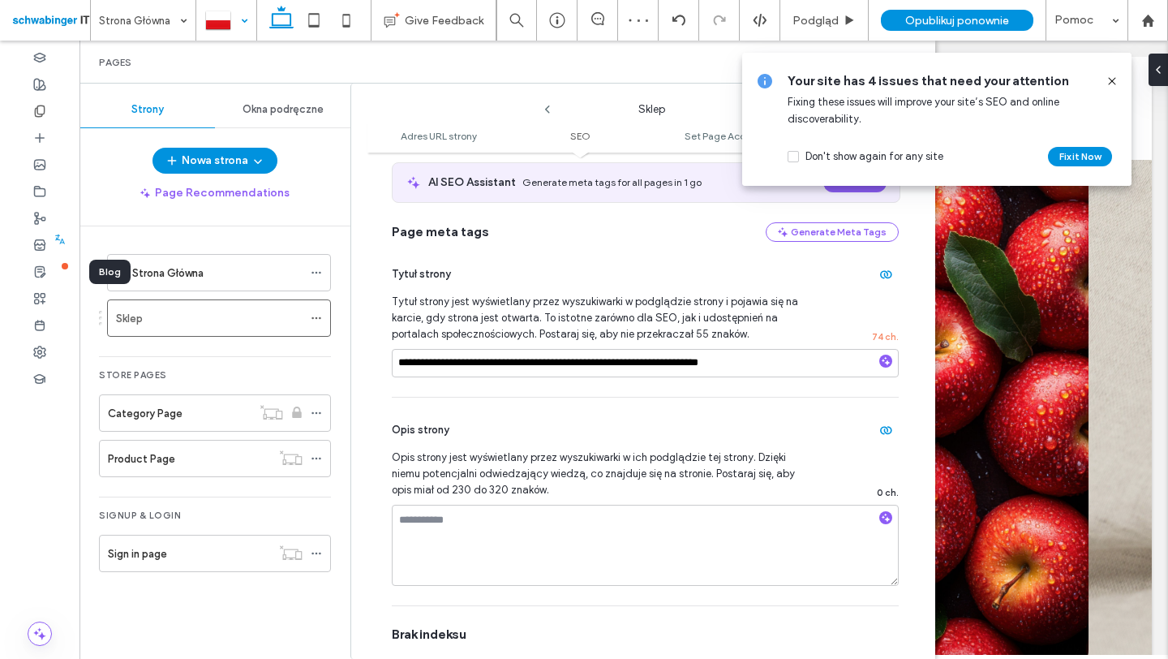
scroll to position [359, 0]
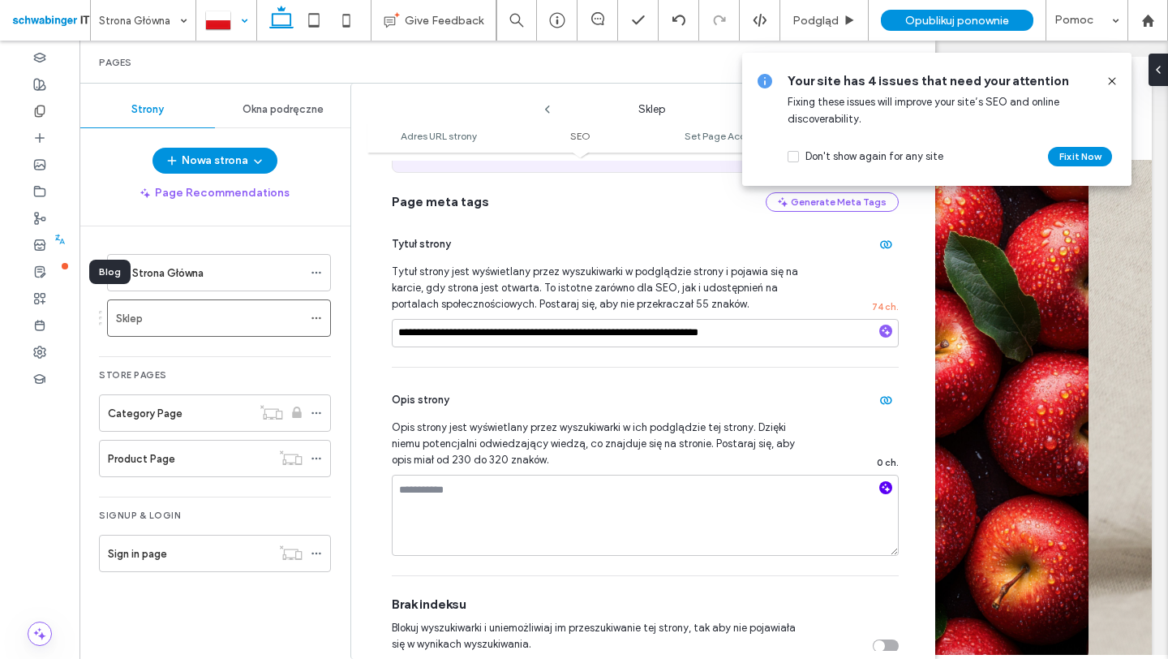
click at [880, 482] on icon "button" at bounding box center [885, 487] width 11 height 11
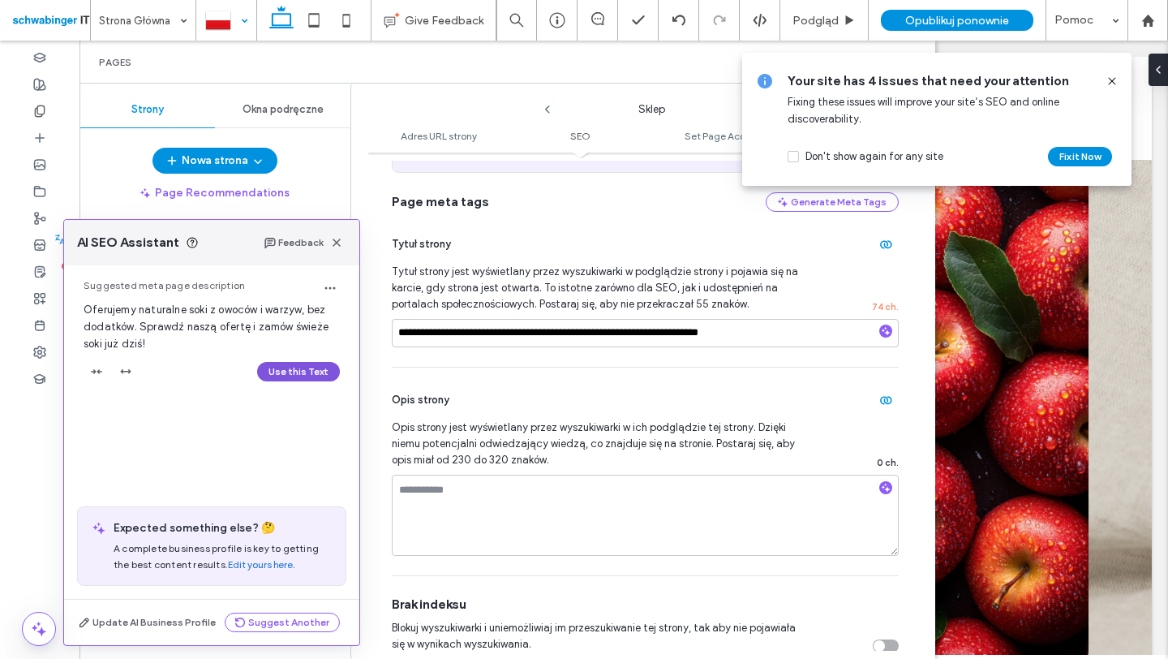
click at [311, 371] on button "Use this Text" at bounding box center [298, 371] width 83 height 19
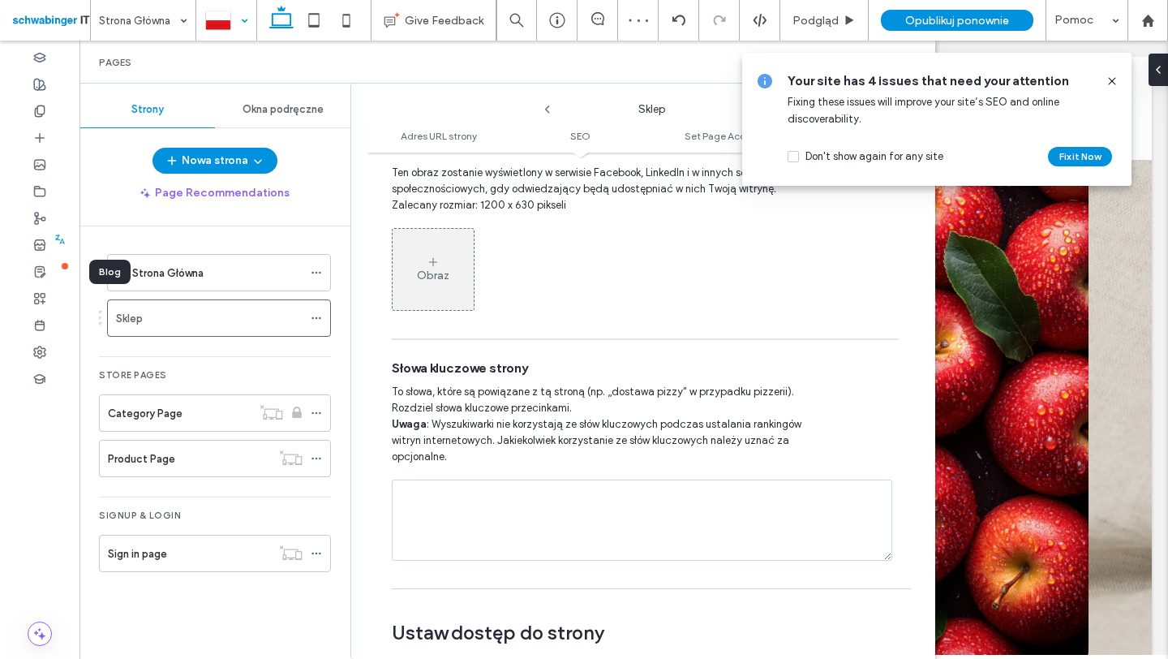
scroll to position [950, 0]
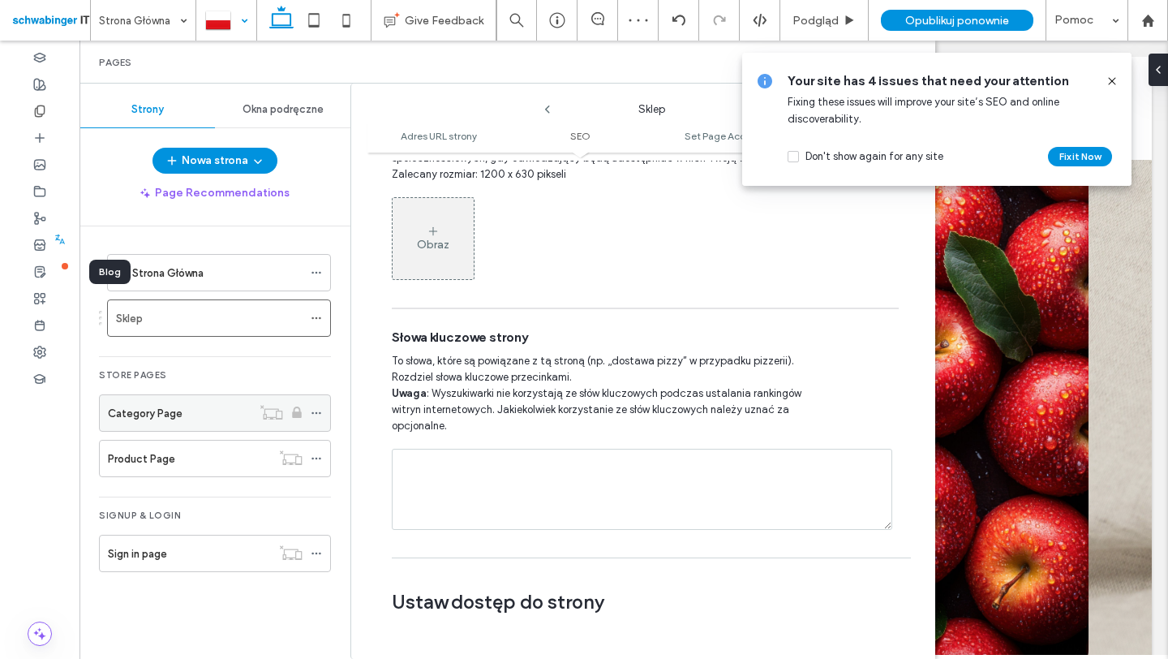
click at [315, 416] on icon at bounding box center [316, 412] width 11 height 11
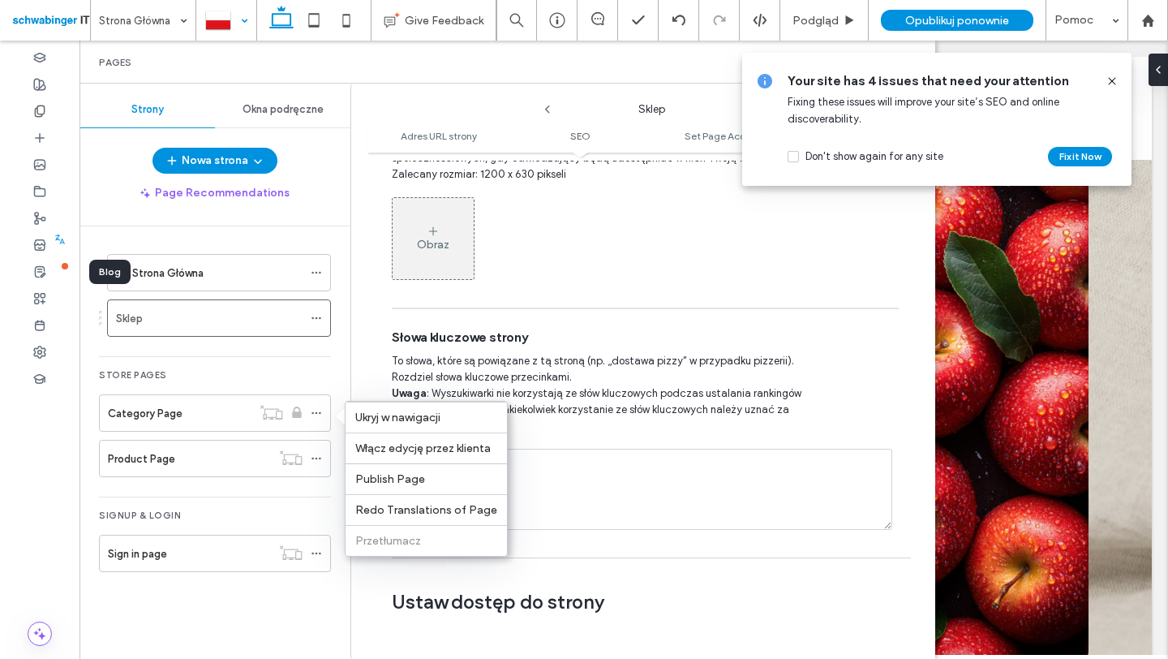
click at [611, 366] on span "To słowa, które są powiązane z tą stroną (np. „dostawa pizzy” w przypadku pizze…" at bounding box center [600, 393] width 417 height 81
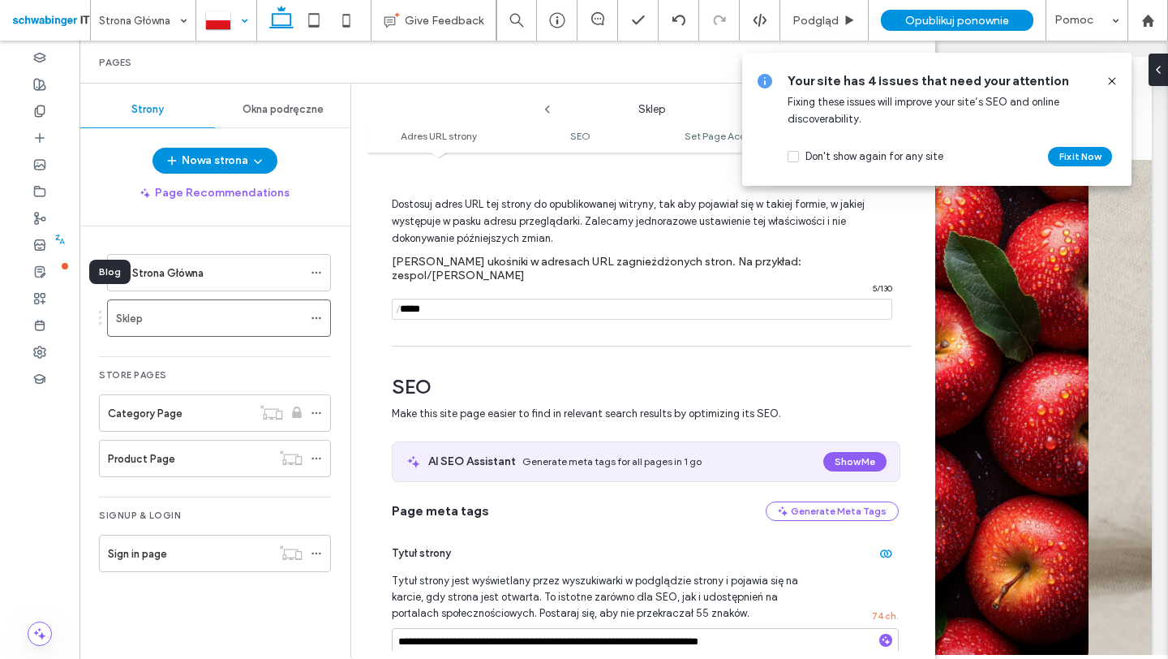
scroll to position [0, 0]
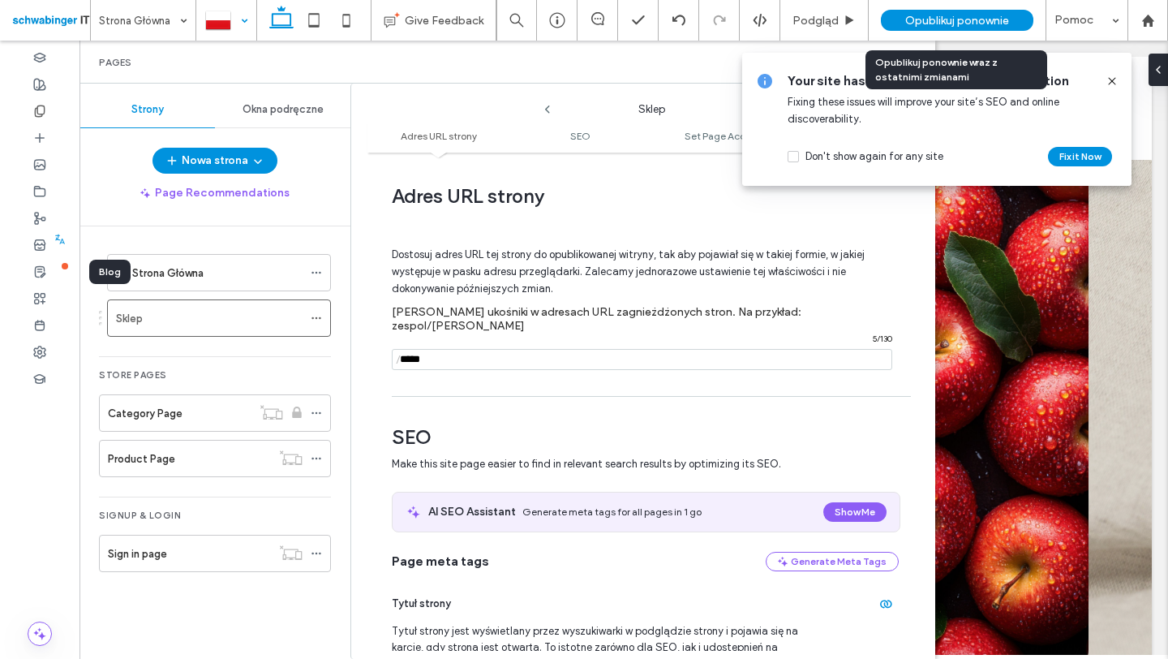
click at [995, 18] on span "Opublikuj ponownie" at bounding box center [957, 21] width 104 height 14
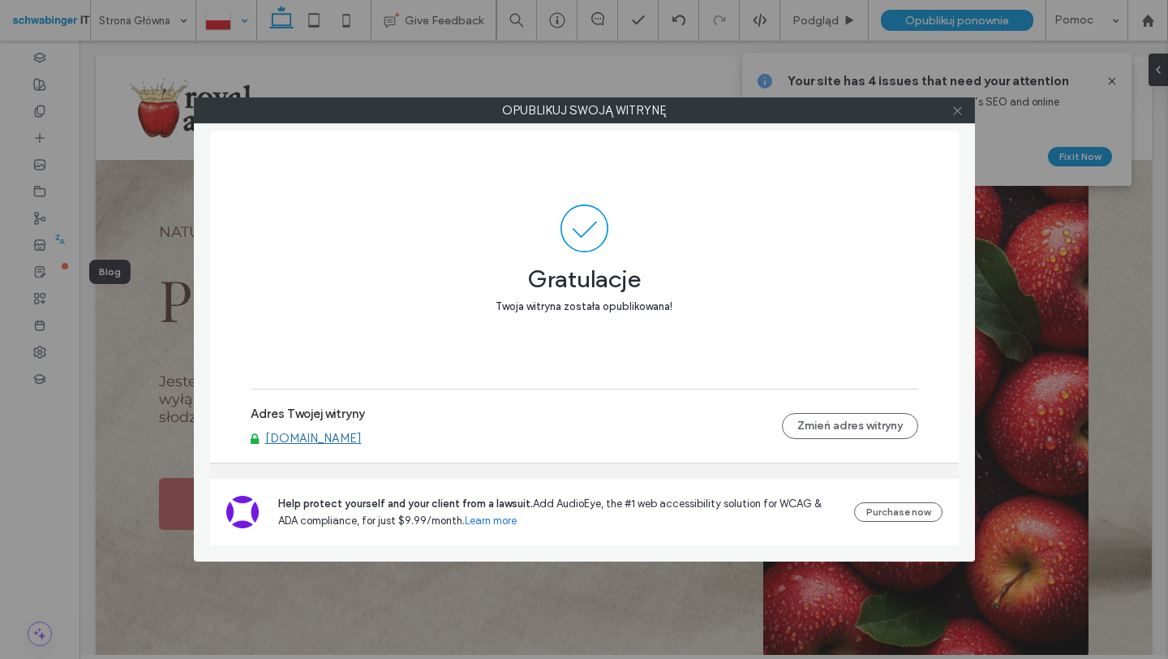
click at [955, 106] on icon at bounding box center [957, 111] width 12 height 12
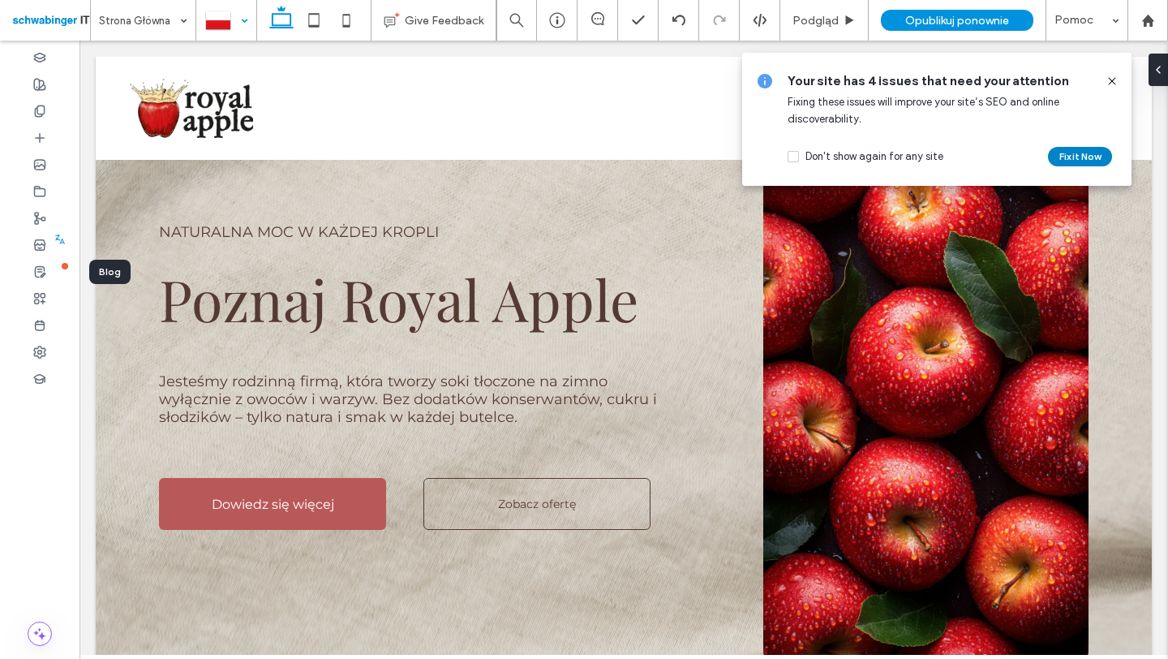
click at [1077, 154] on button "Fix it Now" at bounding box center [1080, 156] width 64 height 19
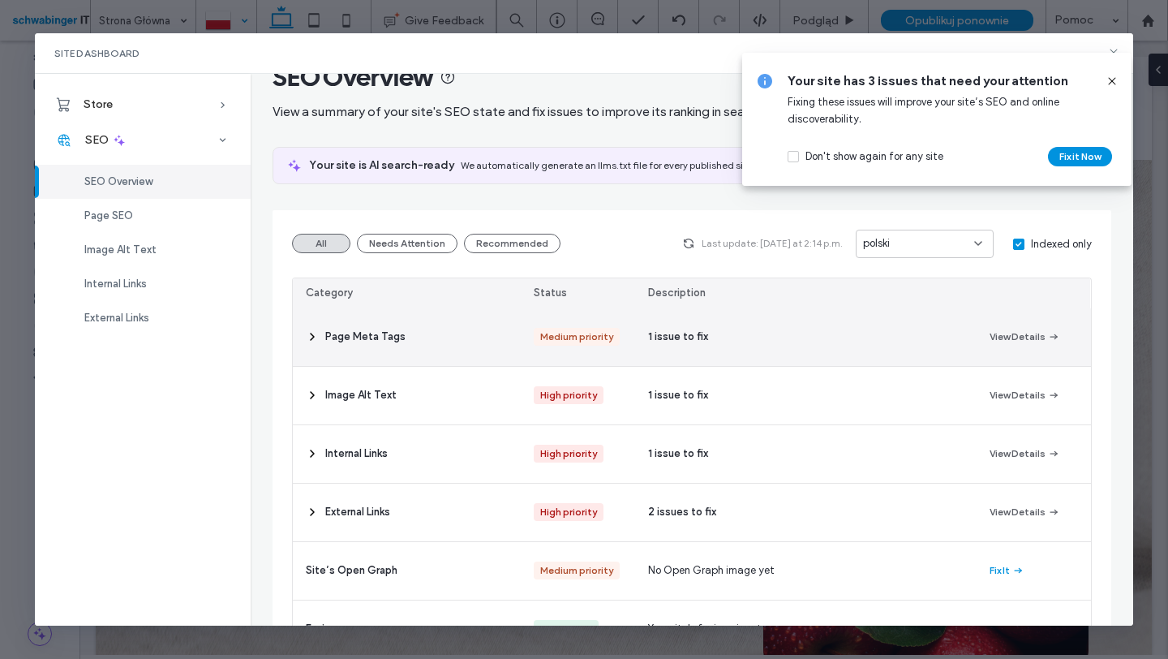
scroll to position [45, 0]
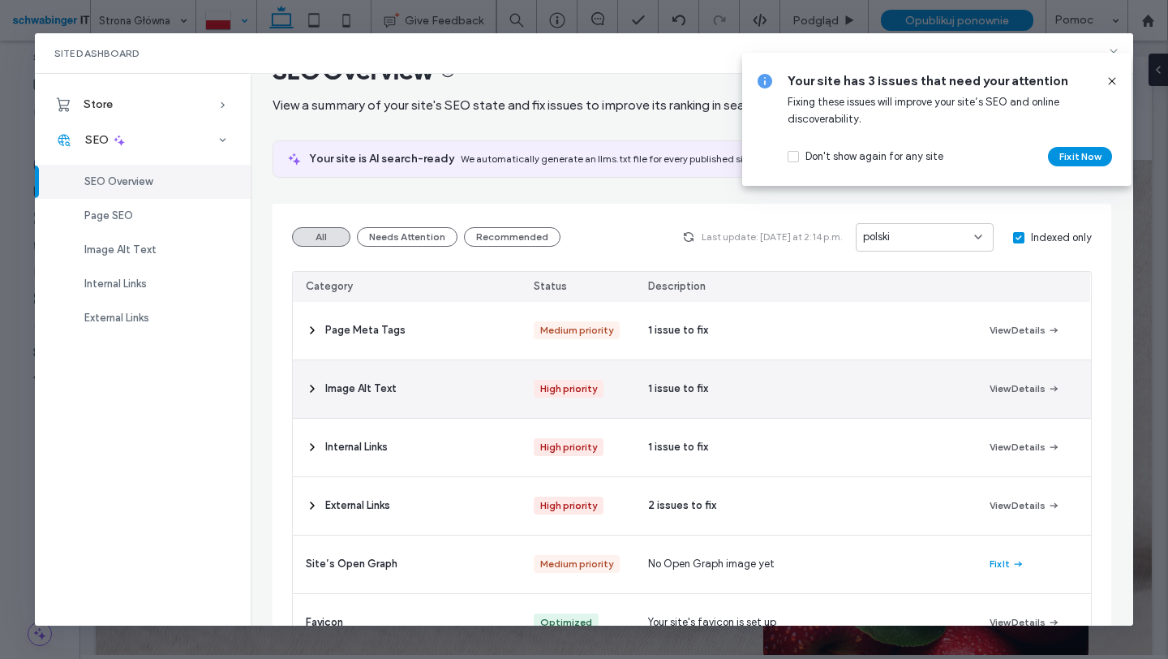
click at [408, 380] on div "Image Alt Text" at bounding box center [407, 389] width 228 height 58
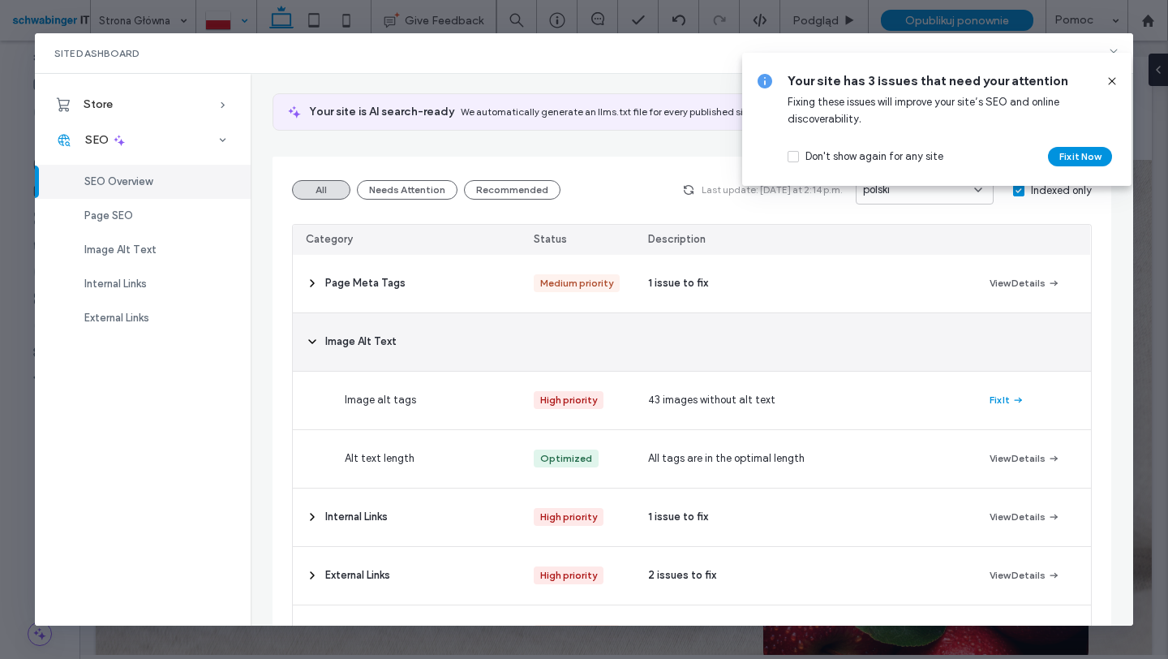
scroll to position [115, 0]
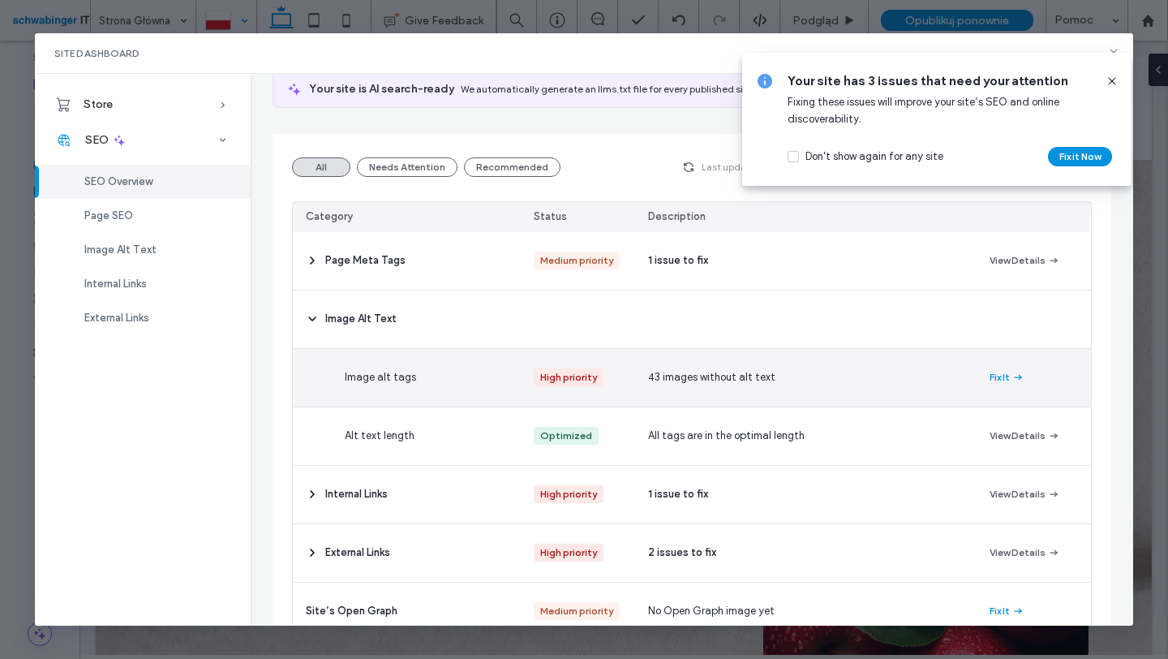
click at [427, 389] on div "Image alt tags" at bounding box center [446, 378] width 228 height 58
click at [1003, 376] on button "Fix It" at bounding box center [1006, 376] width 35 height 19
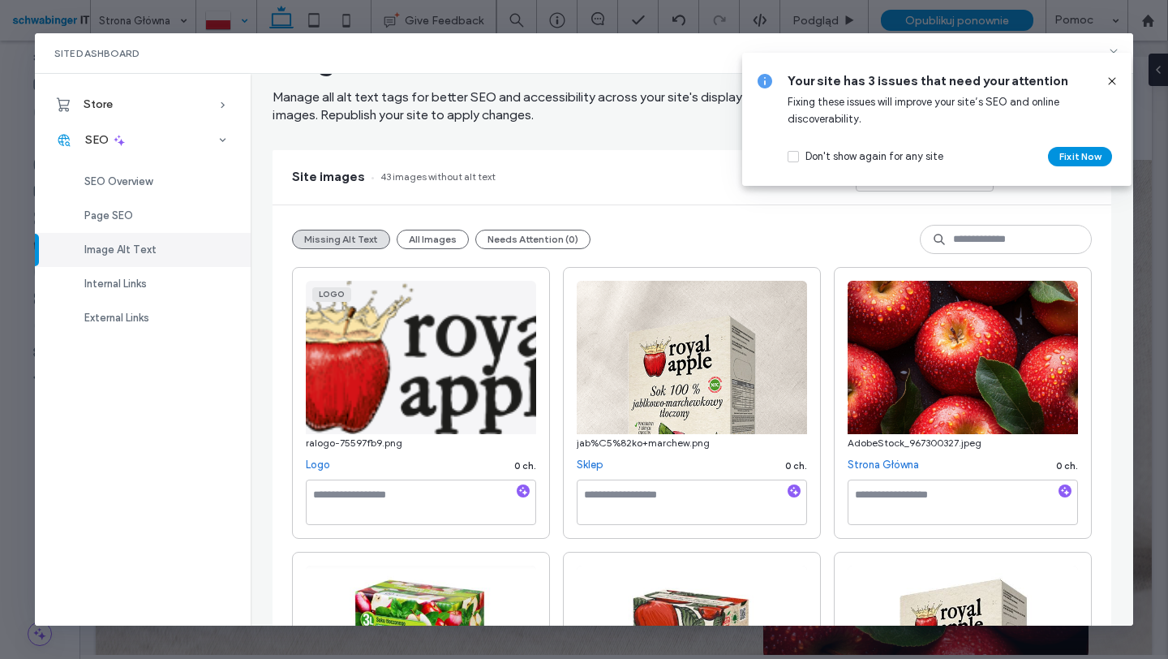
scroll to position [0, 0]
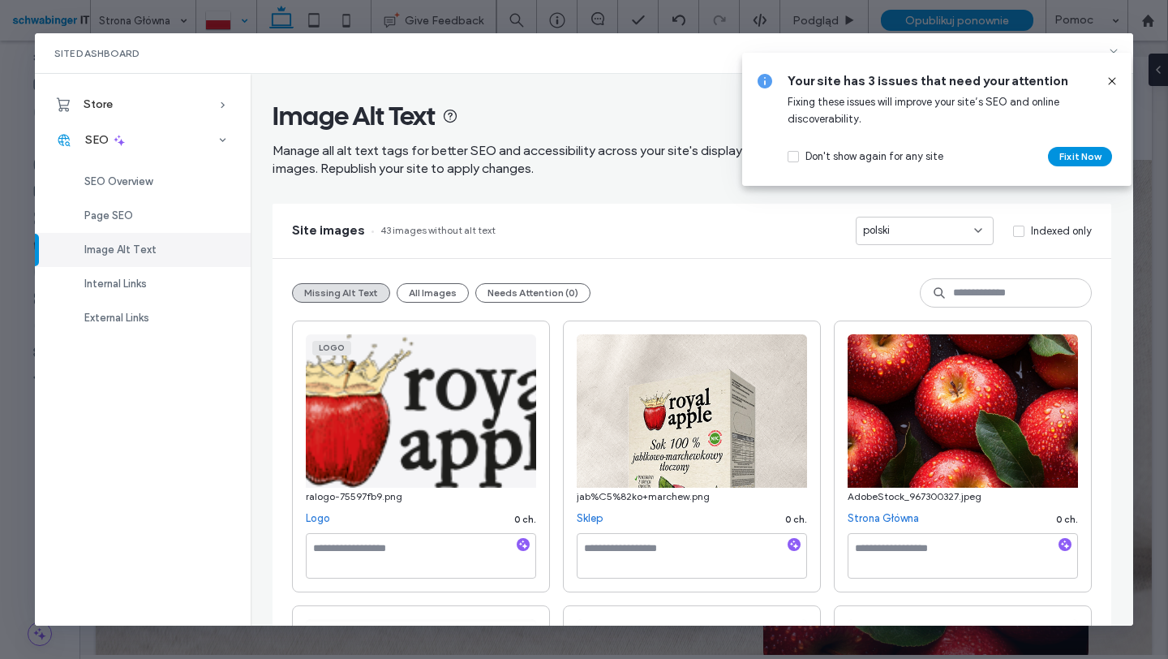
click at [1111, 81] on use at bounding box center [1111, 80] width 7 height 7
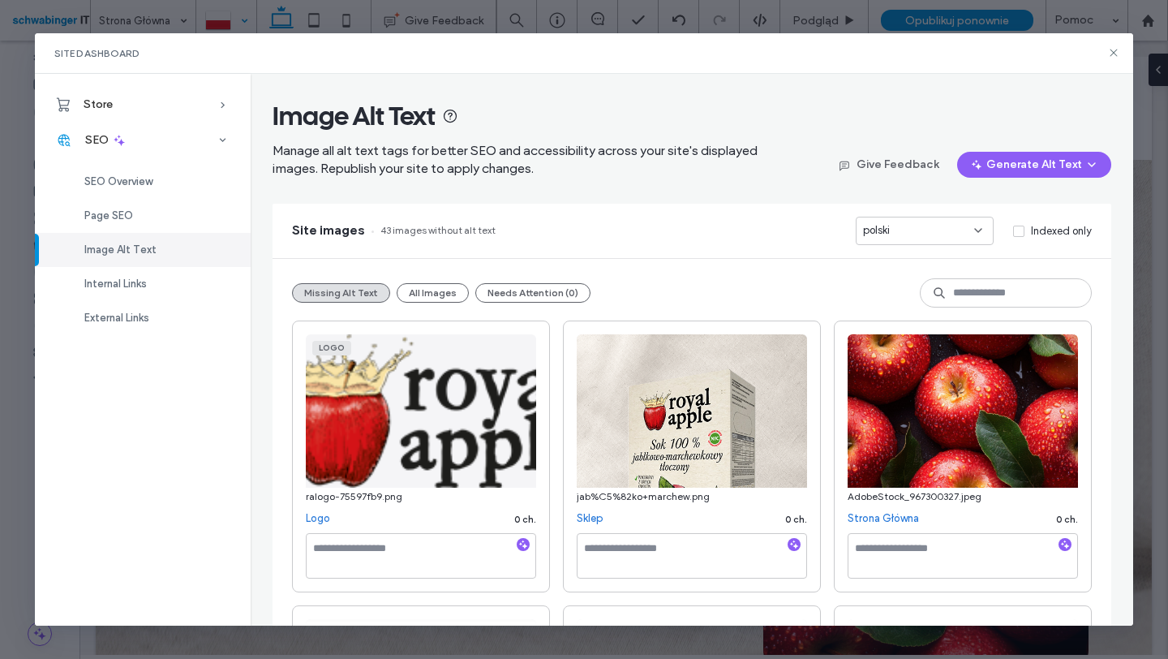
click at [1111, 81] on div "Image Alt Text Manage all alt text tags for better SEO and accessibility across…" at bounding box center [692, 350] width 882 height 552
click at [1113, 51] on icon at bounding box center [1113, 52] width 13 height 13
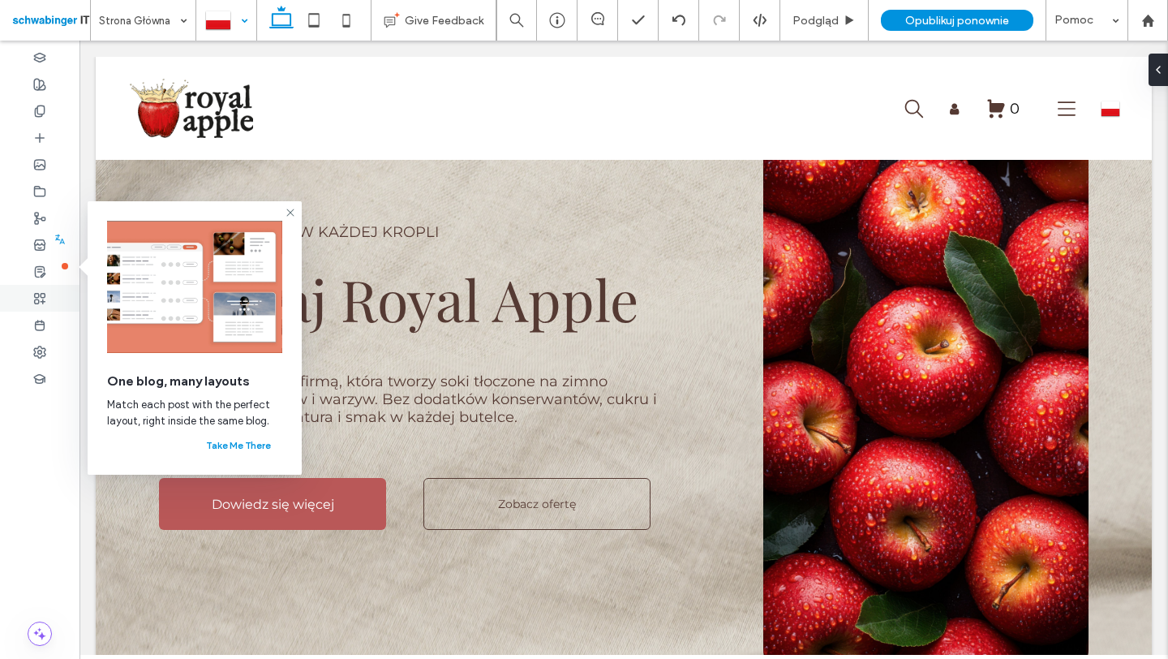
click at [50, 296] on div at bounding box center [39, 298] width 79 height 27
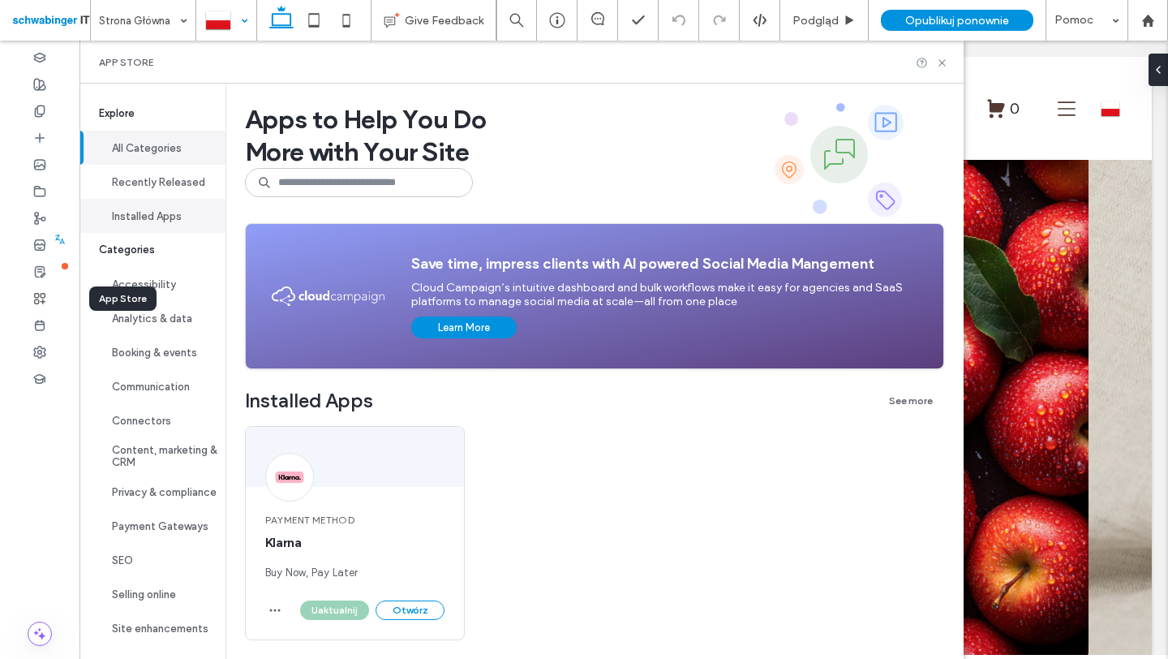
click at [167, 222] on button "Installed Apps" at bounding box center [152, 216] width 146 height 34
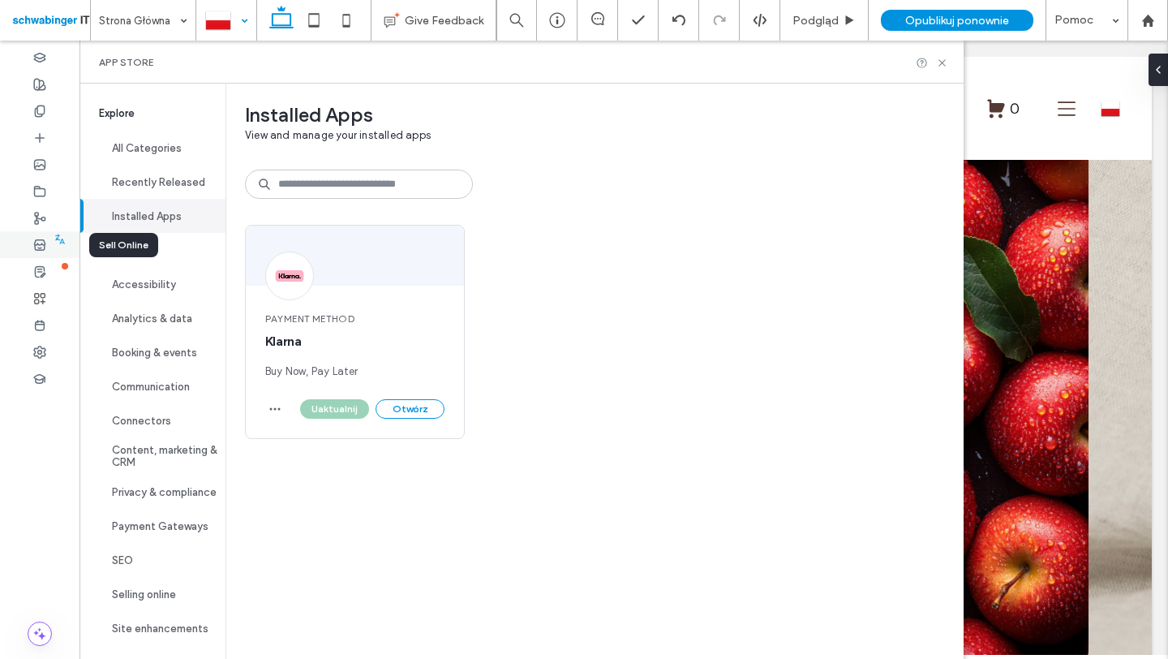
click at [41, 241] on icon at bounding box center [39, 244] width 13 height 13
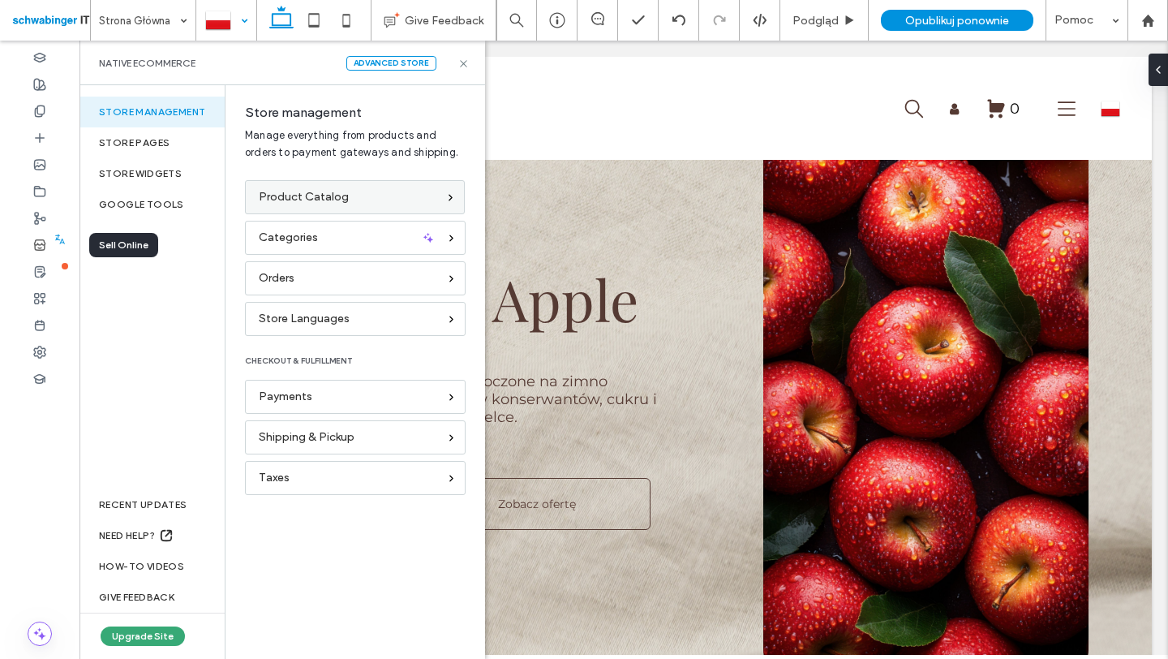
click at [396, 202] on div "Product Catalog" at bounding box center [348, 197] width 178 height 18
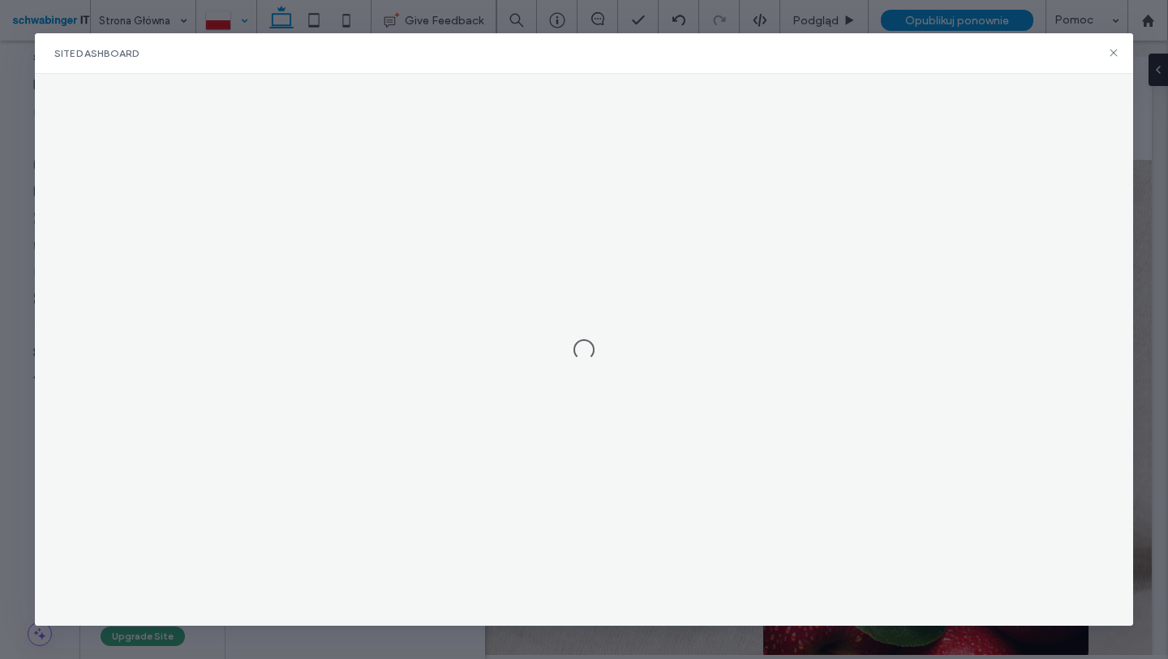
click at [379, 202] on div at bounding box center [584, 350] width 1098 height 552
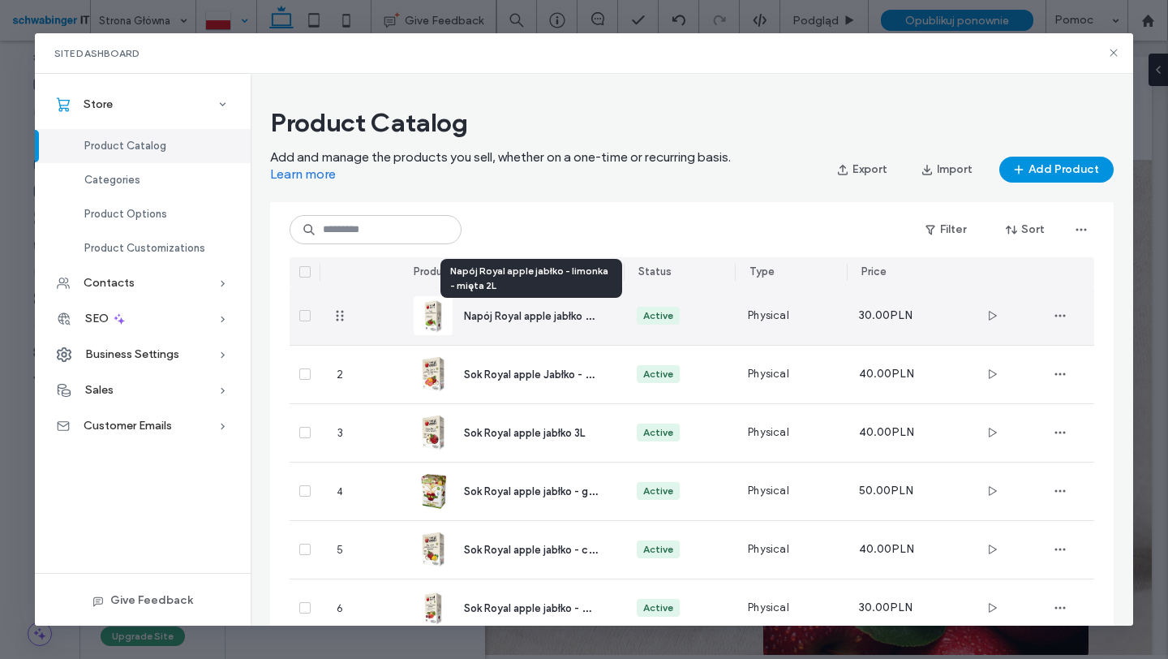
click at [529, 307] on div "Napój Royal apple jabłko - limonka - mięta 2L" at bounding box center [531, 315] width 134 height 17
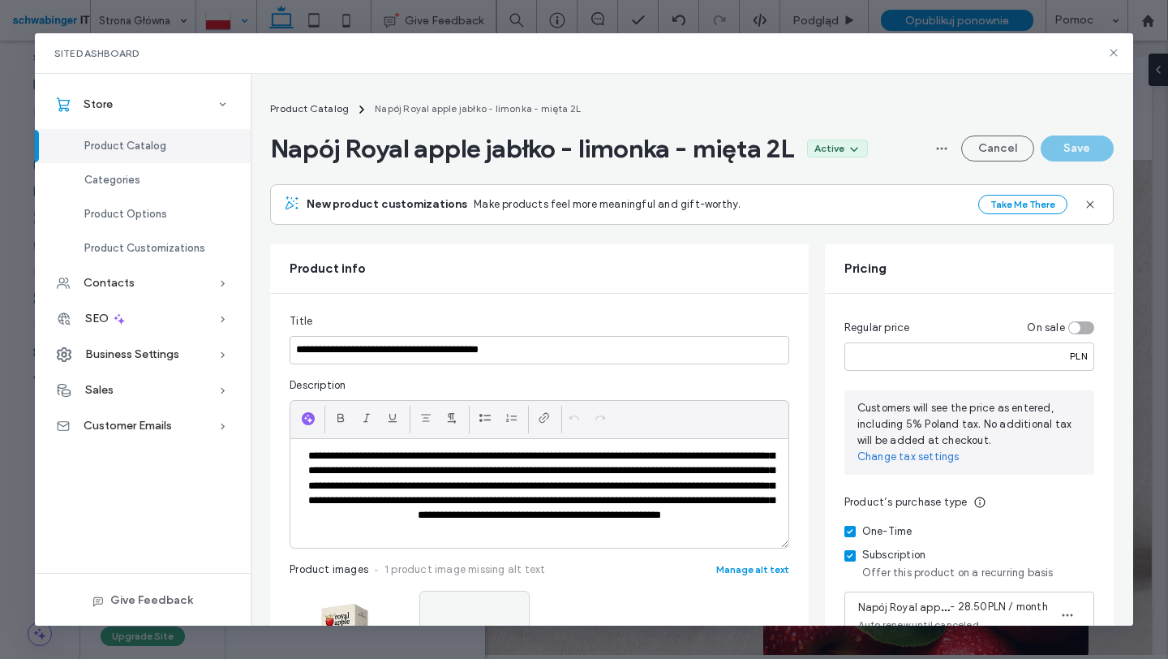
scroll to position [139, 0]
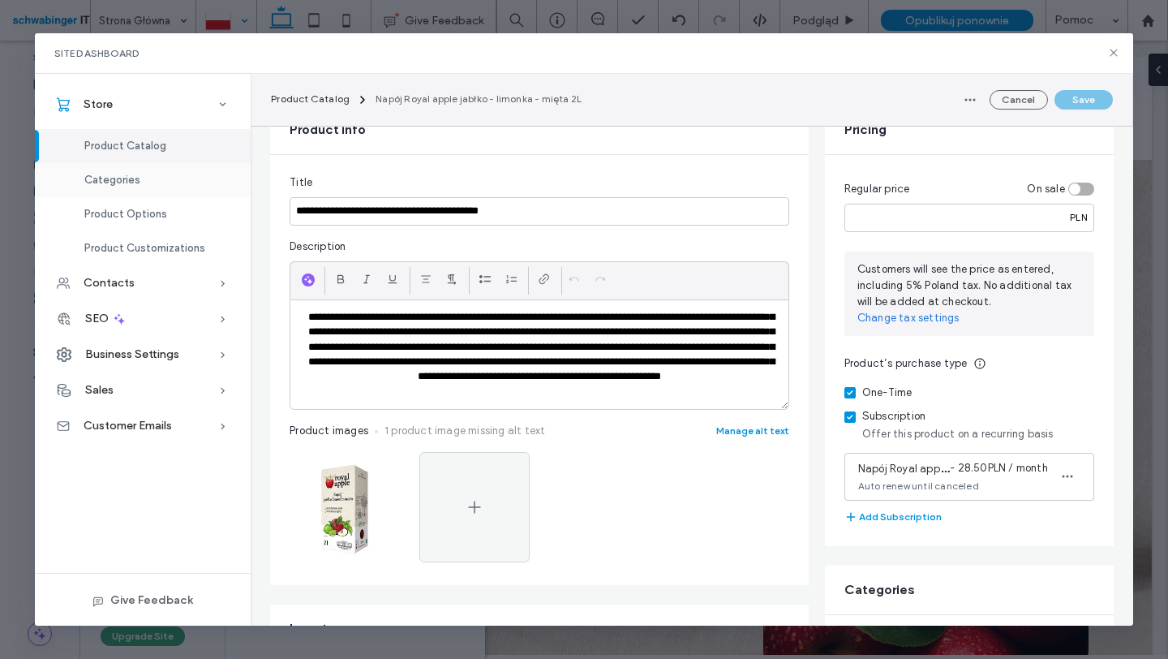
click at [104, 169] on div "Categories" at bounding box center [143, 180] width 216 height 34
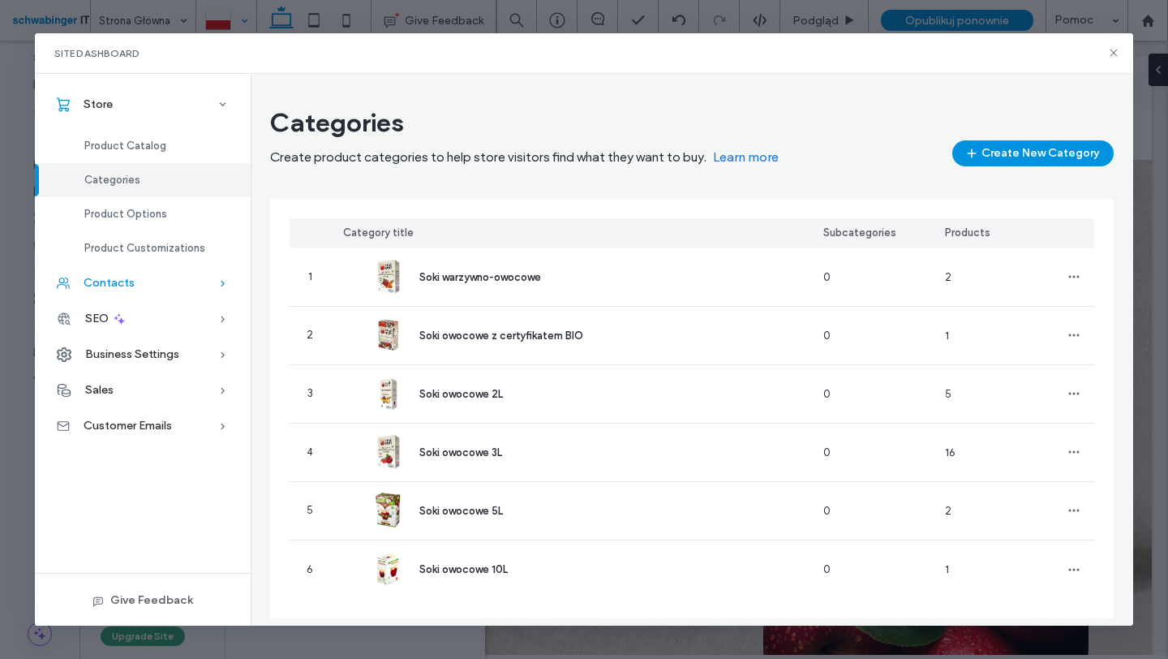
click at [152, 281] on div "Contacts" at bounding box center [143, 283] width 216 height 36
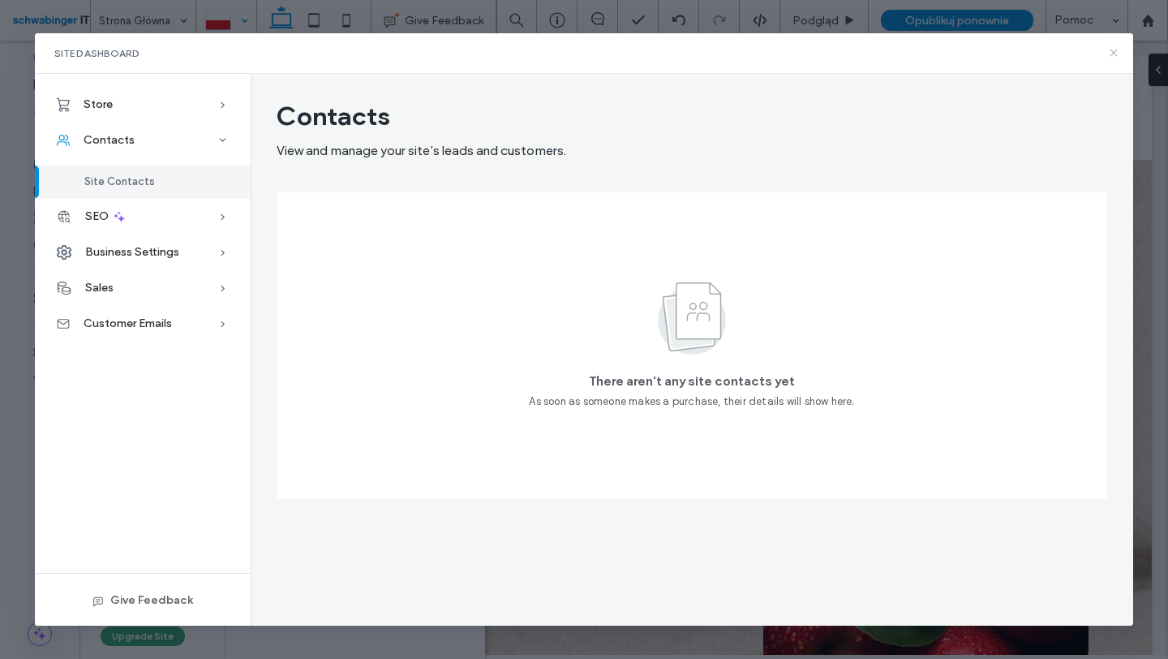
click at [1118, 49] on icon at bounding box center [1113, 52] width 13 height 13
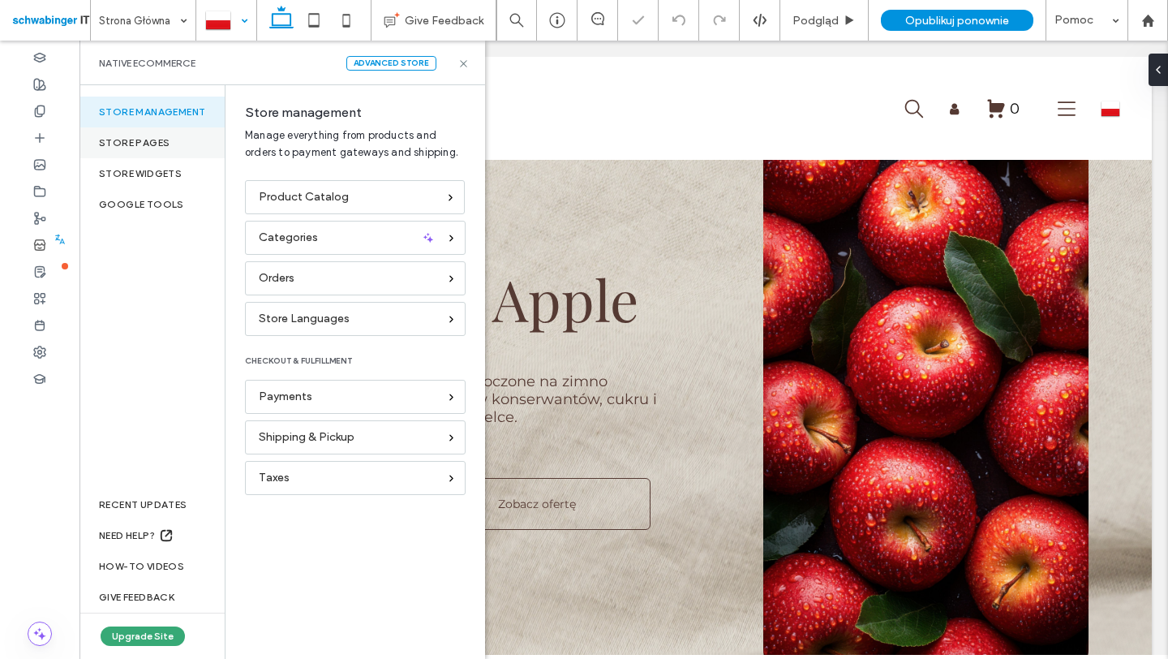
click at [148, 149] on div "Store pages" at bounding box center [151, 142] width 145 height 31
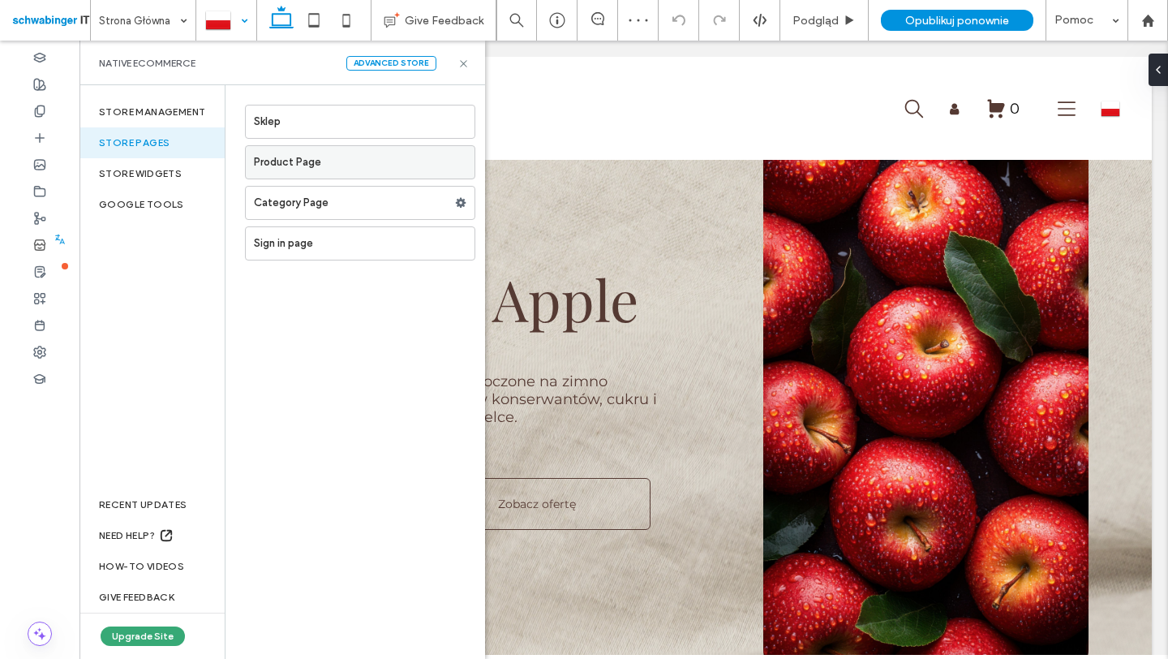
click at [358, 170] on label "Product Page" at bounding box center [364, 162] width 221 height 32
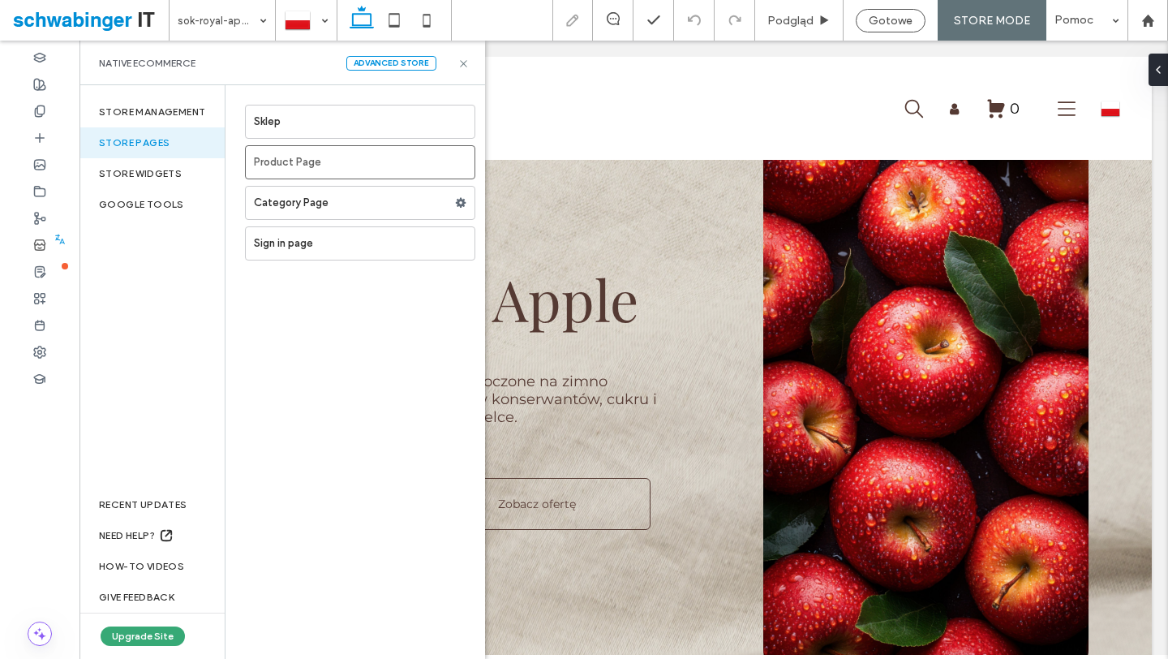
click at [466, 63] on icon at bounding box center [463, 64] width 12 height 12
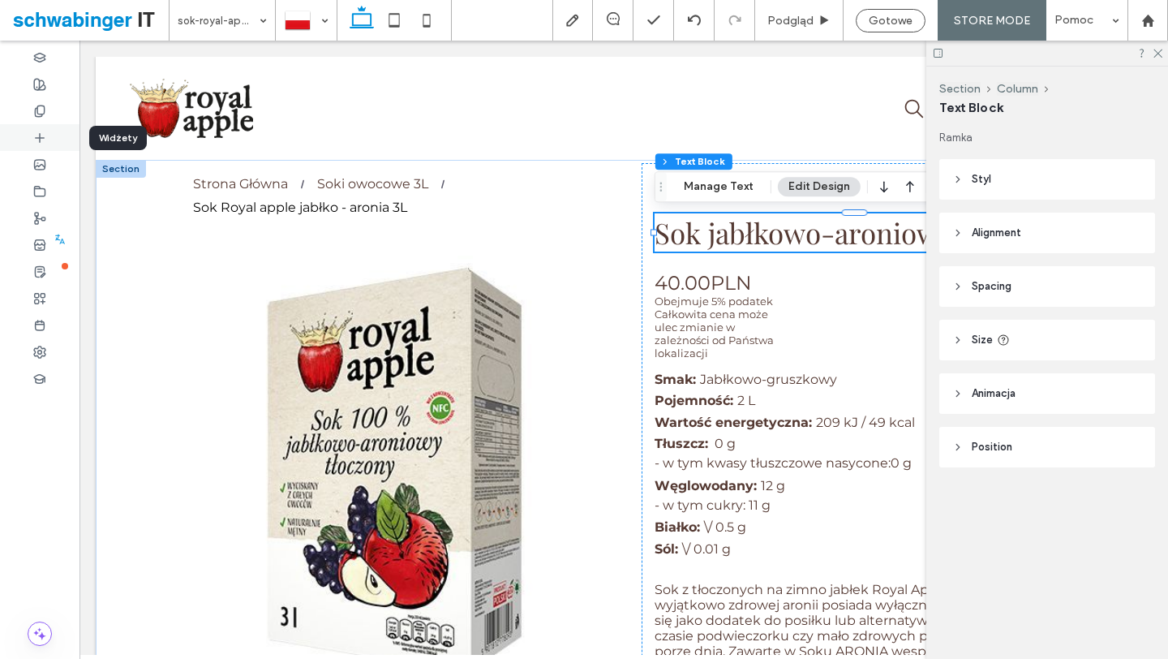
click at [40, 145] on div at bounding box center [39, 137] width 79 height 27
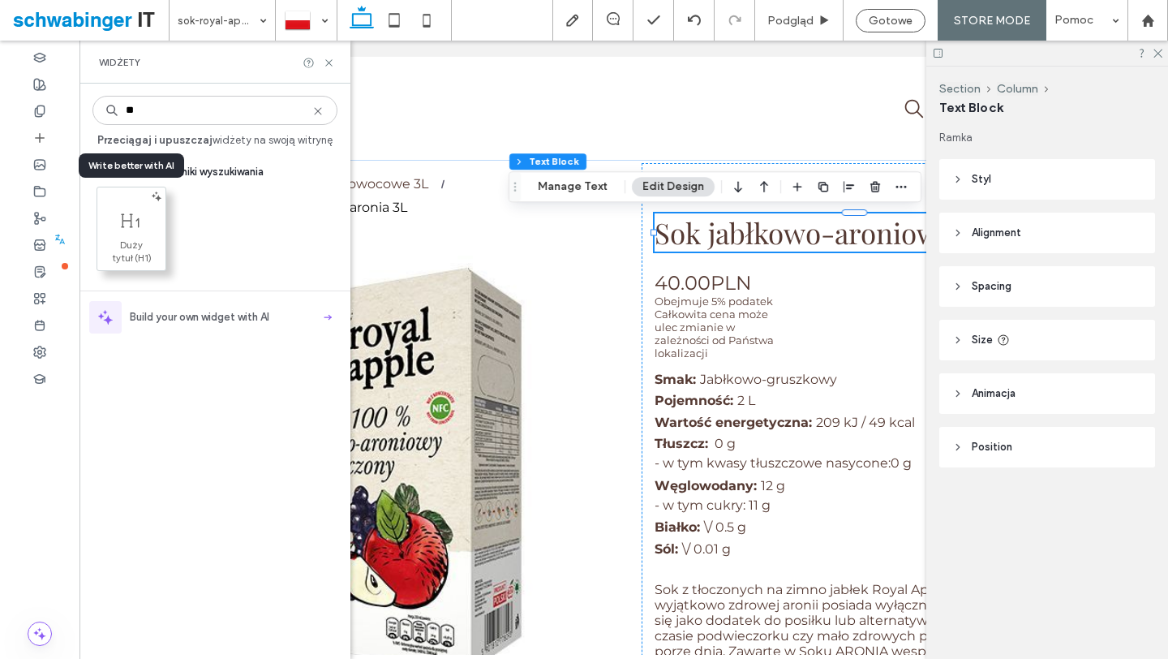
type input "**"
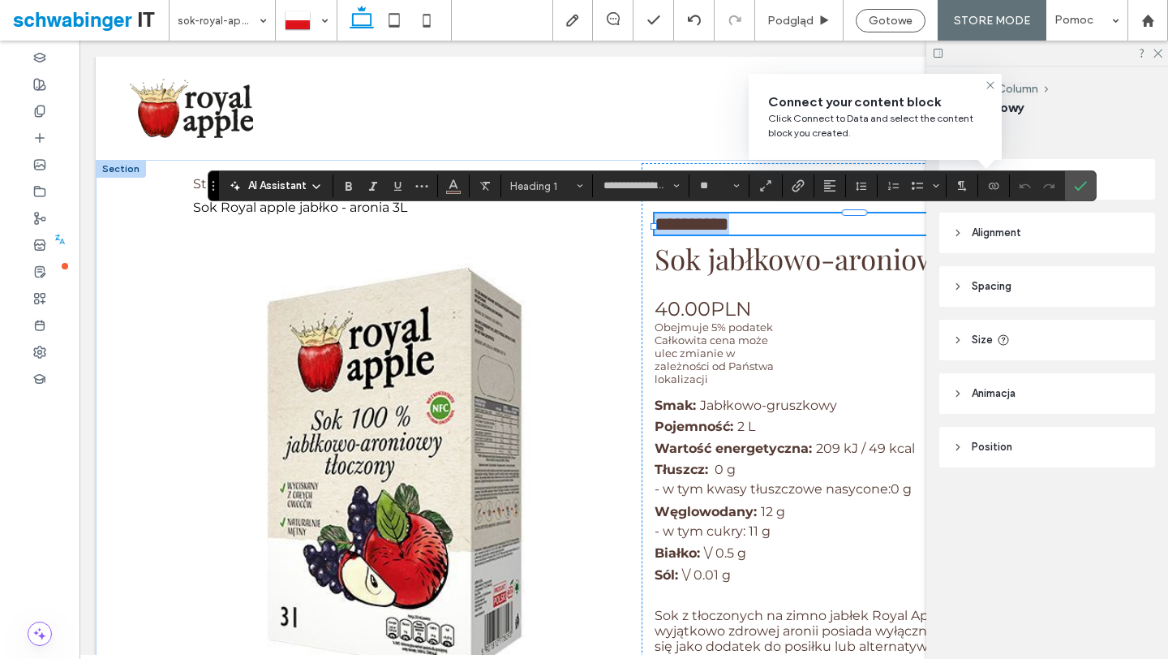
type input "**********"
type input "**"
click at [996, 190] on icon "Połącz z danymi" at bounding box center [993, 185] width 13 height 13
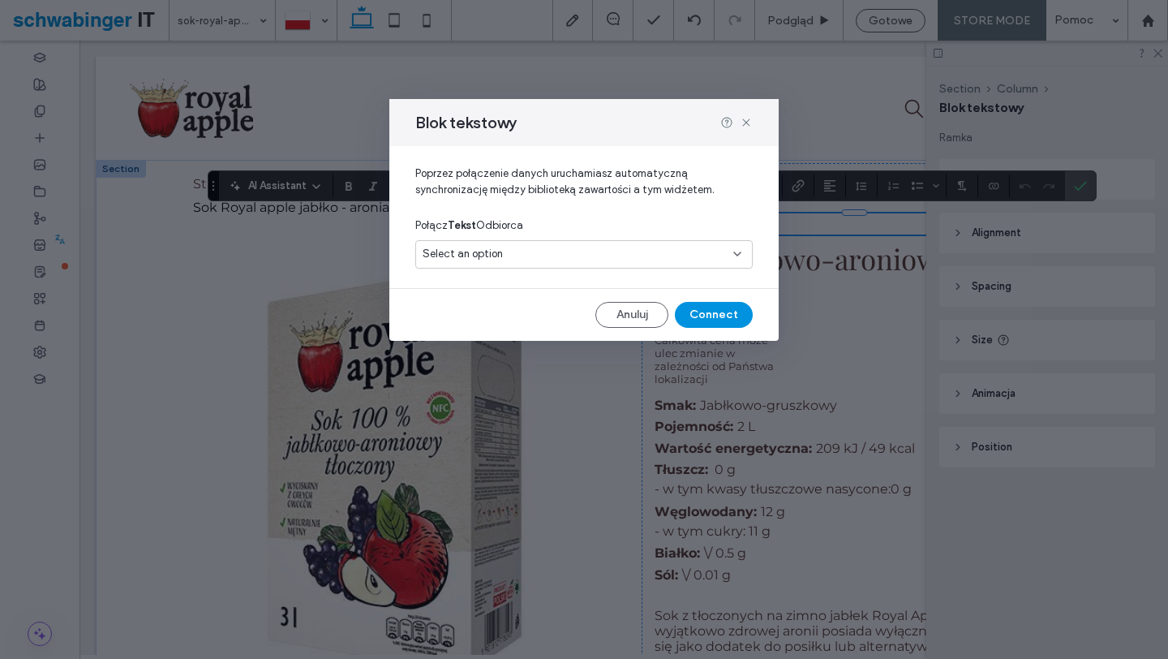
click at [608, 255] on div "Select an option" at bounding box center [574, 254] width 303 height 16
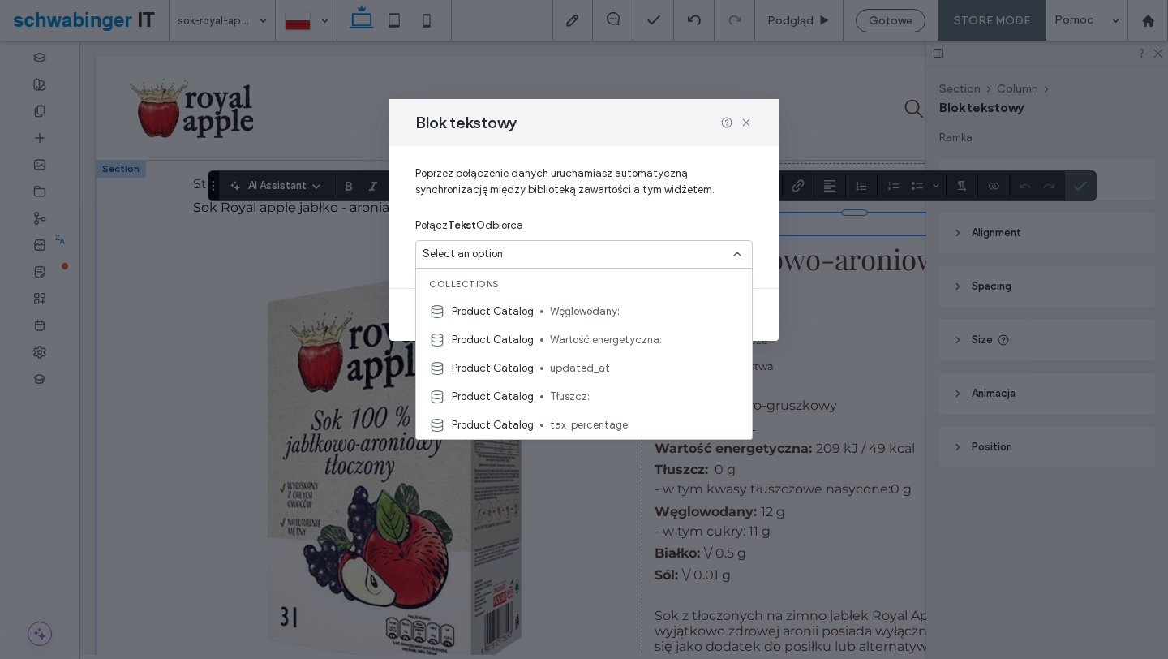
click at [730, 202] on span "Poprzez połączenie danych uruchamiasz automatyczną synchronizację między biblio…" at bounding box center [583, 187] width 337 height 45
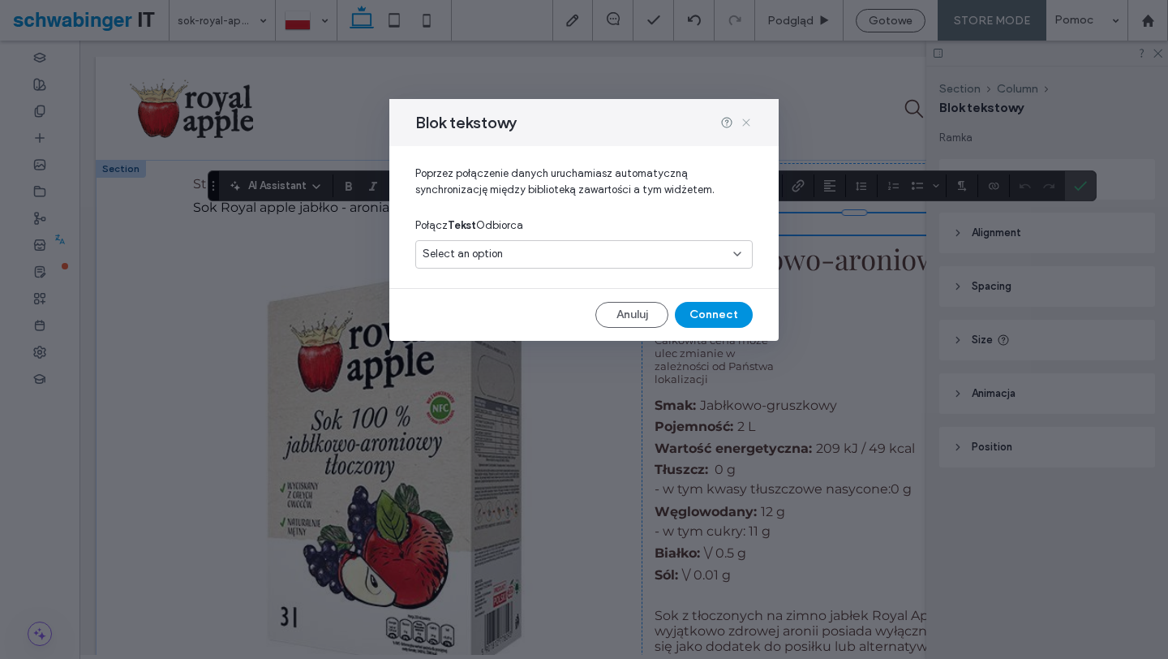
click at [747, 120] on use at bounding box center [745, 121] width 7 height 7
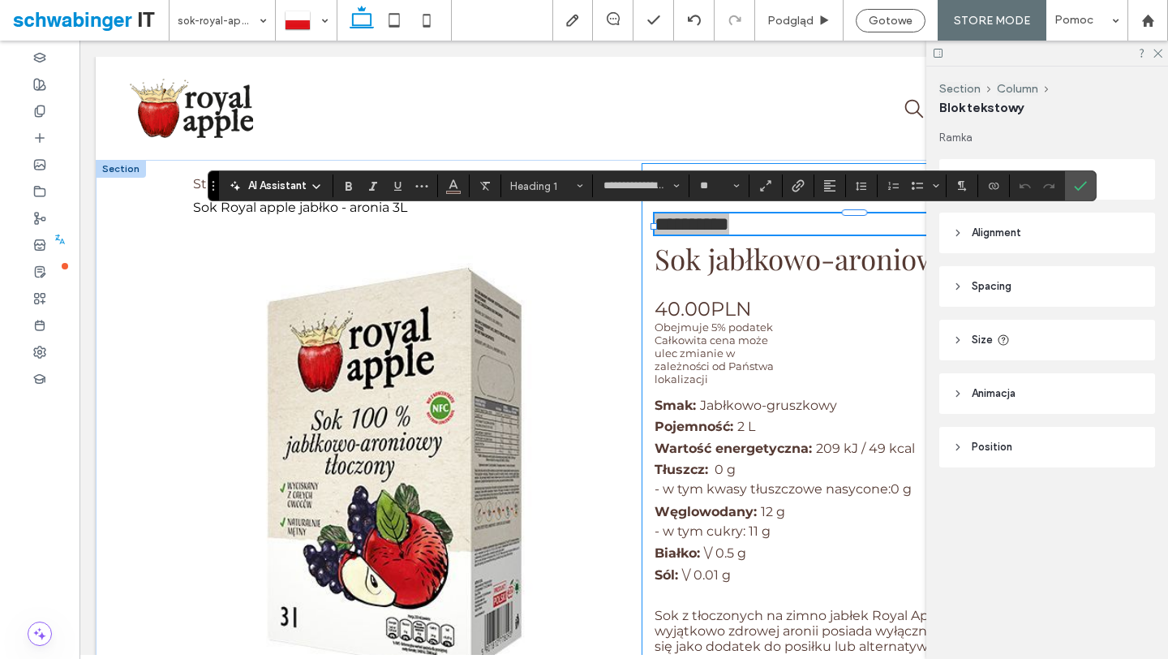
click at [784, 267] on span "Sok jabłkowo-aroniowy 2l" at bounding box center [817, 258] width 327 height 38
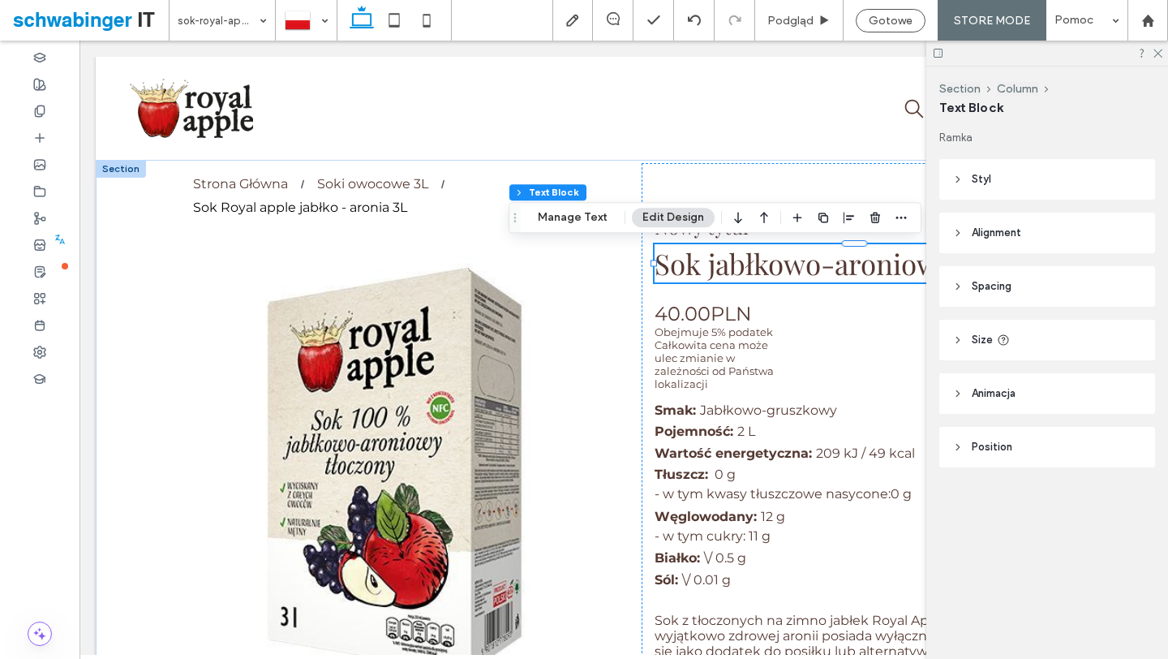
click at [837, 268] on span "Sok jabłkowo-aroniowy 2l" at bounding box center [817, 263] width 327 height 38
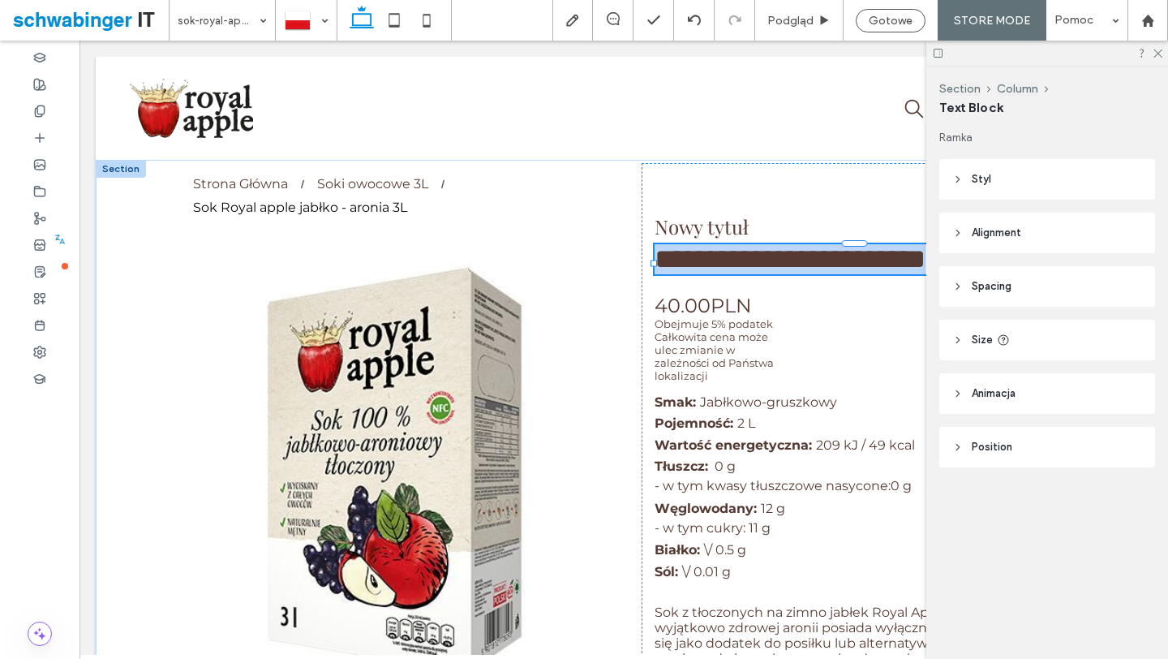
type input "**********"
type input "**"
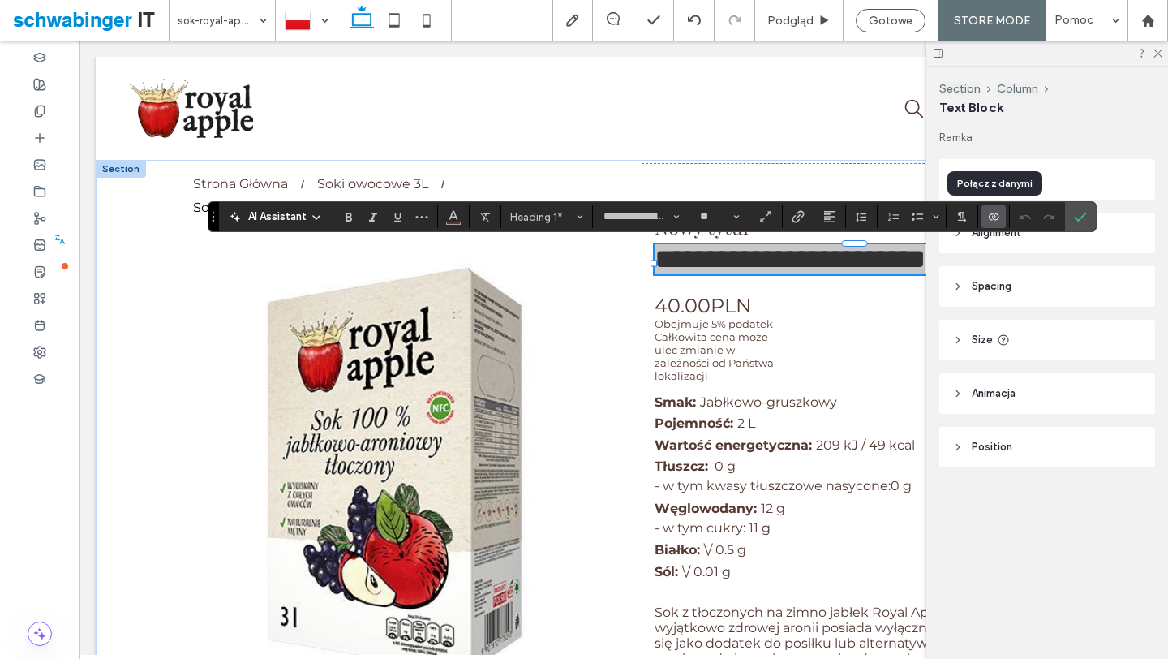
click at [989, 217] on use "Połącz z danymi" at bounding box center [994, 216] width 10 height 6
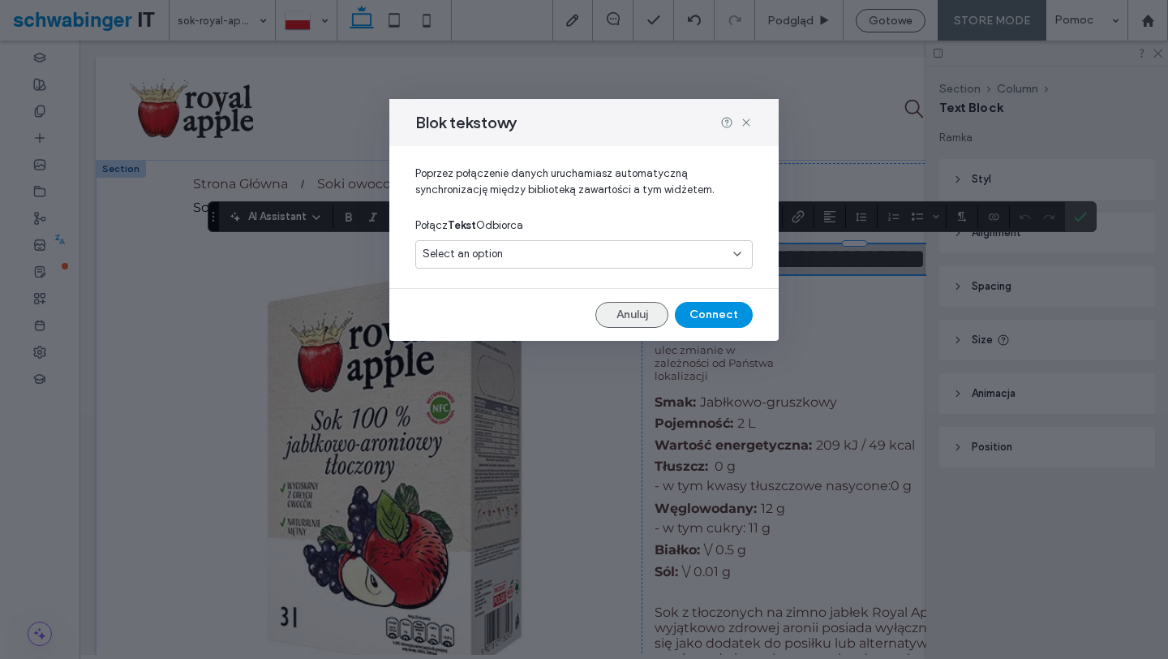
click at [618, 310] on button "Anuluj" at bounding box center [631, 315] width 73 height 26
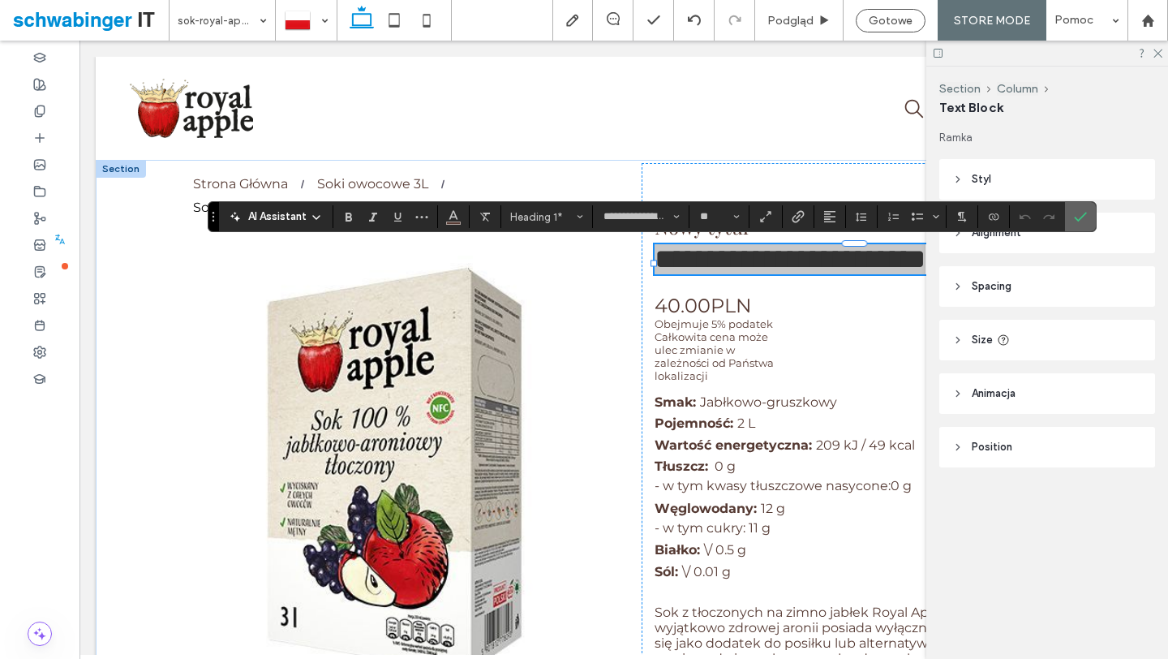
click at [1066, 210] on section at bounding box center [1080, 216] width 31 height 29
click at [1074, 210] on icon "Potwierdź" at bounding box center [1080, 216] width 13 height 13
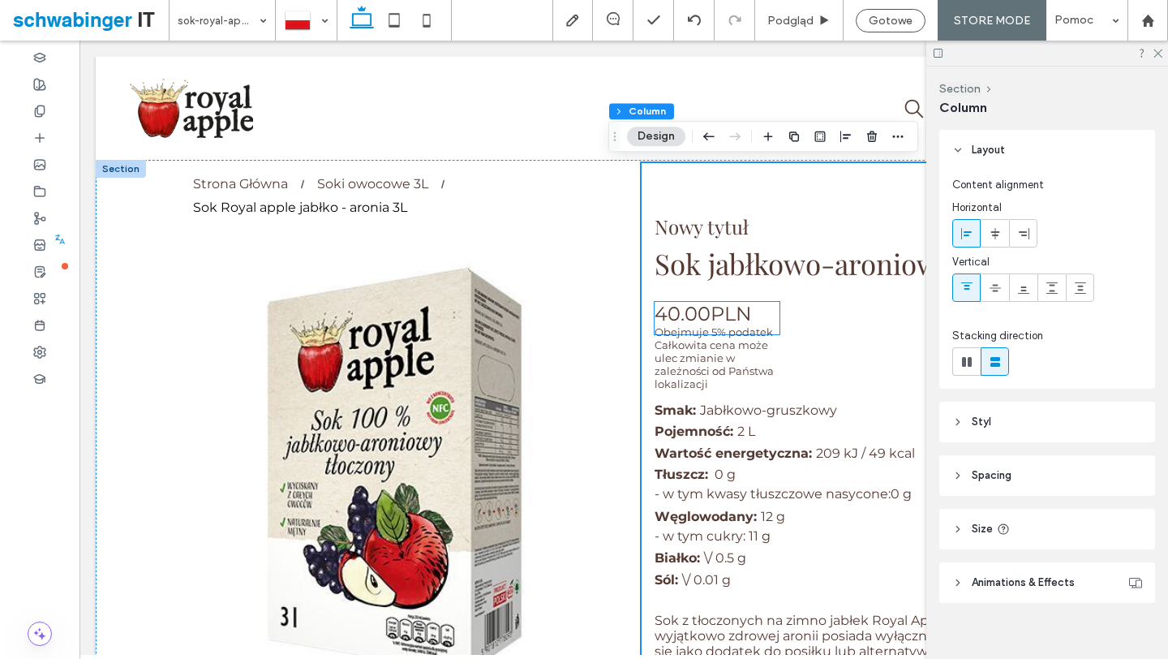
click at [740, 324] on h4 "40.00PLN" at bounding box center [702, 314] width 97 height 24
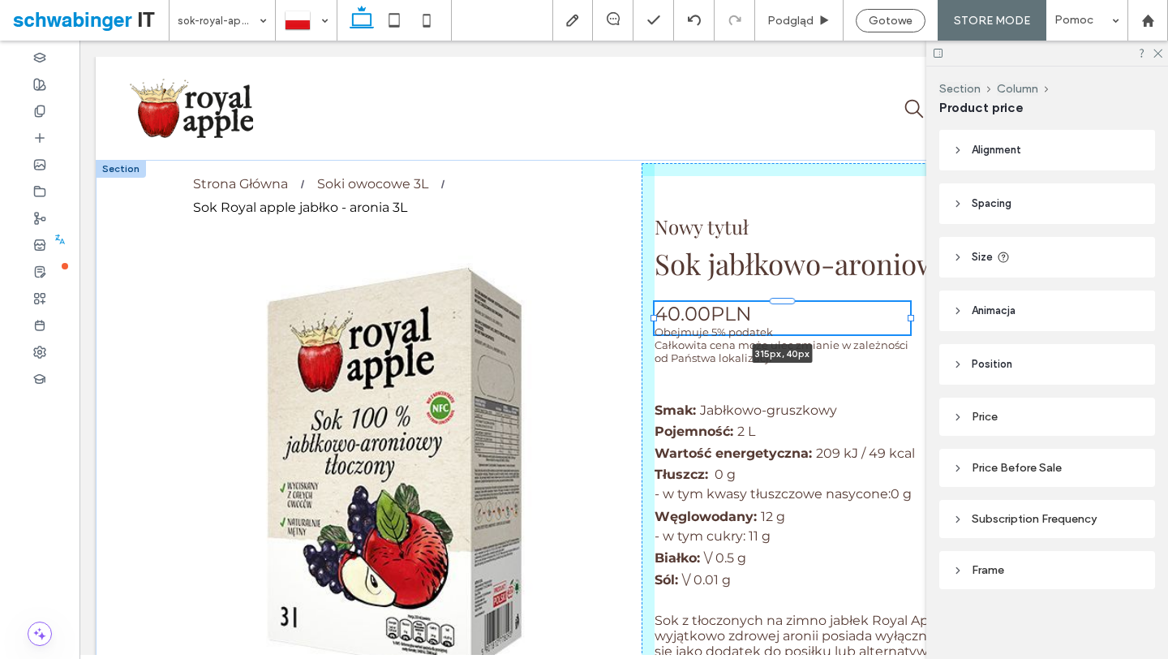
drag, startPoint x: 833, startPoint y: 324, endPoint x: 911, endPoint y: 320, distance: 77.9
click at [911, 320] on div at bounding box center [910, 318] width 6 height 6
type input "***"
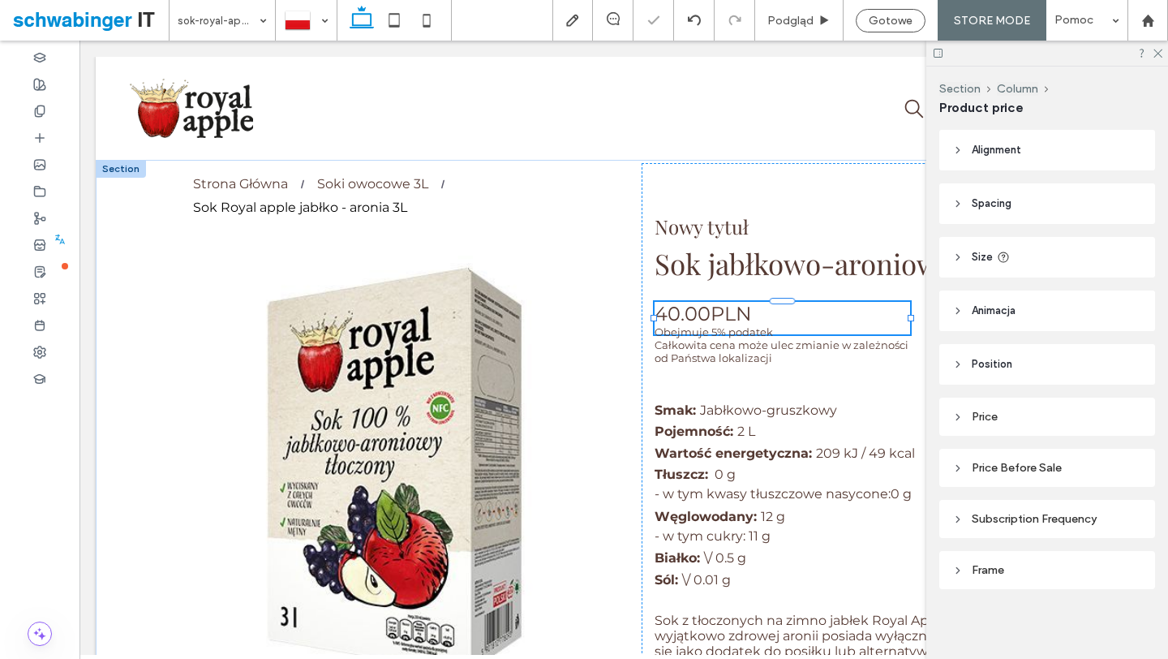
type input "***"
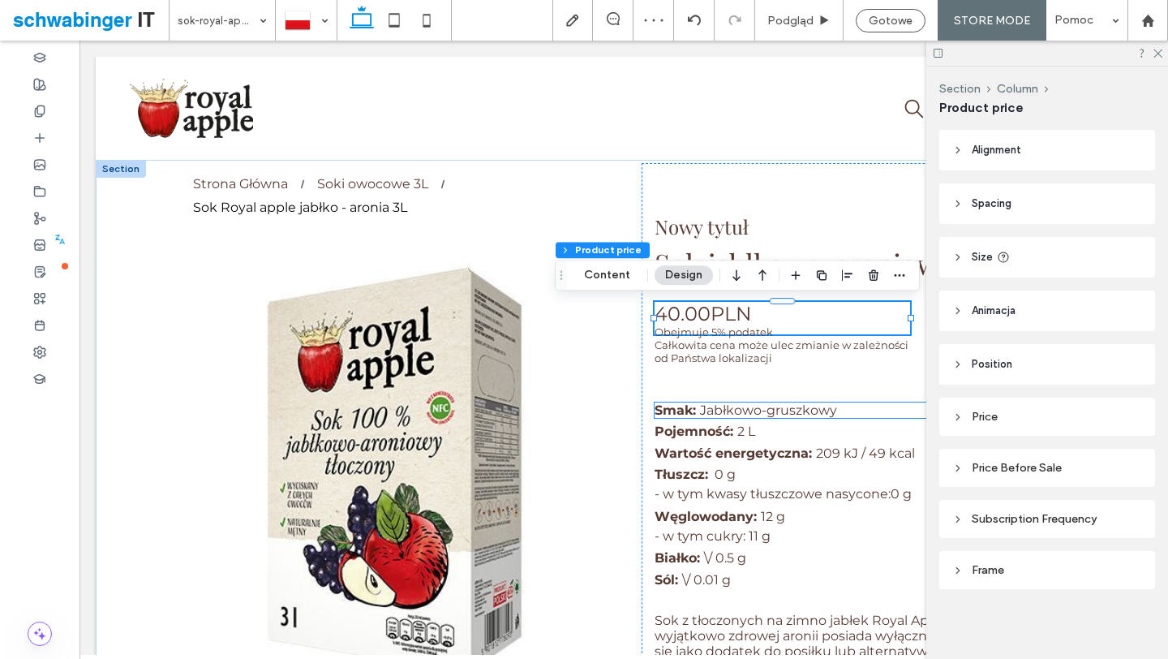
click at [787, 407] on span "Jabłkowo-gruszkowy" at bounding box center [768, 409] width 137 height 15
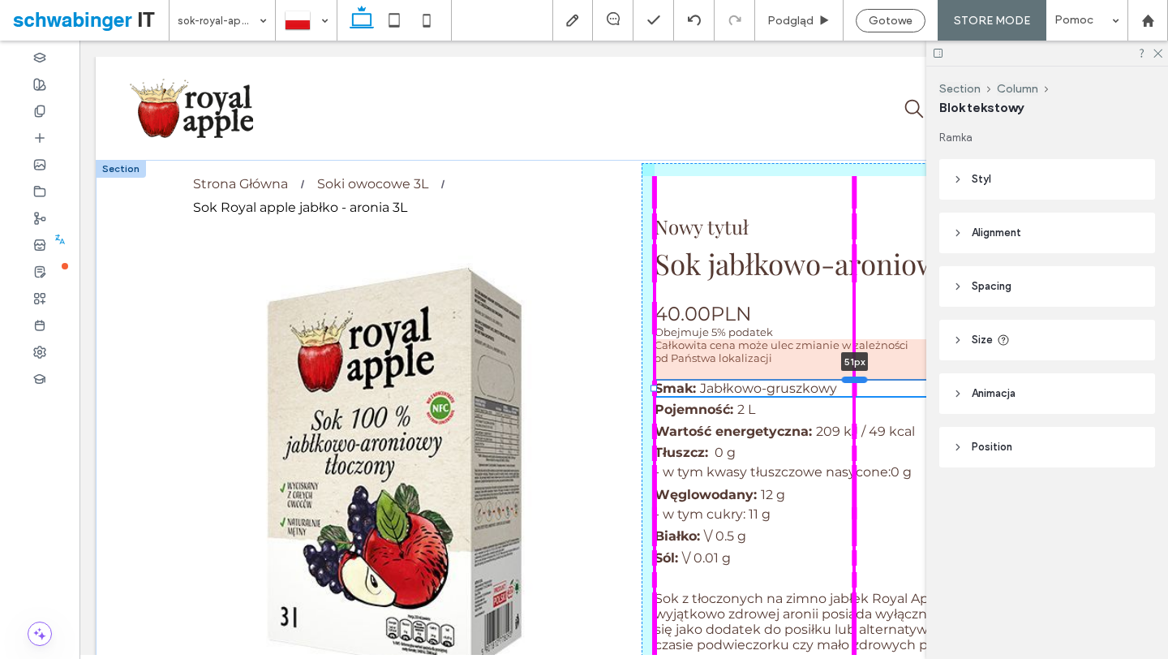
drag, startPoint x: 854, startPoint y: 401, endPoint x: 855, endPoint y: 380, distance: 21.9
click at [855, 380] on div at bounding box center [855, 379] width 26 height 6
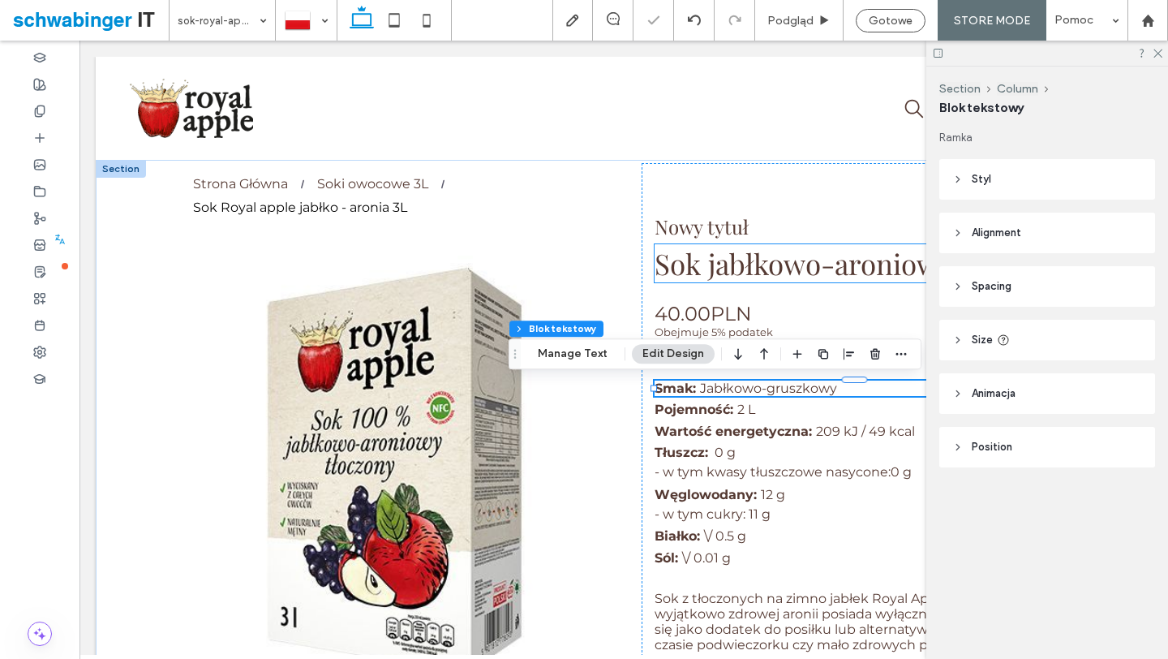
click at [786, 276] on span "Sok jabłkowo-aroniowy 2l" at bounding box center [817, 263] width 327 height 38
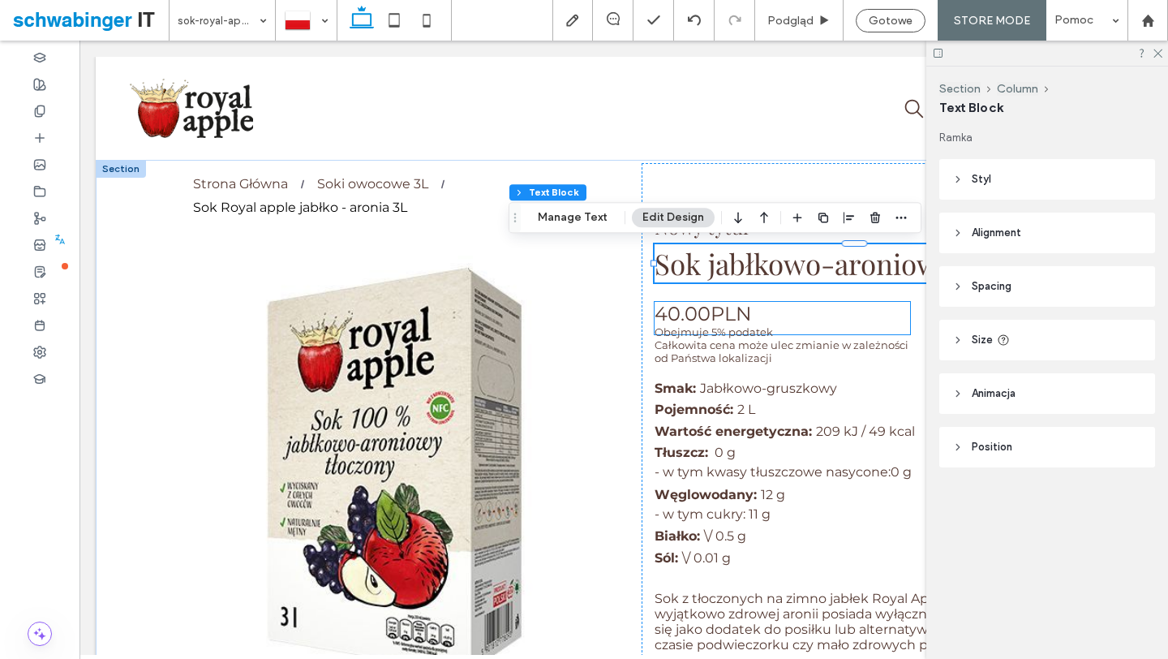
click at [809, 333] on div "Obejmuje 5% podatek" at bounding box center [781, 331] width 255 height 13
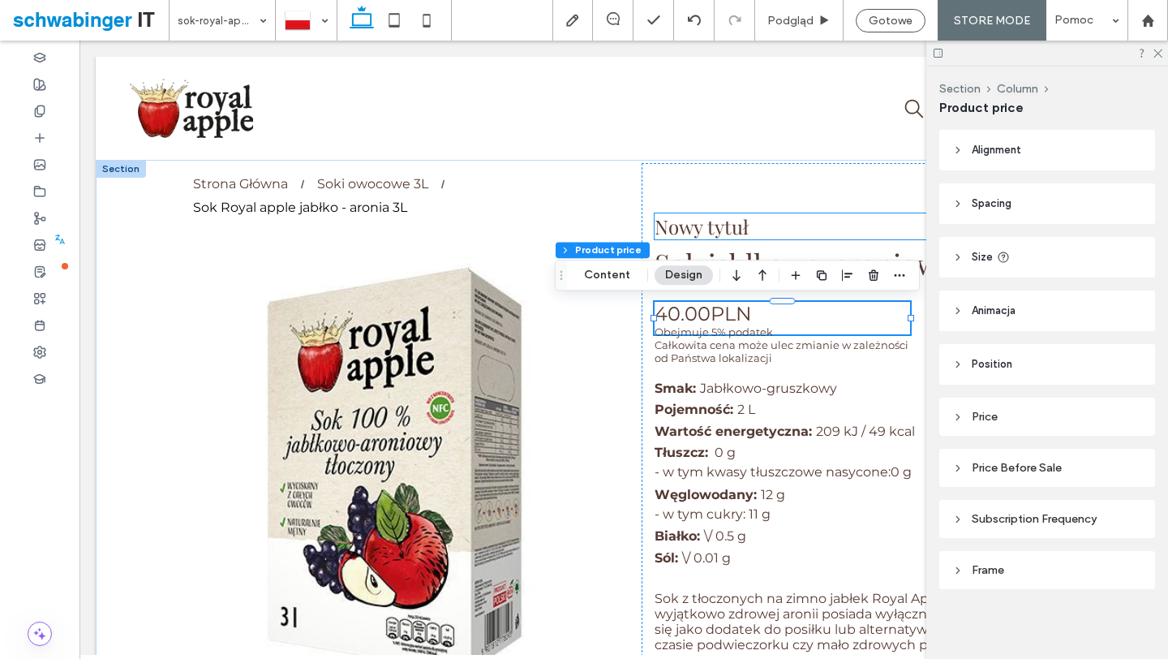
click at [723, 221] on span "Nowy tytuł" at bounding box center [701, 226] width 94 height 26
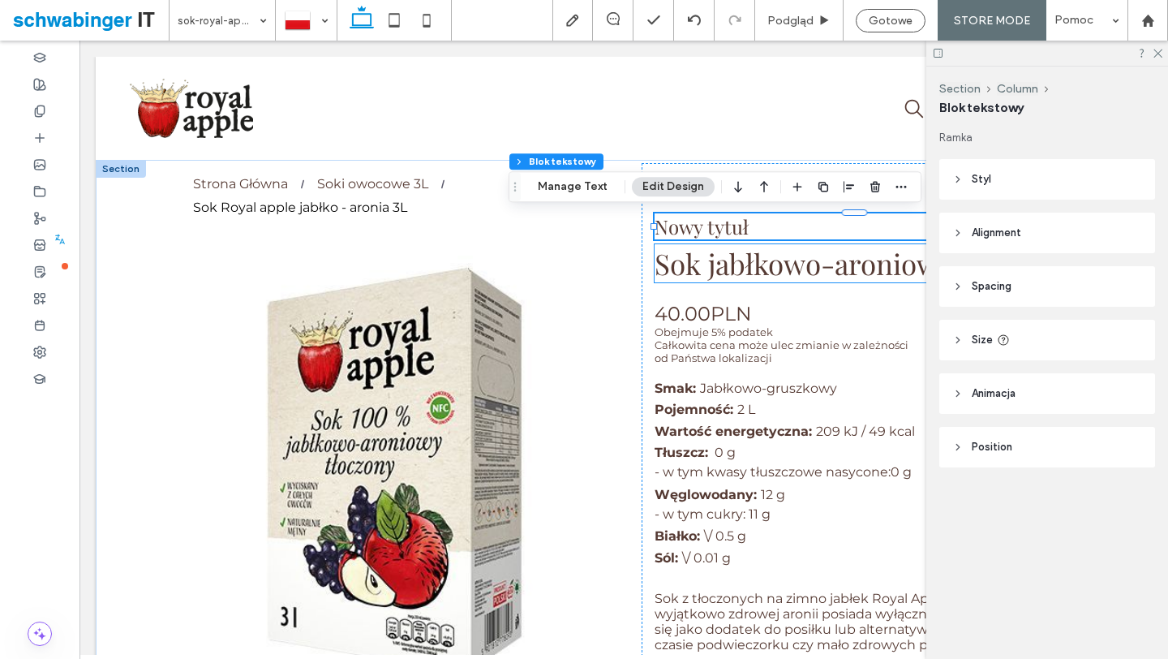
click at [813, 264] on span "Sok jabłkowo-aroniowy 2l" at bounding box center [817, 263] width 327 height 38
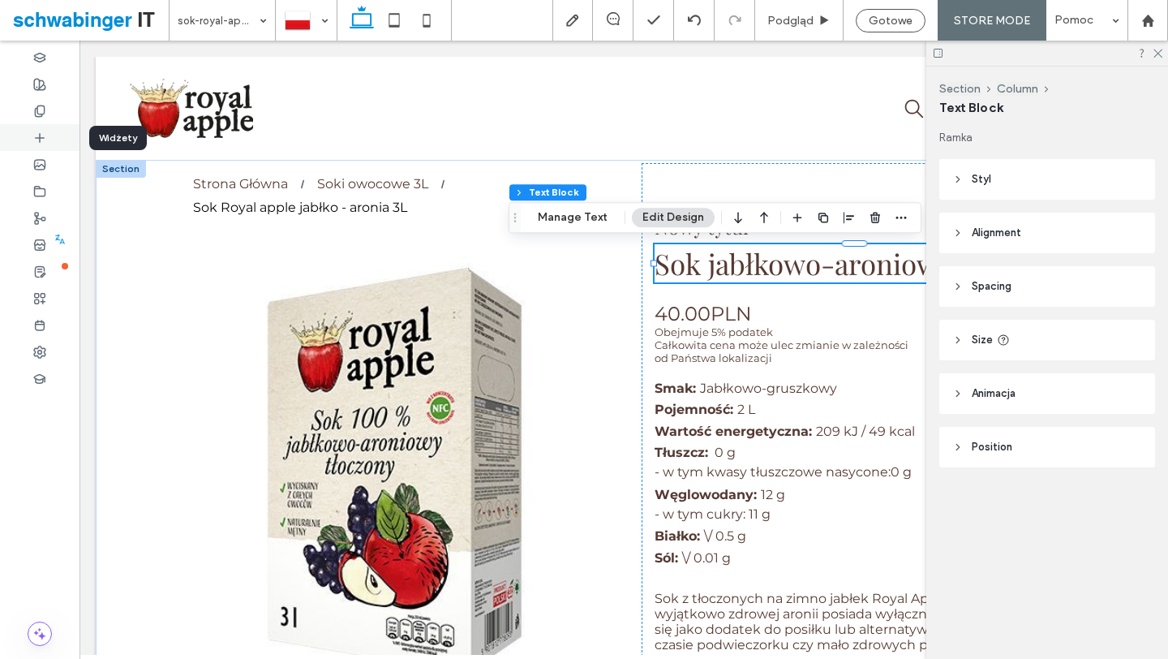
click at [36, 133] on icon at bounding box center [39, 137] width 13 height 13
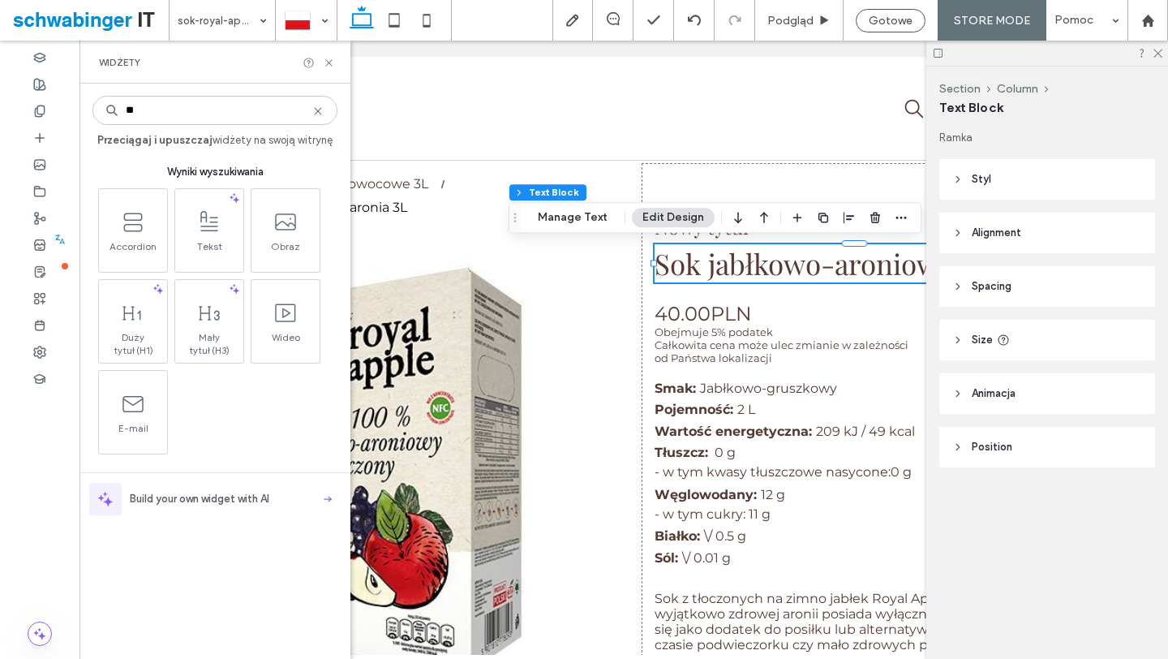
type input "*"
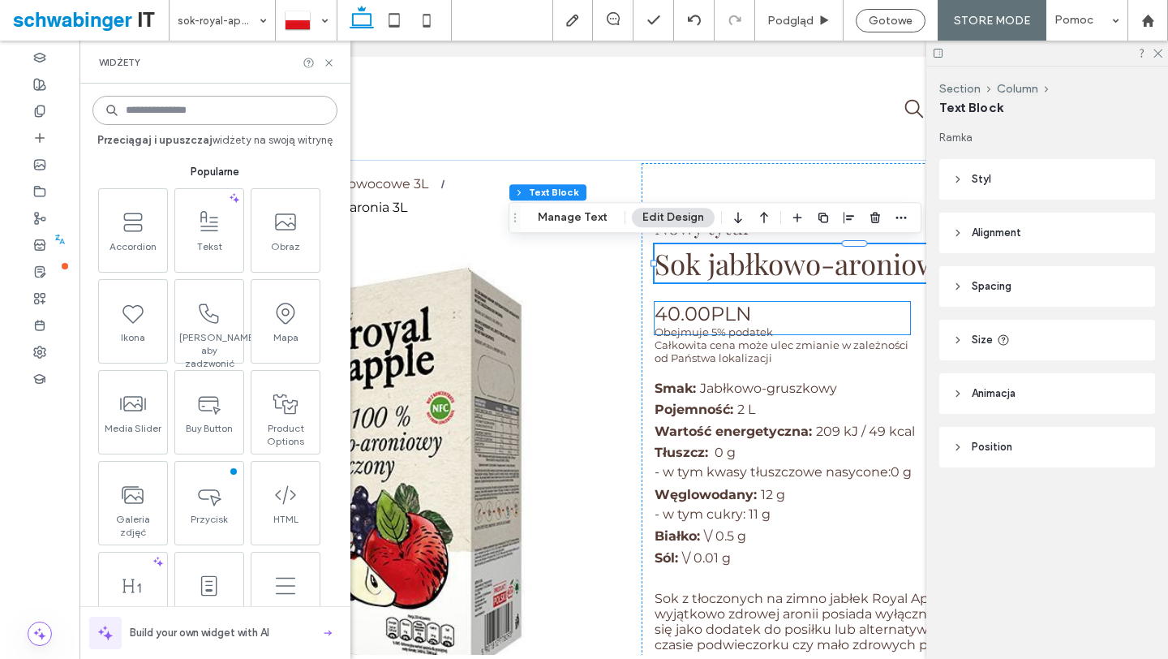
click at [729, 317] on h4 "40.00PLN" at bounding box center [702, 314] width 97 height 24
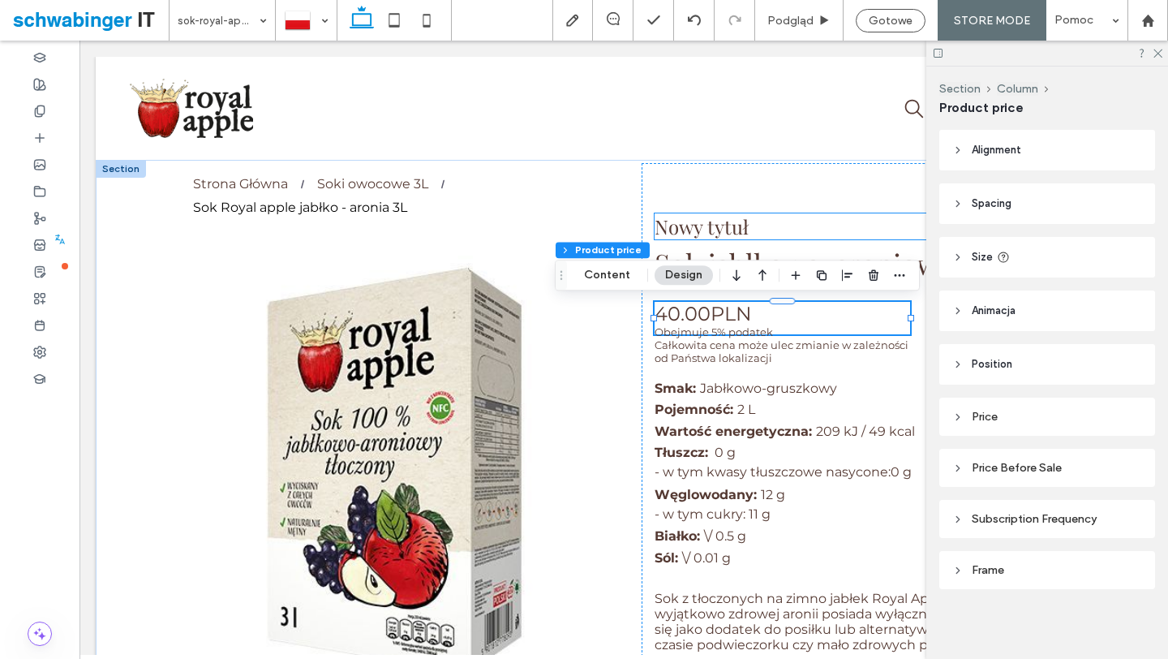
click at [740, 233] on span "Nowy tytuł" at bounding box center [701, 226] width 94 height 26
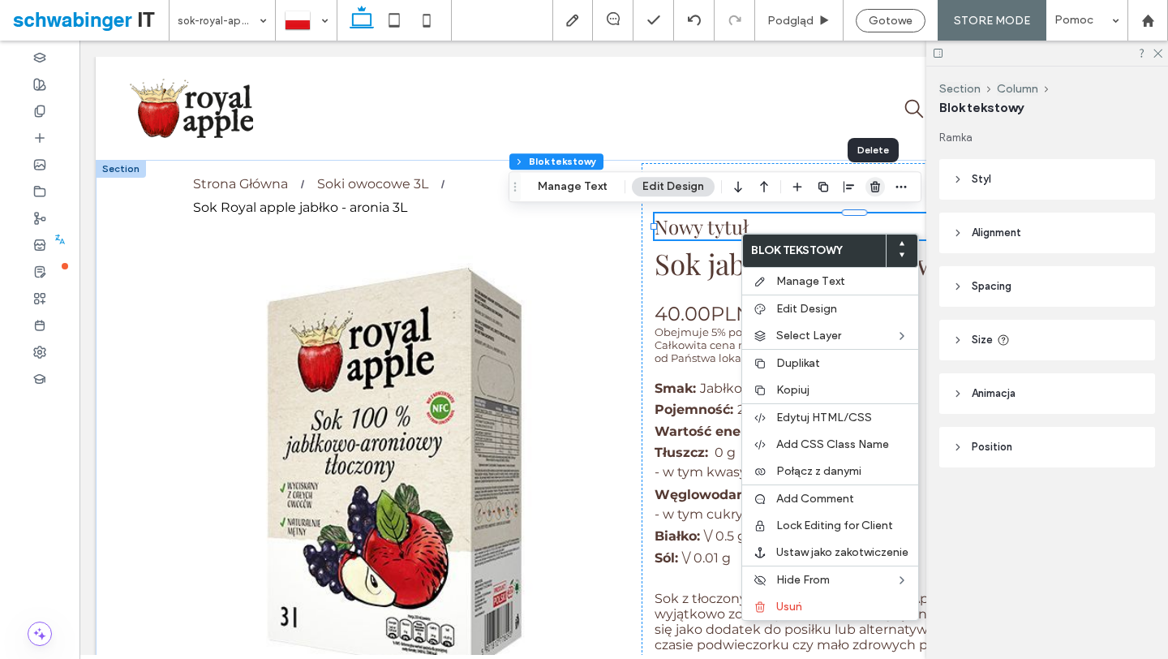
click at [874, 191] on use "button" at bounding box center [875, 187] width 10 height 11
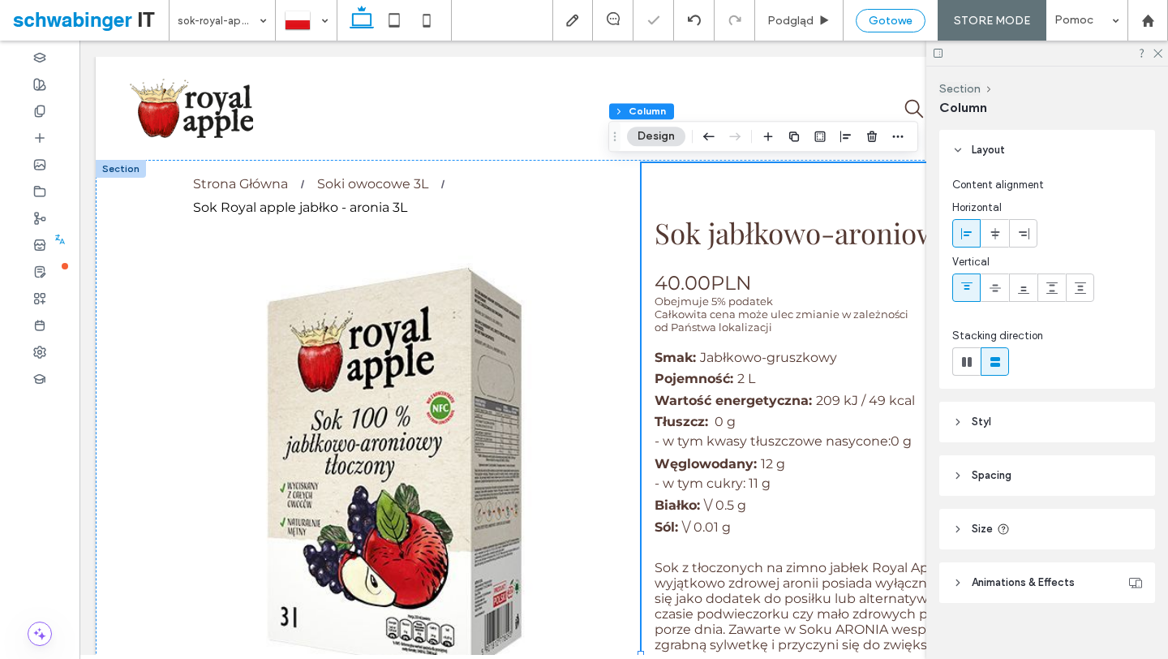
click at [912, 16] on span "Gotowe" at bounding box center [891, 21] width 44 height 14
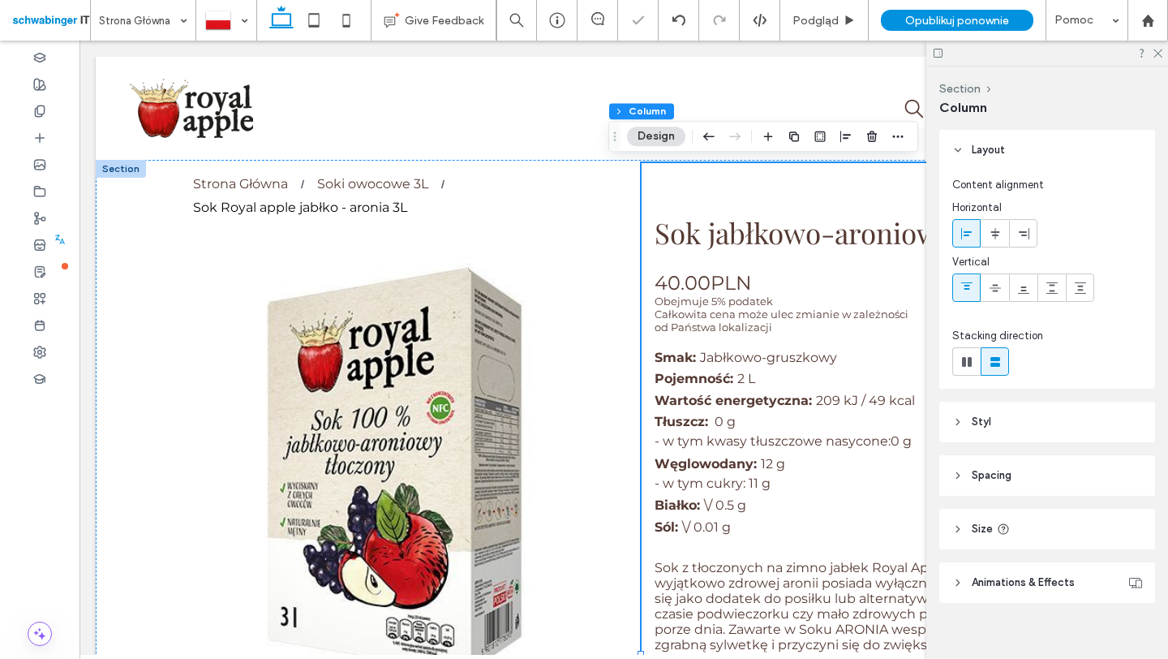
click at [919, 22] on div at bounding box center [584, 329] width 1168 height 659
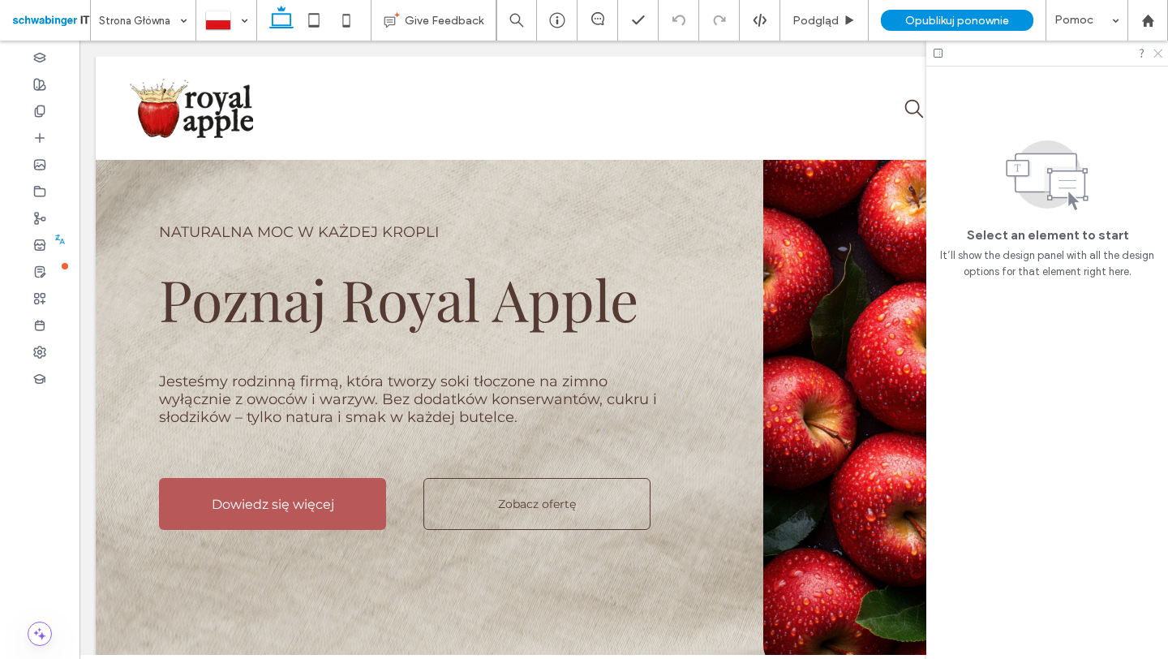
click at [1158, 55] on icon at bounding box center [1157, 52] width 11 height 11
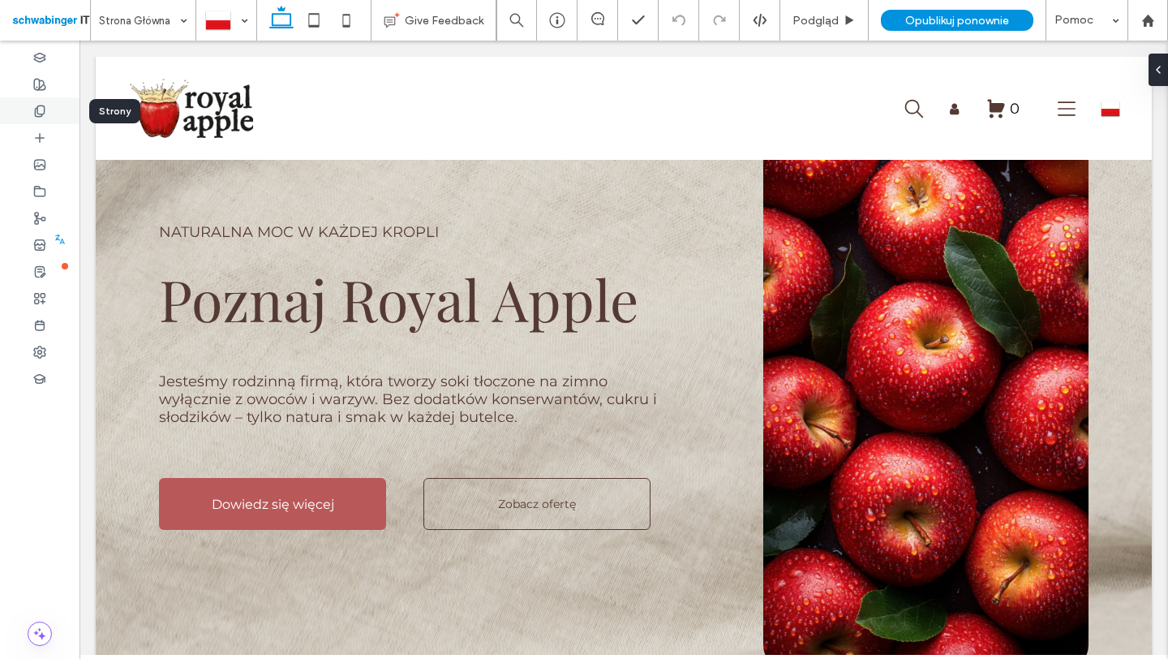
click at [43, 115] on icon at bounding box center [39, 111] width 13 height 13
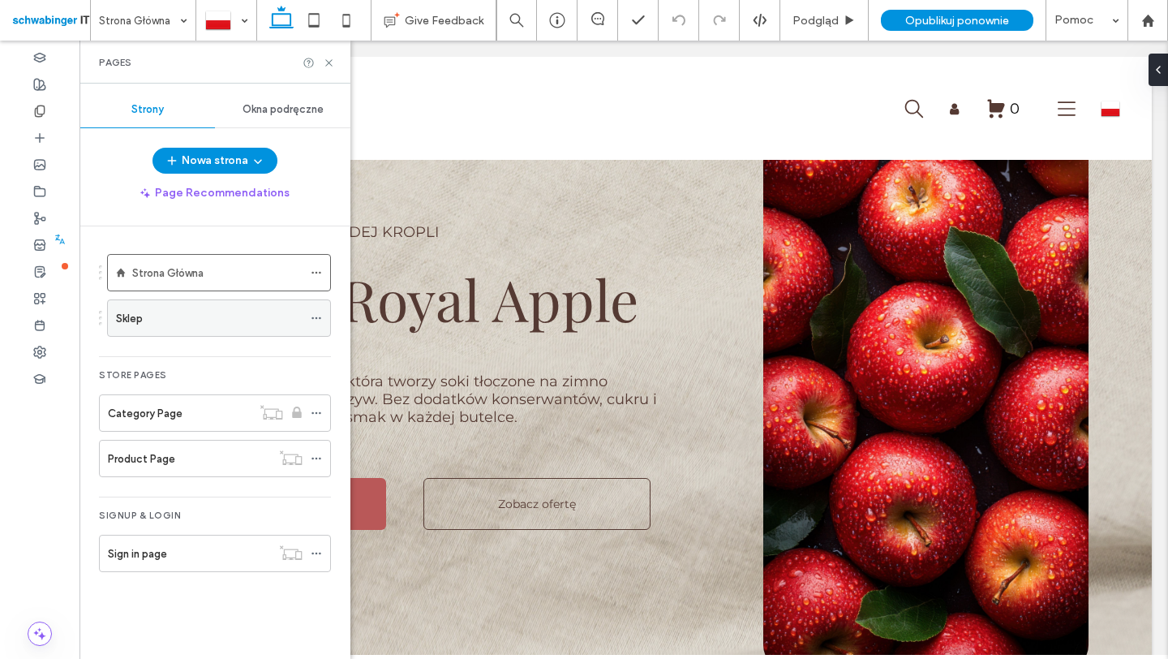
click at [158, 326] on div "Sklep" at bounding box center [209, 318] width 187 height 36
click at [320, 412] on use at bounding box center [315, 413] width 9 height 2
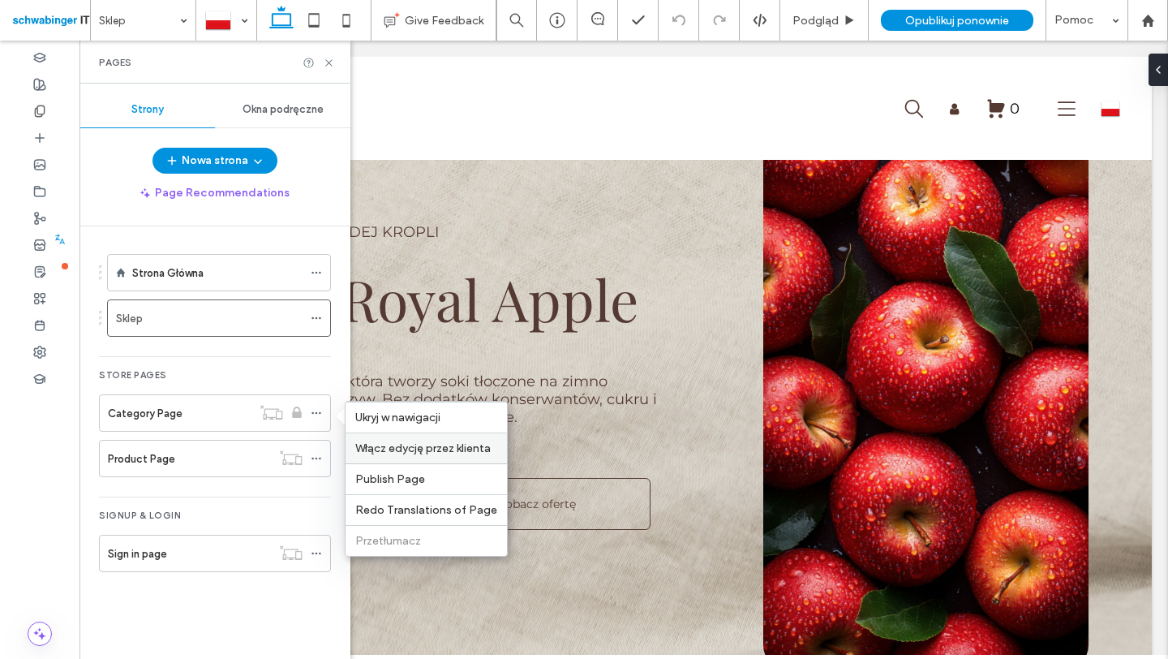
click at [367, 448] on span "Włącz edycję przez klienta" at bounding box center [422, 448] width 135 height 14
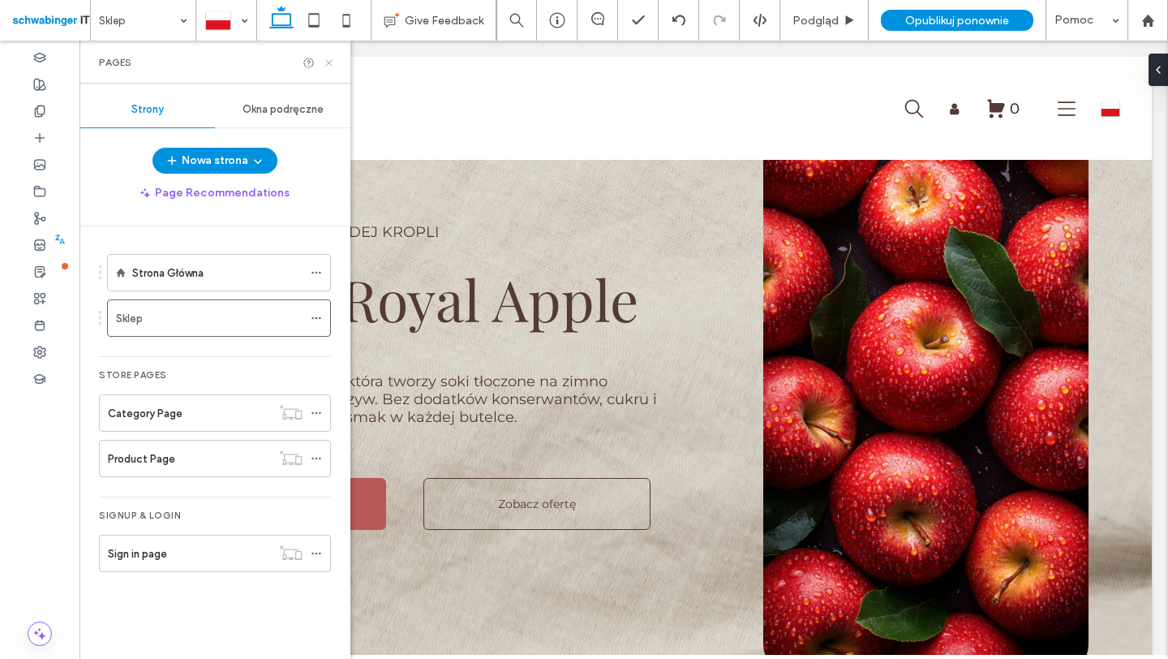
click at [329, 64] on icon at bounding box center [329, 63] width 12 height 12
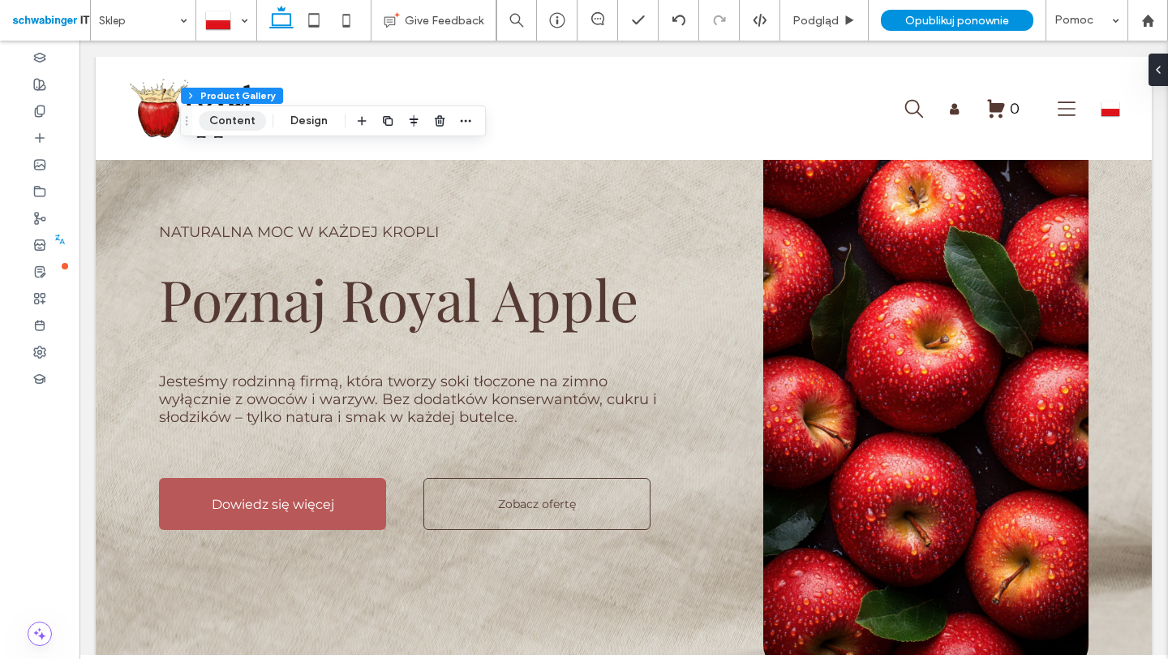
click at [221, 119] on button "Content" at bounding box center [232, 120] width 67 height 19
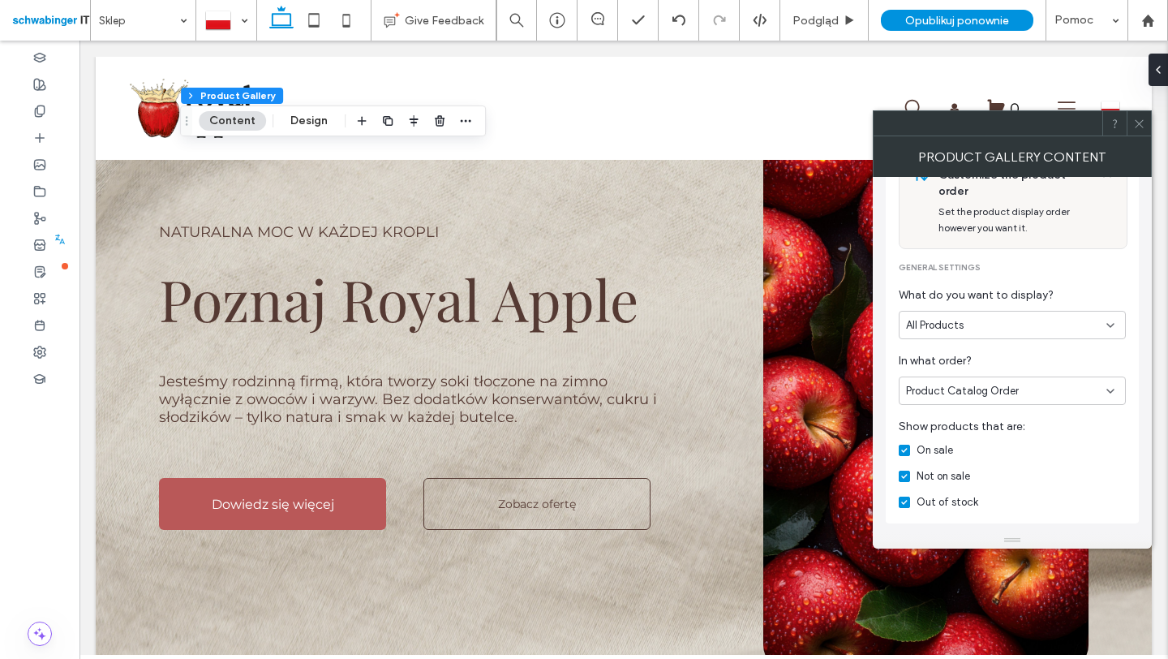
scroll to position [177, 0]
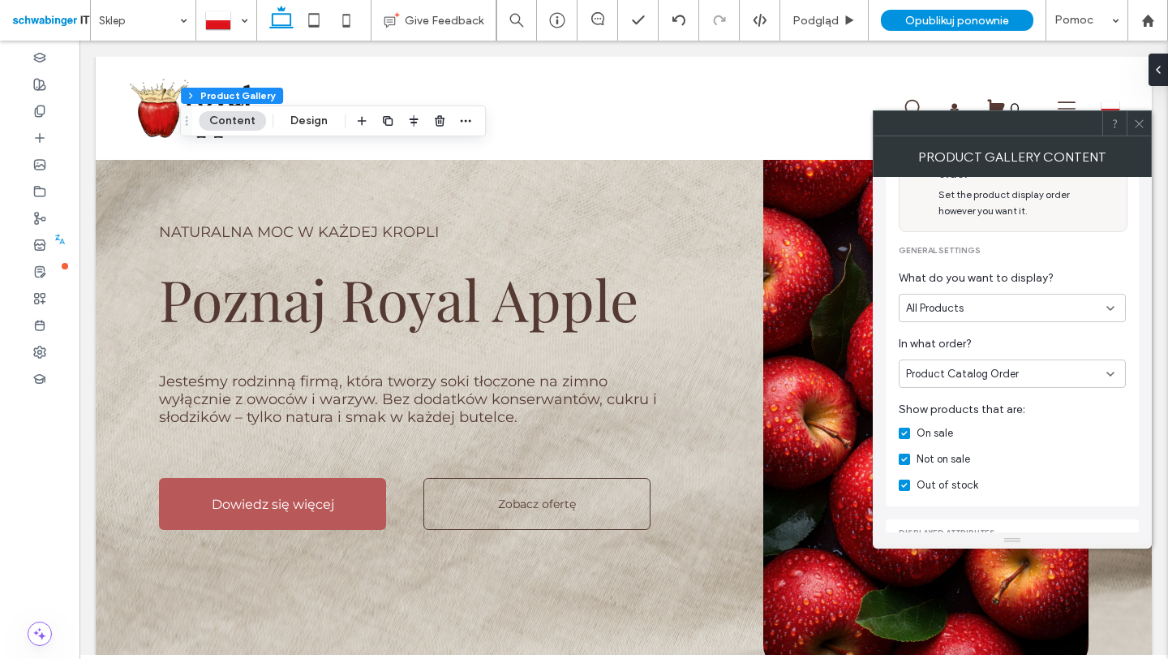
click at [1137, 122] on icon at bounding box center [1139, 124] width 12 height 12
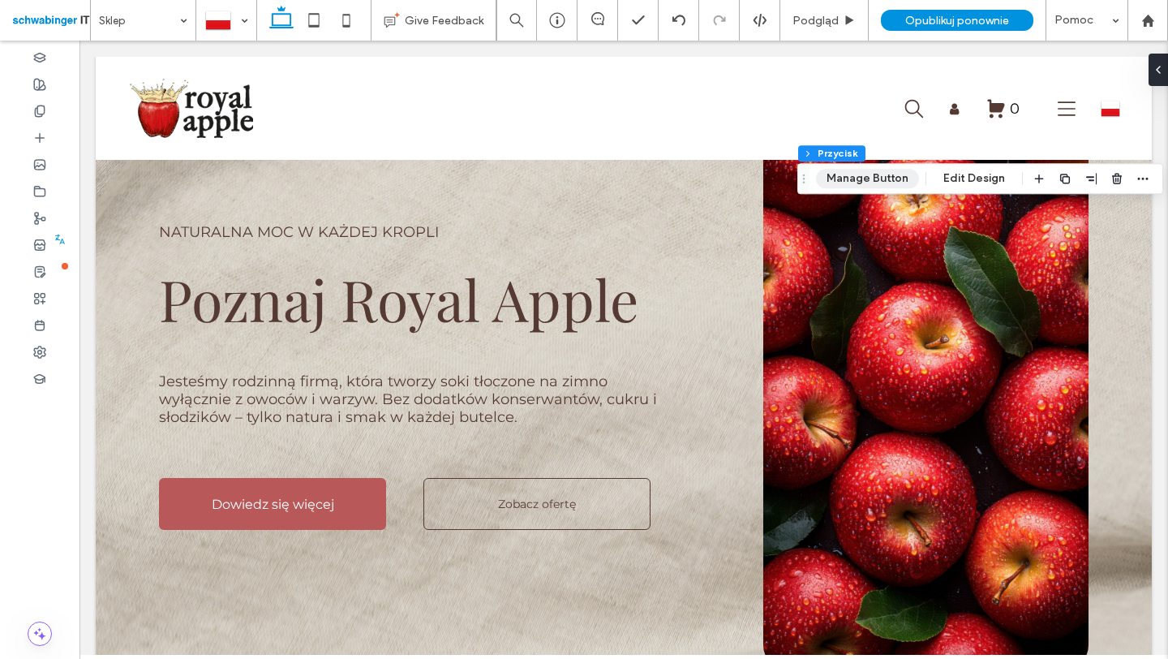
type input "**"
click at [902, 182] on button "Manage Button" at bounding box center [867, 178] width 103 height 19
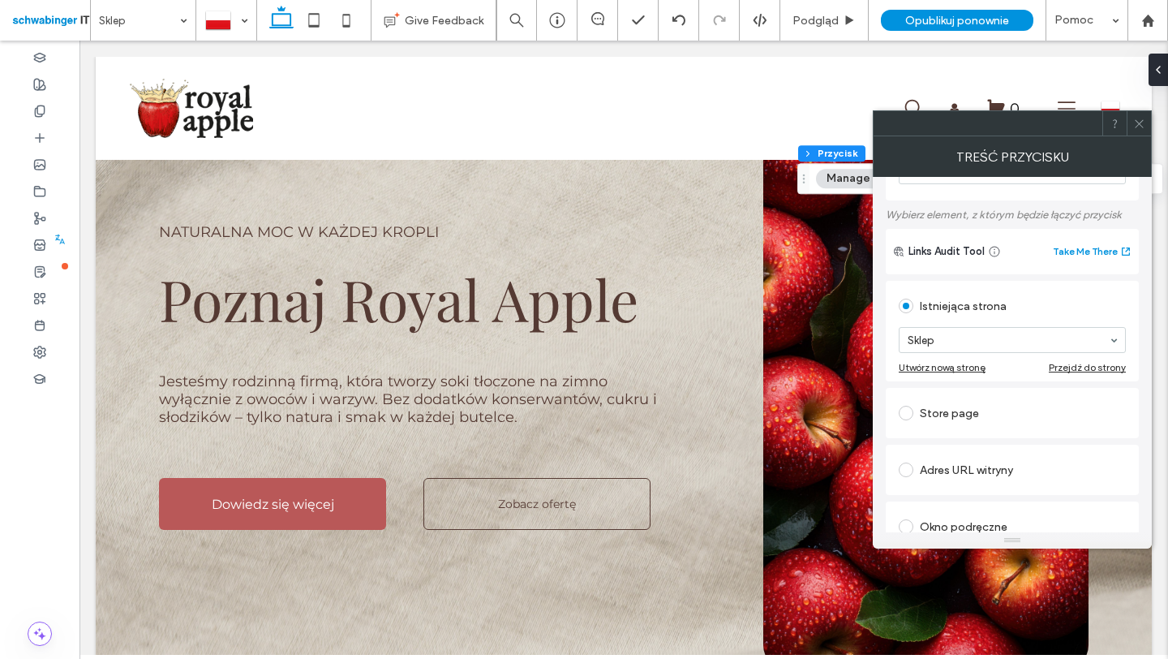
scroll to position [178, 0]
click at [1135, 119] on icon at bounding box center [1139, 124] width 12 height 12
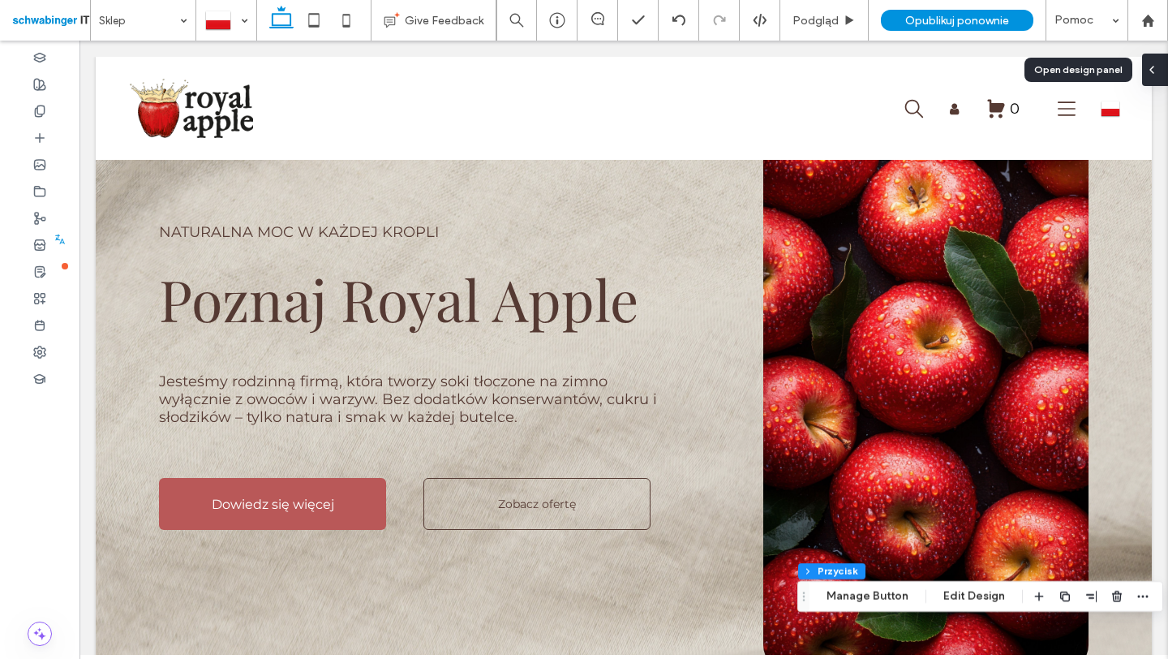
click at [1155, 72] on icon at bounding box center [1151, 69] width 13 height 13
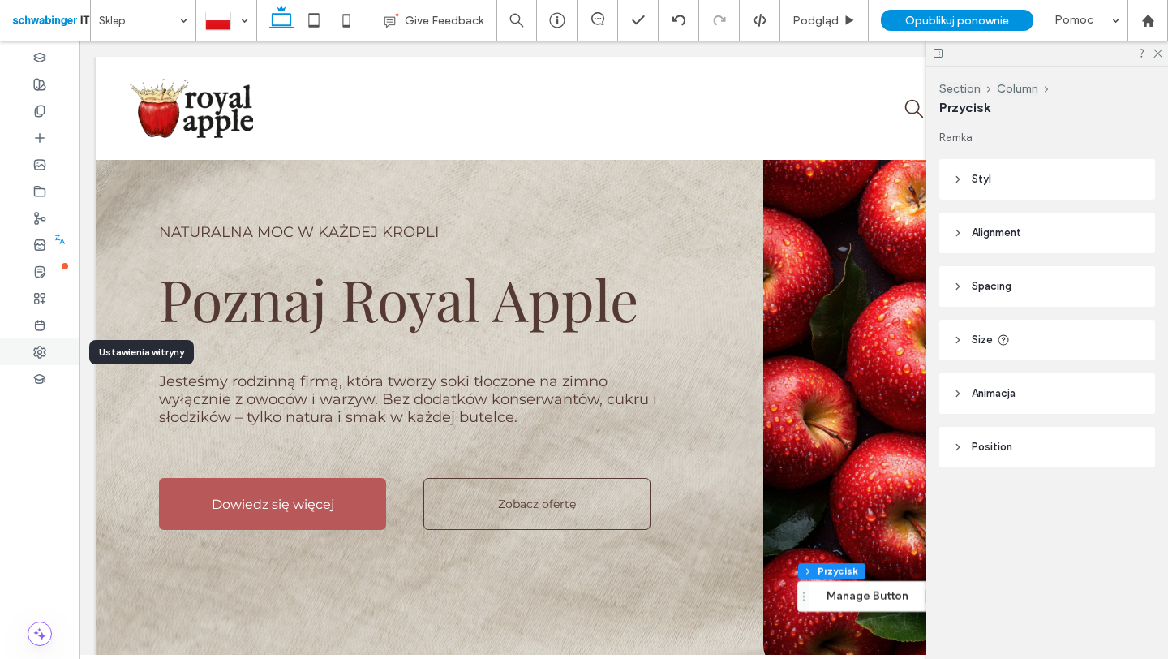
click at [35, 354] on use at bounding box center [39, 351] width 11 height 11
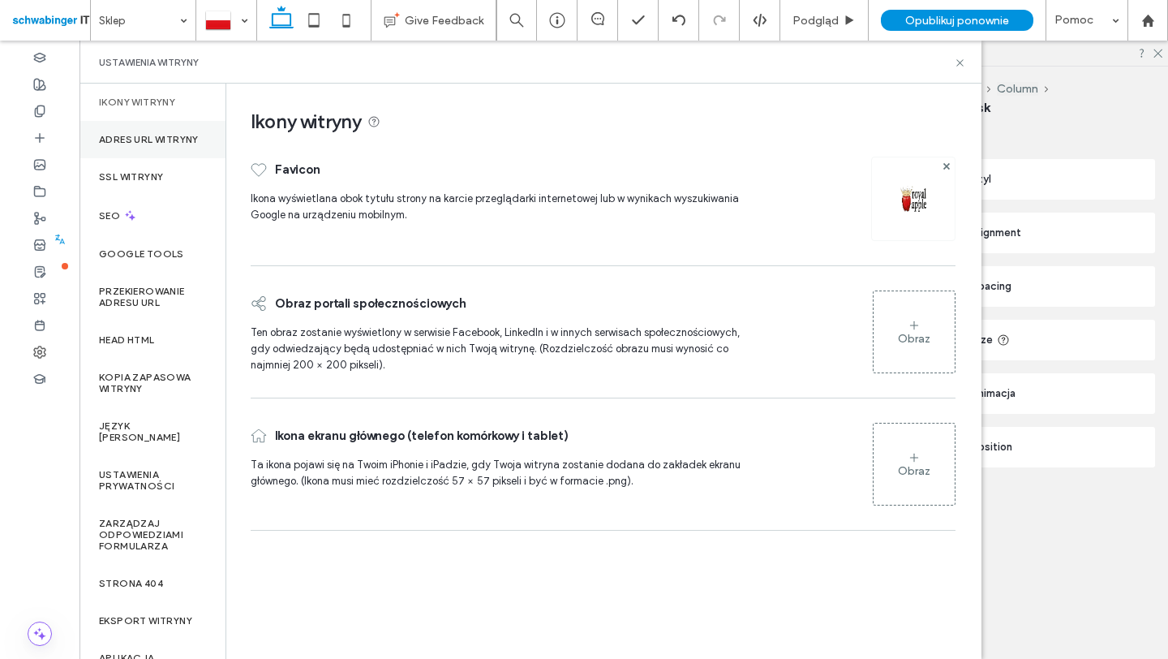
click at [151, 139] on label "Adres URL witryny" at bounding box center [149, 139] width 100 height 11
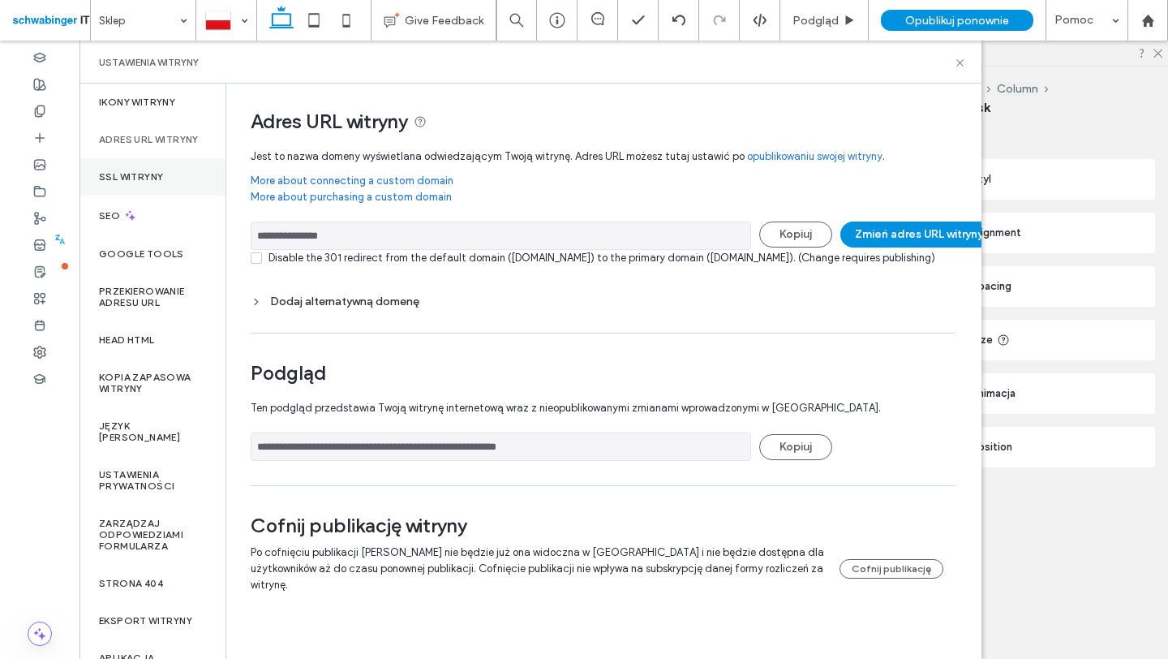
click at [144, 195] on div "SSL witryny" at bounding box center [152, 176] width 146 height 37
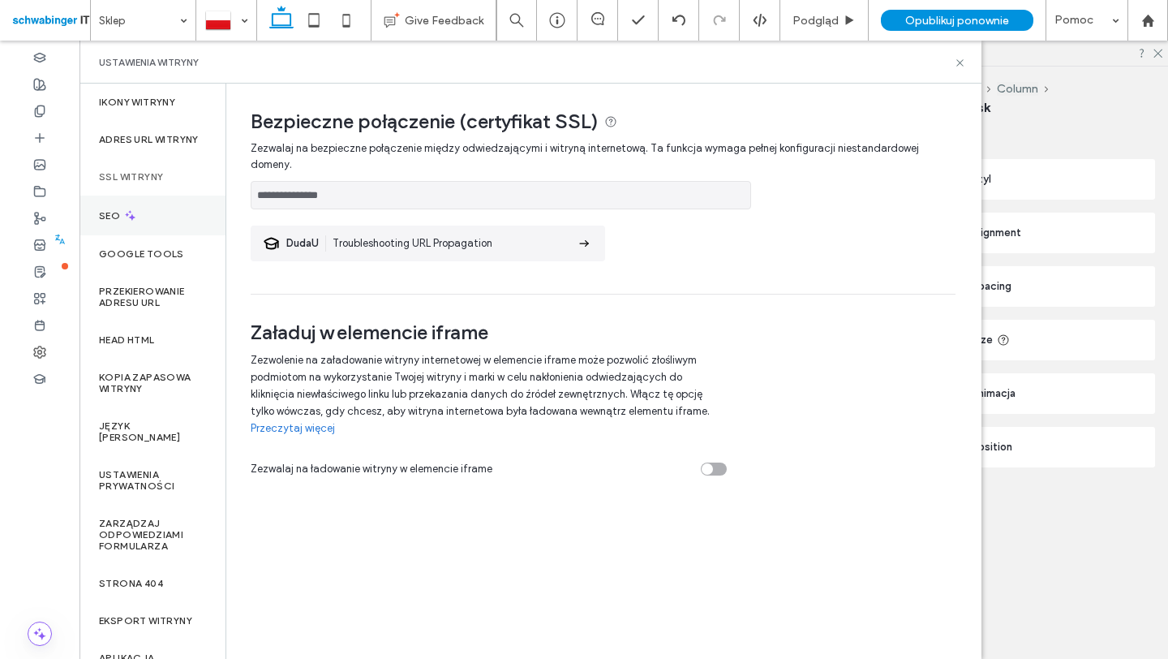
click at [167, 223] on div "SEO" at bounding box center [152, 215] width 146 height 40
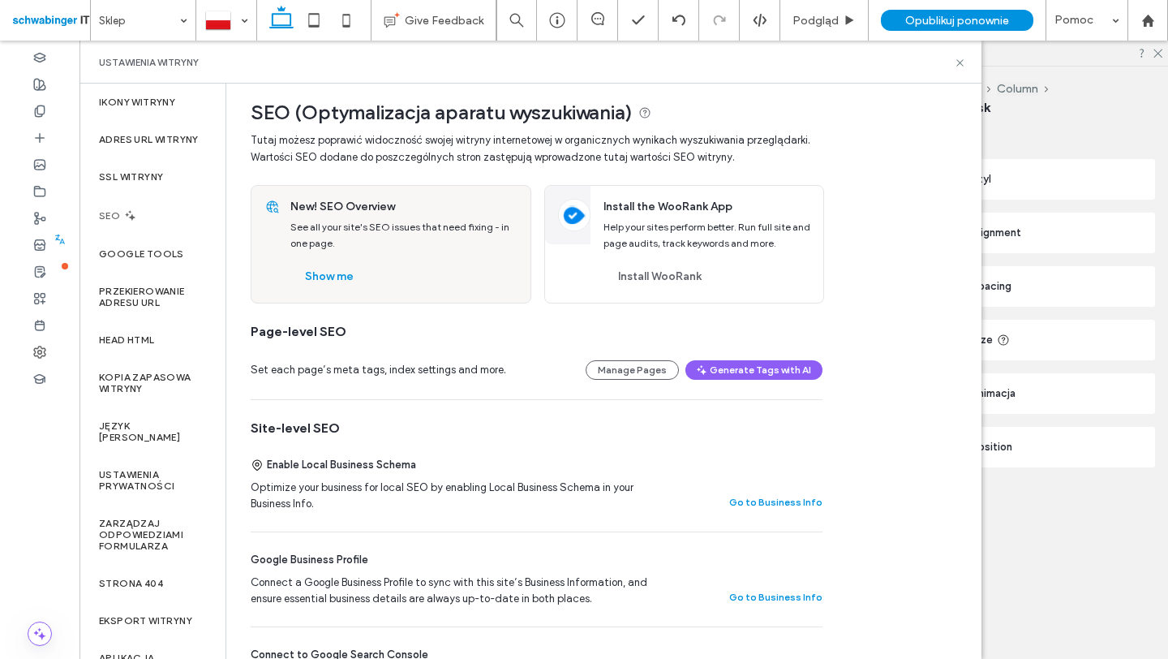
scroll to position [0, 0]
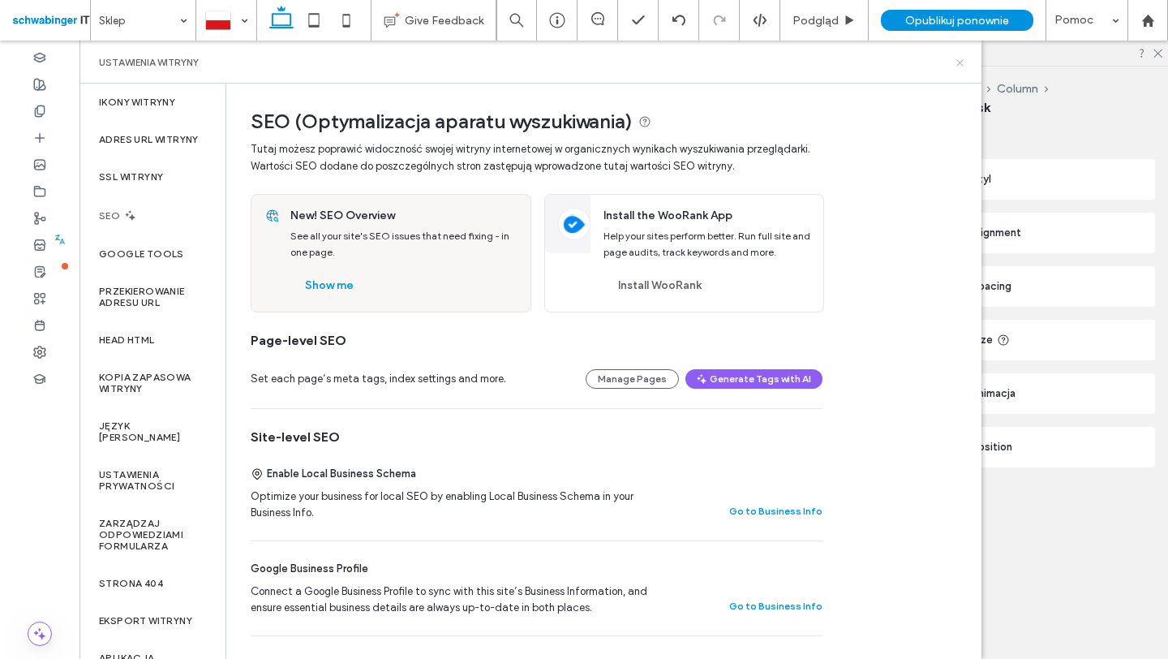
click at [962, 63] on icon at bounding box center [960, 63] width 12 height 12
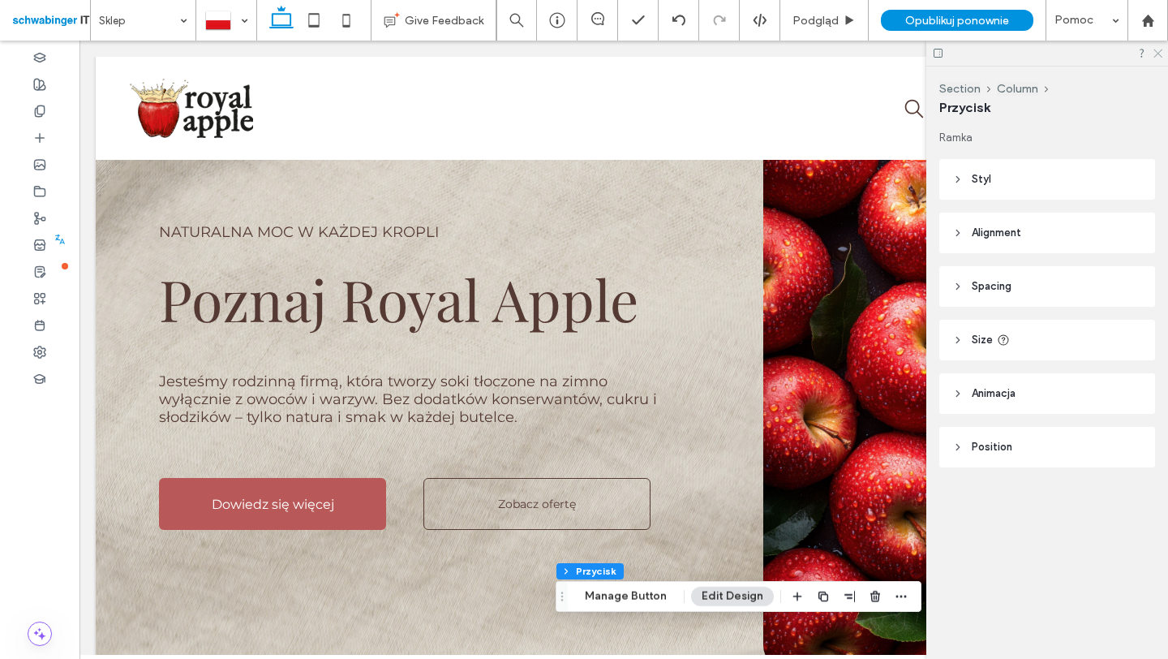
click at [1156, 54] on use at bounding box center [1157, 53] width 9 height 9
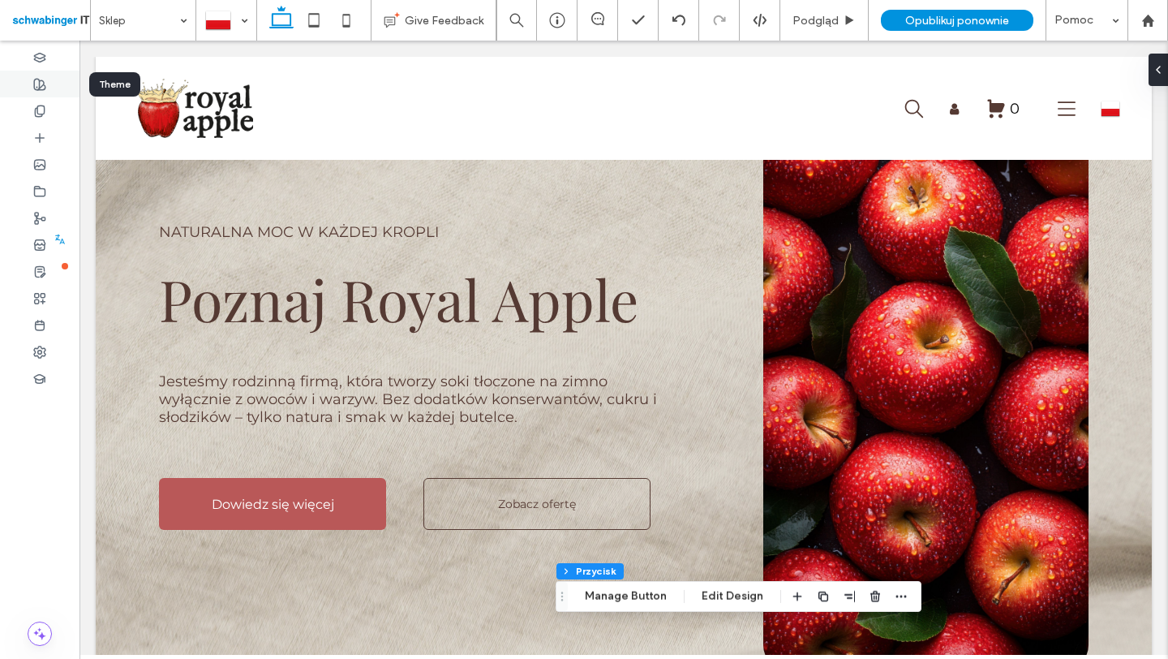
click at [45, 88] on use at bounding box center [39, 84] width 11 height 11
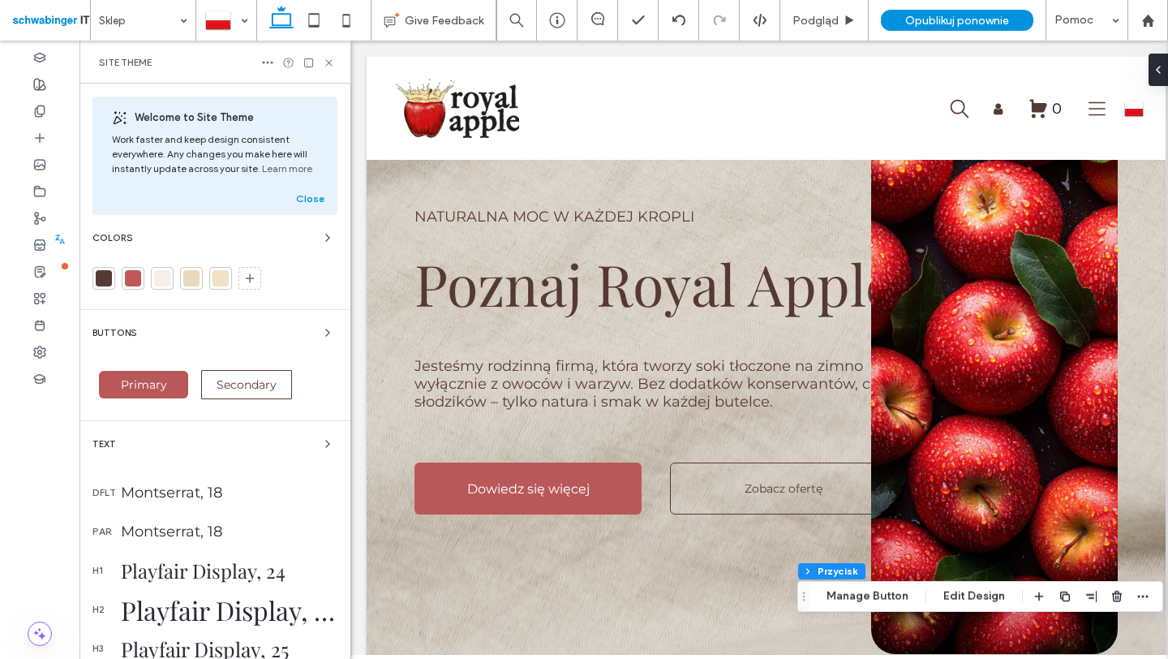
scroll to position [278, 0]
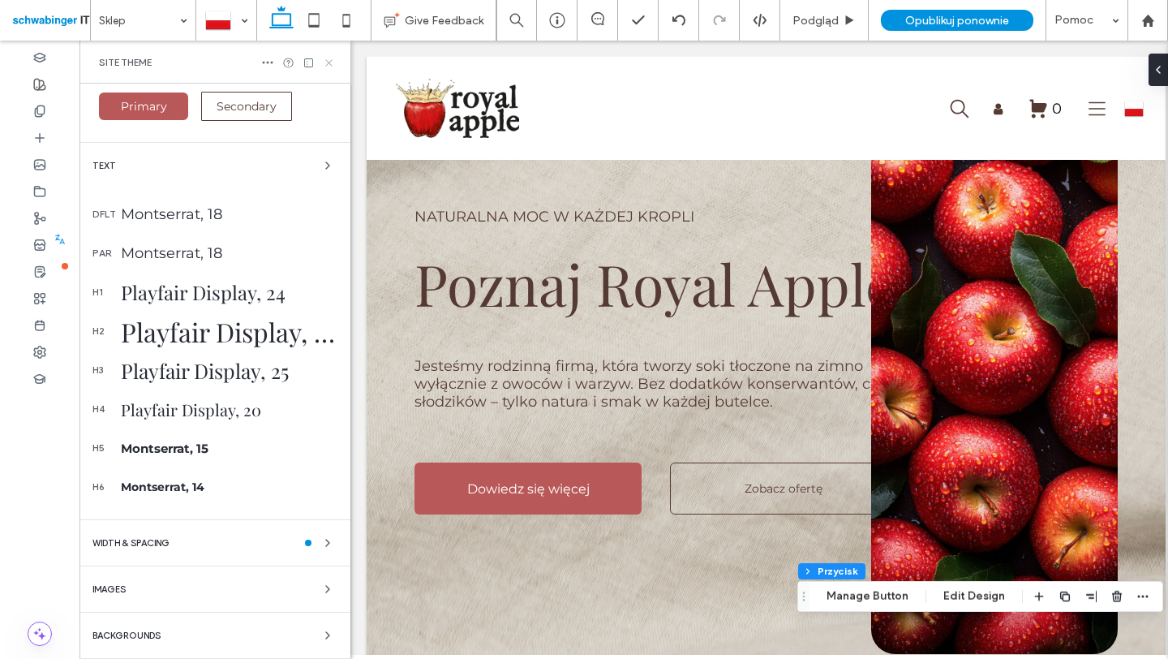
click at [330, 62] on icon at bounding box center [329, 63] width 12 height 12
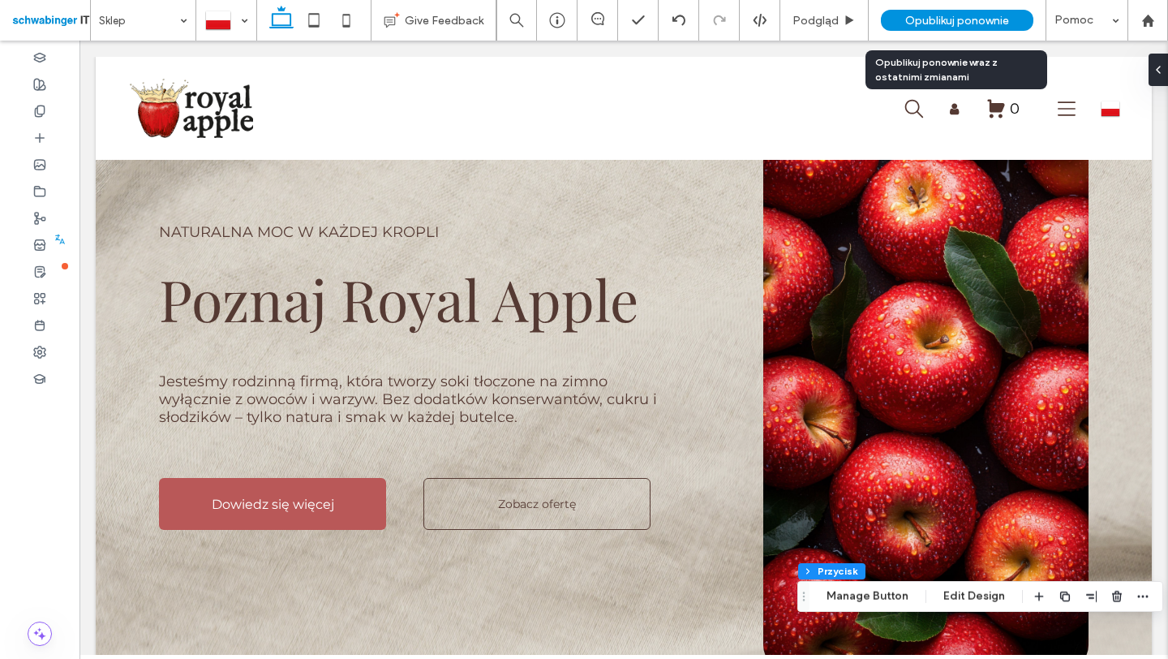
click at [922, 18] on span "Opublikuj ponownie" at bounding box center [957, 21] width 104 height 14
